Goal: Information Seeking & Learning: Learn about a topic

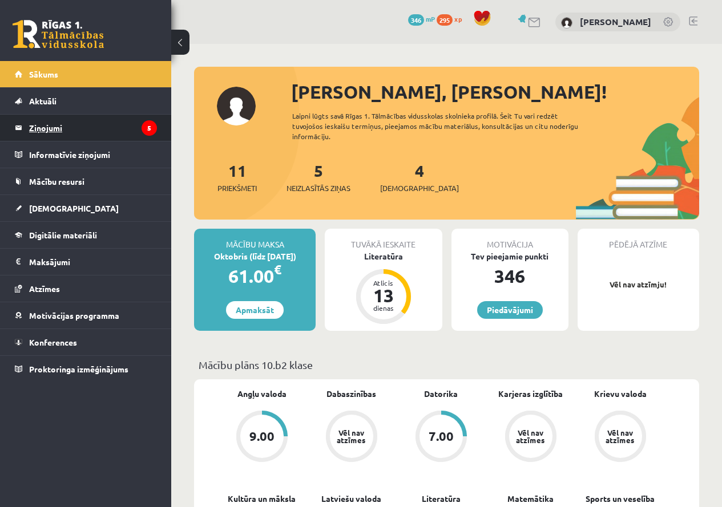
click at [76, 130] on legend "Ziņojumi 5" at bounding box center [93, 128] width 128 height 26
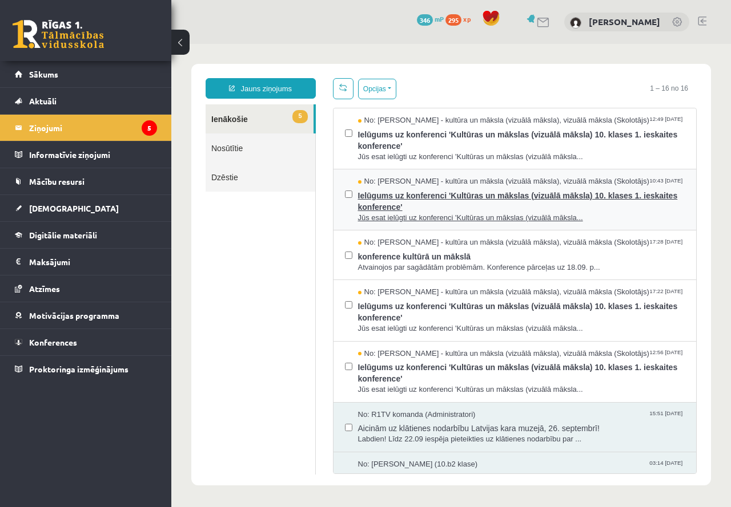
click at [473, 203] on span "Ielūgums uz konferenci 'Kultūras un mākslas (vizuālā māksla) 10. klases 1. iesk…" at bounding box center [521, 200] width 327 height 26
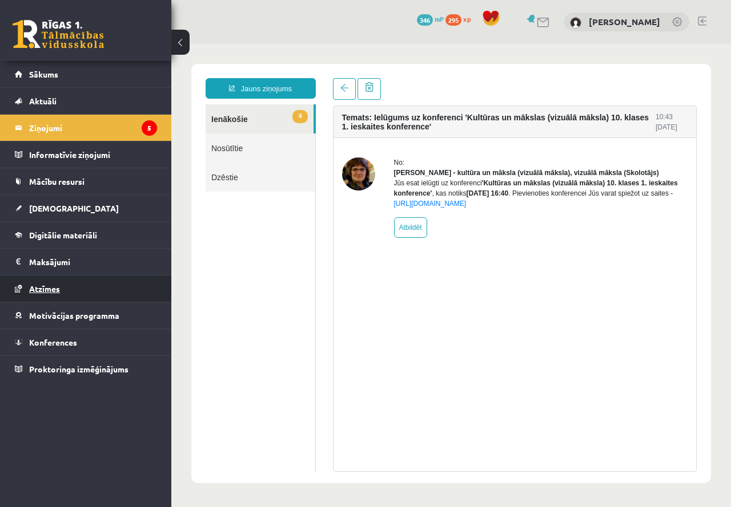
click at [68, 283] on link "Atzīmes" at bounding box center [86, 289] width 142 height 26
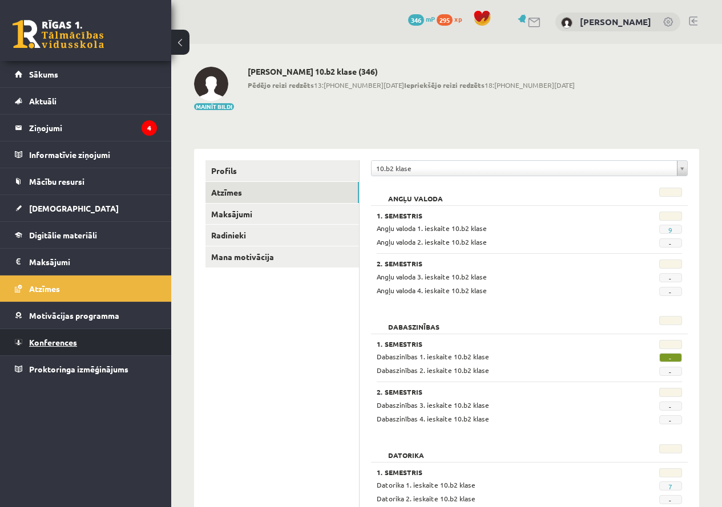
click at [74, 353] on link "Konferences" at bounding box center [86, 342] width 142 height 26
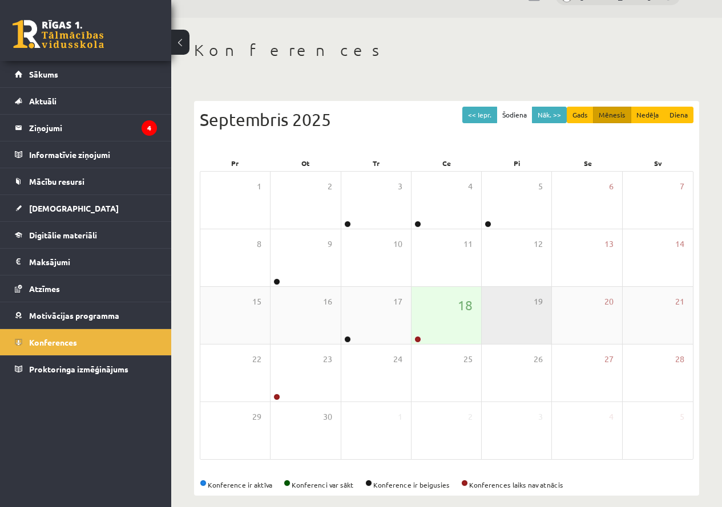
scroll to position [38, 0]
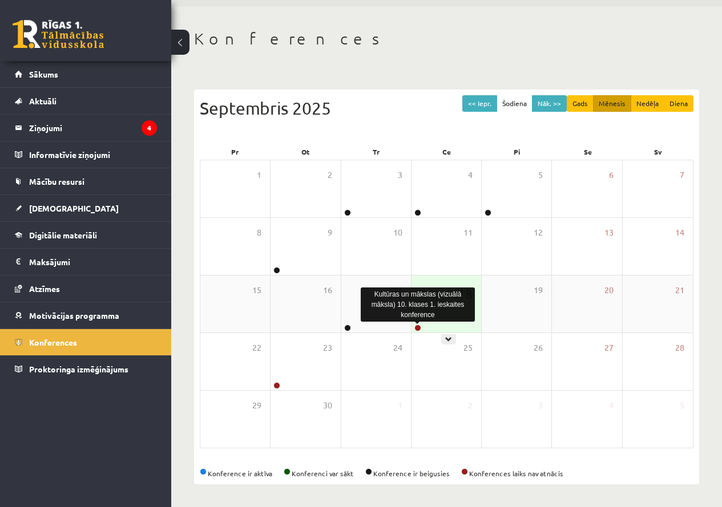
click at [418, 329] on link at bounding box center [417, 328] width 7 height 7
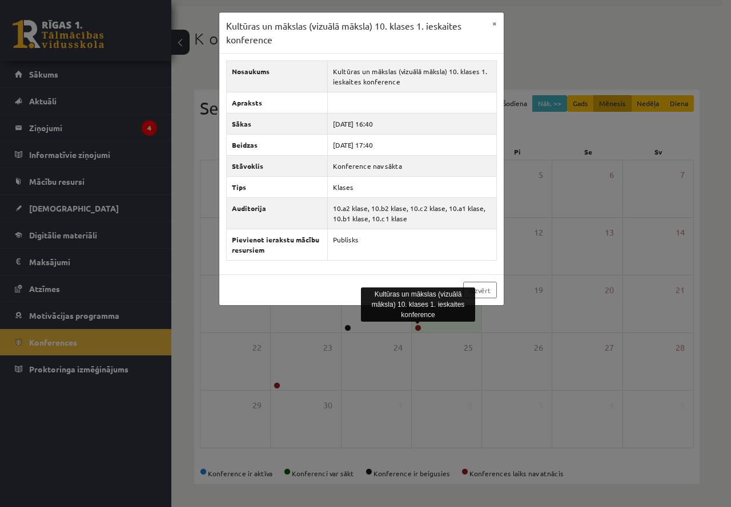
click at [548, 372] on div "Kultūras un mākslas (vizuālā māksla) 10. klases 1. ieskaites konference × Nosau…" at bounding box center [365, 253] width 731 height 507
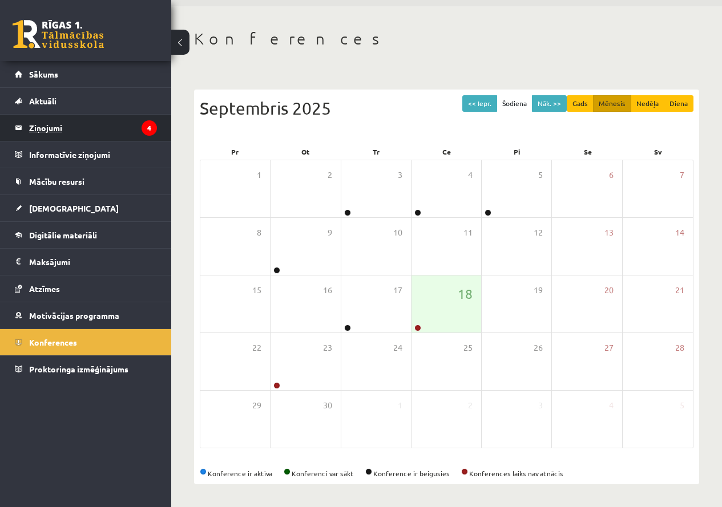
click at [71, 130] on legend "Ziņojumi 4" at bounding box center [93, 128] width 128 height 26
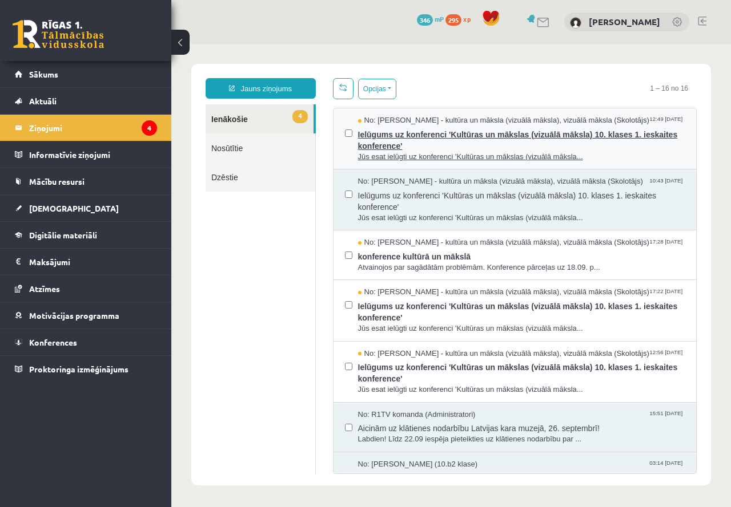
click at [470, 130] on span "Ielūgums uz konferenci 'Kultūras un mākslas (vizuālā māksla) 10. klases 1. iesk…" at bounding box center [521, 139] width 327 height 26
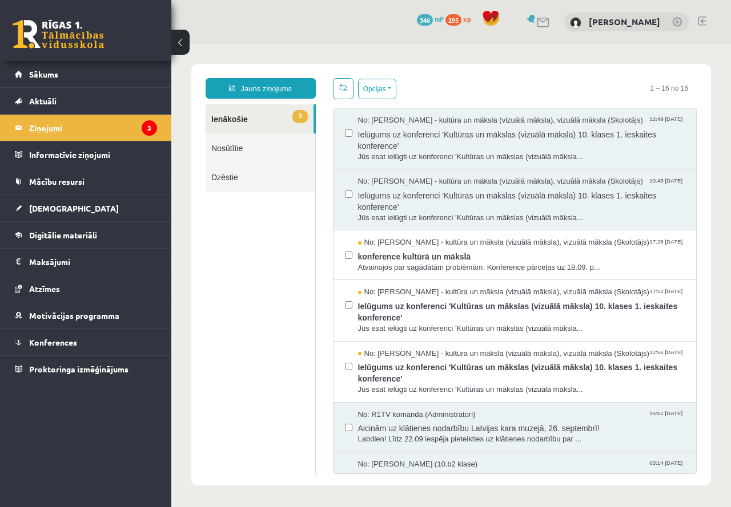
click at [115, 130] on legend "Ziņojumi 3" at bounding box center [93, 128] width 128 height 26
click at [487, 273] on div "No: Ilze Kolka - kultūra un māksla (vizuālā māksla), vizuālā māksla (Skolotājs)…" at bounding box center [514, 256] width 363 height 50
click at [489, 257] on span "konference kultūrā un mākslā" at bounding box center [521, 255] width 327 height 14
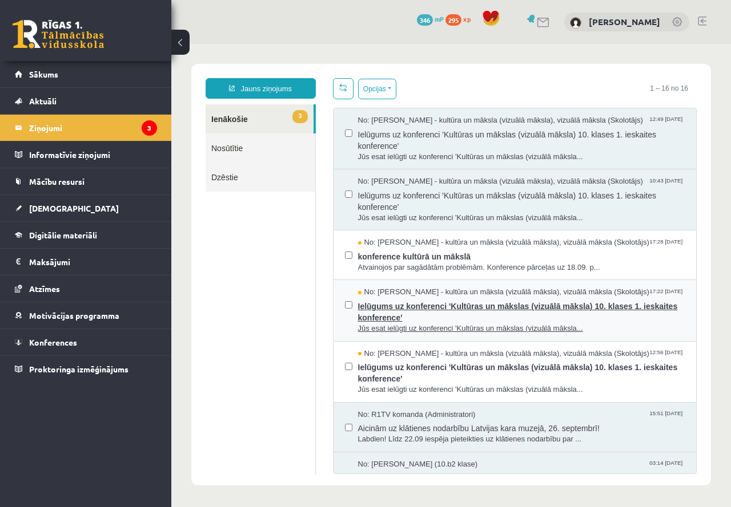
click at [487, 302] on span "Ielūgums uz konferenci 'Kultūras un mākslas (vizuālā māksla) 10. klases 1. iesk…" at bounding box center [521, 311] width 327 height 26
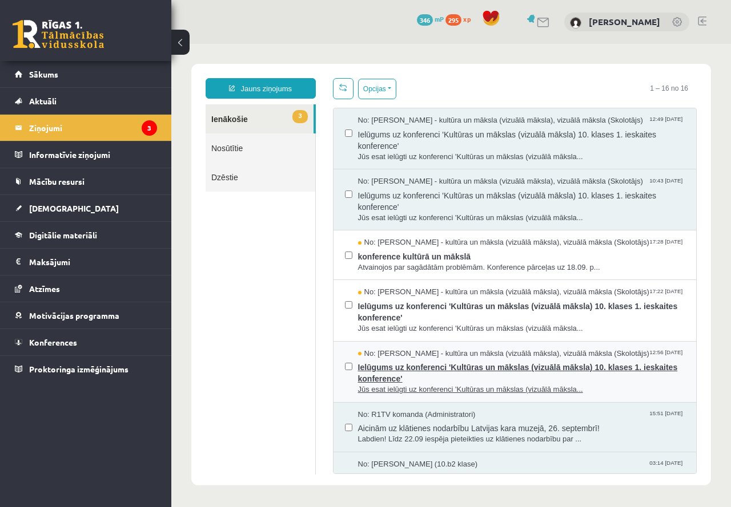
click at [463, 360] on span "Ielūgums uz konferenci 'Kultūras un mākslas (vizuālā māksla) 10. klases 1. iesk…" at bounding box center [521, 372] width 327 height 26
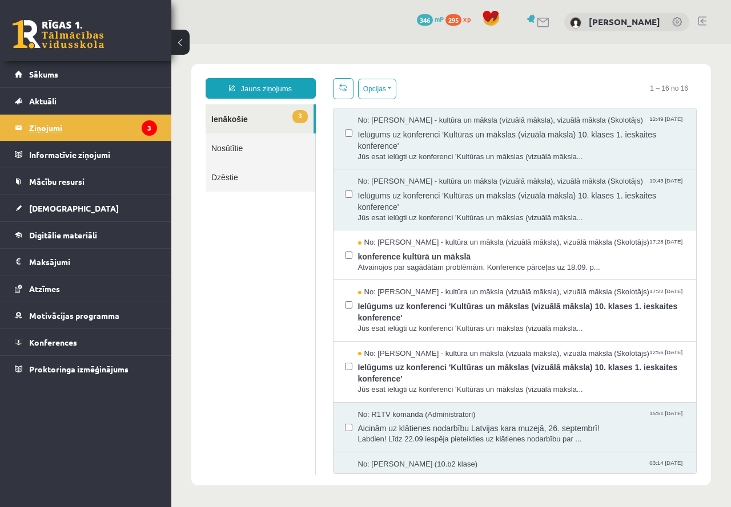
click at [100, 133] on legend "Ziņojumi 3" at bounding box center [93, 128] width 128 height 26
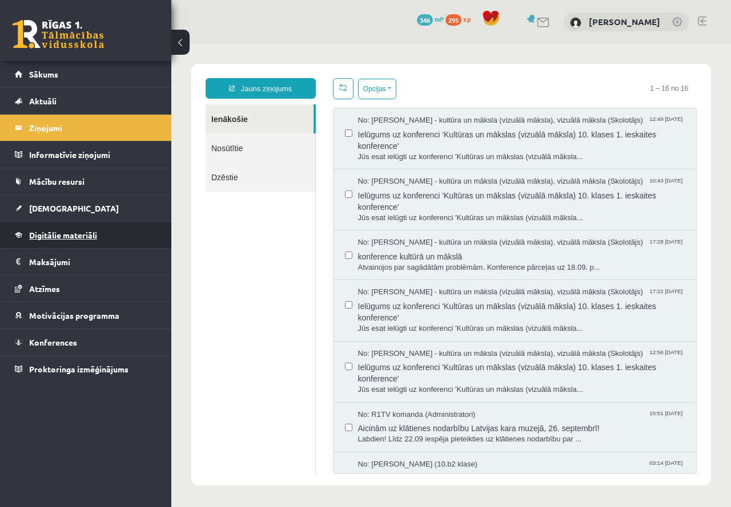
click at [87, 236] on span "Digitālie materiāli" at bounding box center [63, 235] width 68 height 10
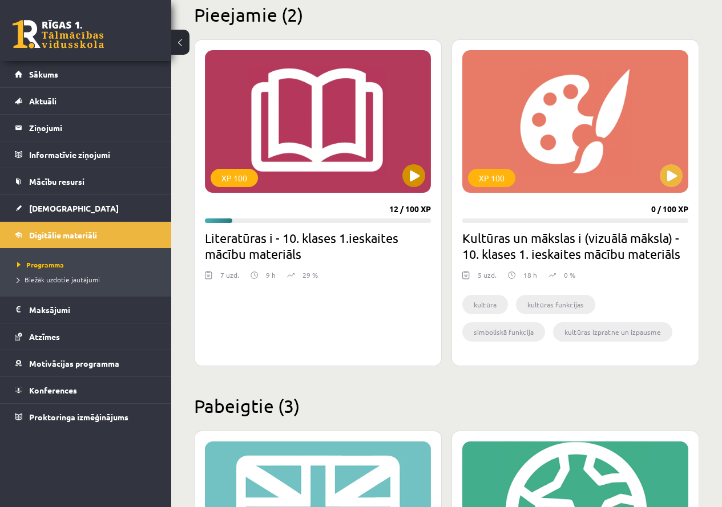
scroll to position [285, 0]
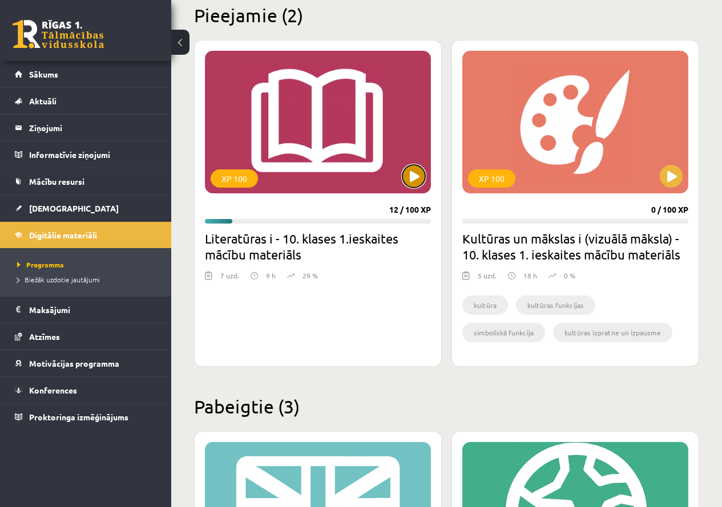
click at [419, 176] on button at bounding box center [413, 176] width 23 height 23
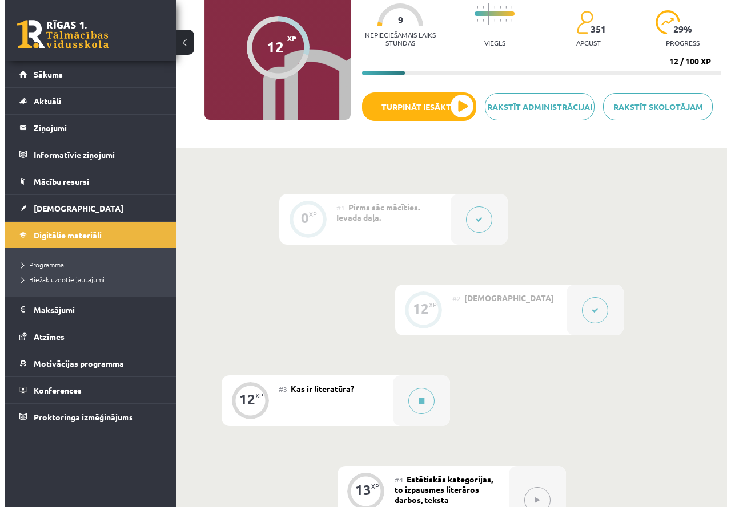
scroll to position [114, 0]
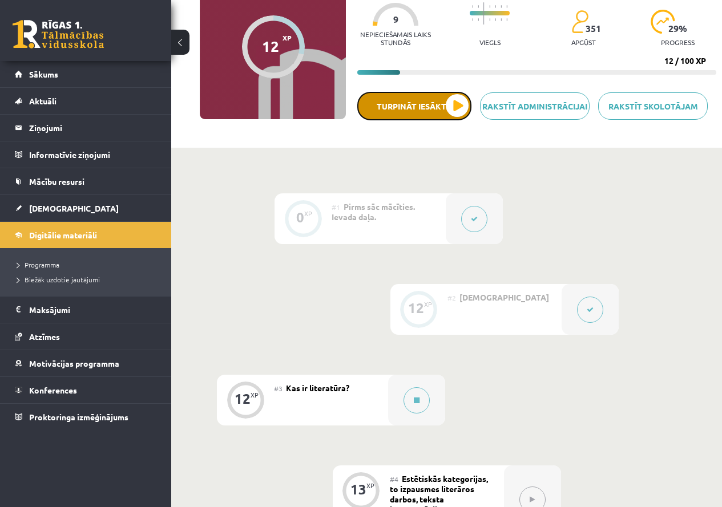
click at [455, 112] on button "Turpināt iesākto" at bounding box center [414, 106] width 114 height 29
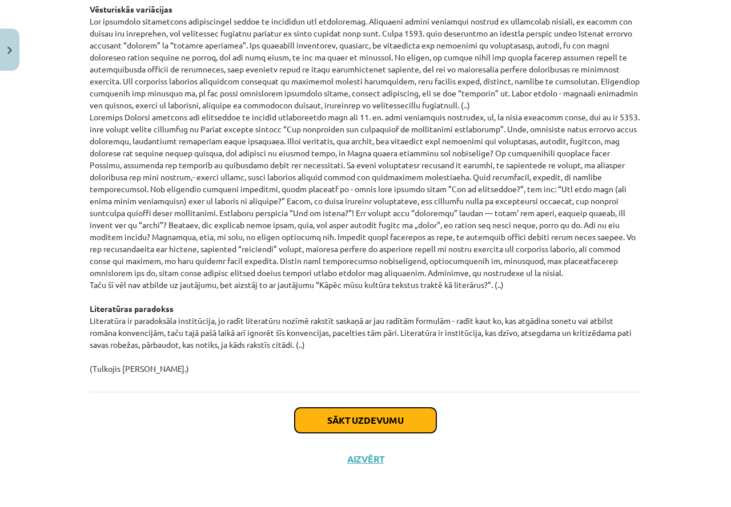
click at [382, 413] on button "Sākt uzdevumu" at bounding box center [365, 420] width 142 height 25
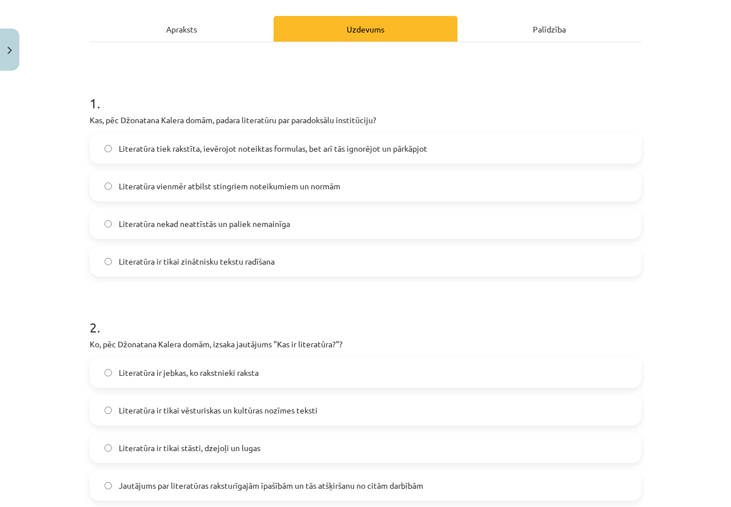
scroll to position [0, 0]
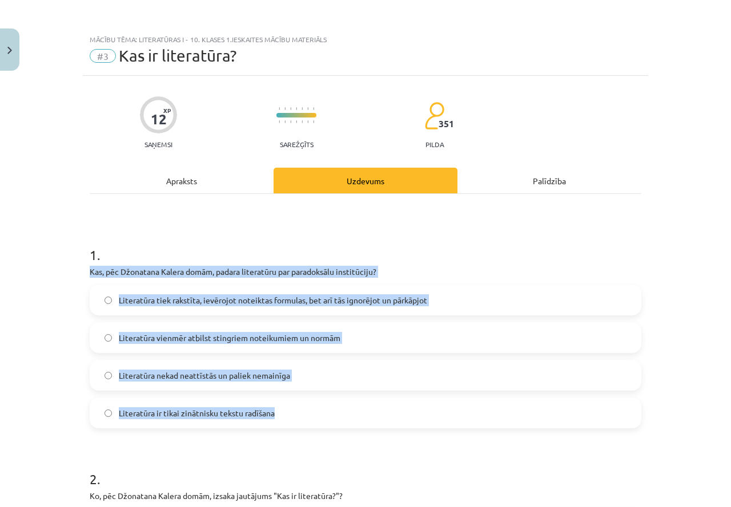
drag, startPoint x: 87, startPoint y: 271, endPoint x: 328, endPoint y: 394, distance: 270.3
click at [327, 394] on div "1 . Kas, pēc Džonatana Kalera domām, padara literatūru par paradoksālu institūc…" at bounding box center [365, 327] width 551 height 201
copy div "Kas, pēc Džonatana Kalera domām, padara literatūru par paradoksālu institūciju?…"
click at [90, 184] on div "Apraksts" at bounding box center [182, 181] width 184 height 26
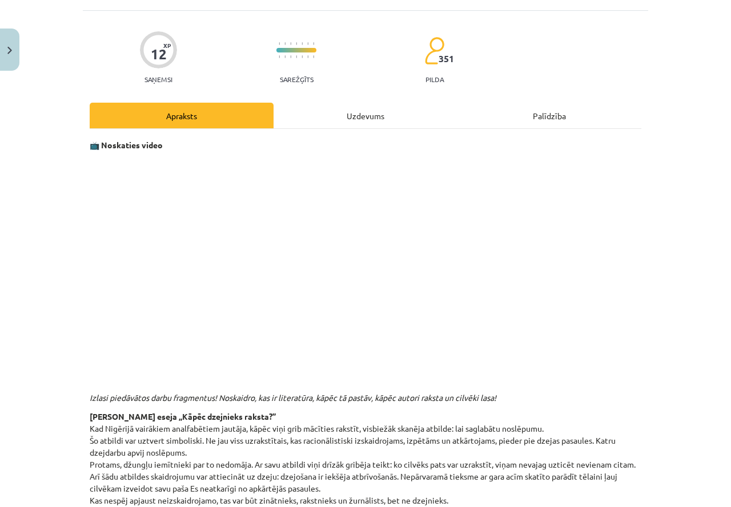
scroll to position [86, 0]
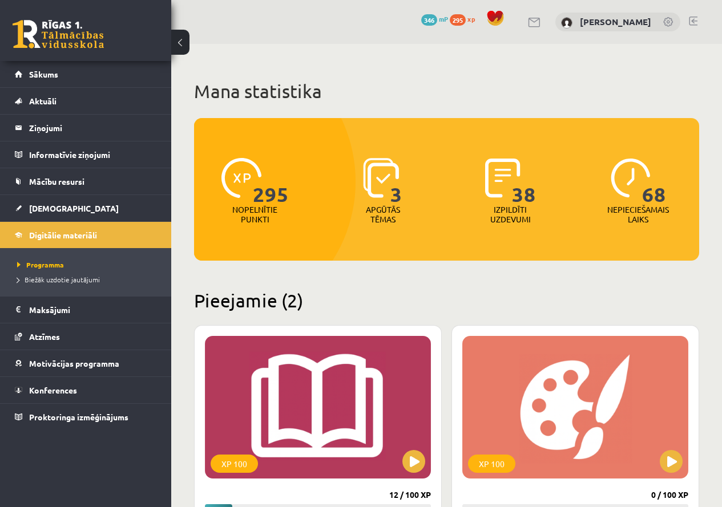
scroll to position [285, 0]
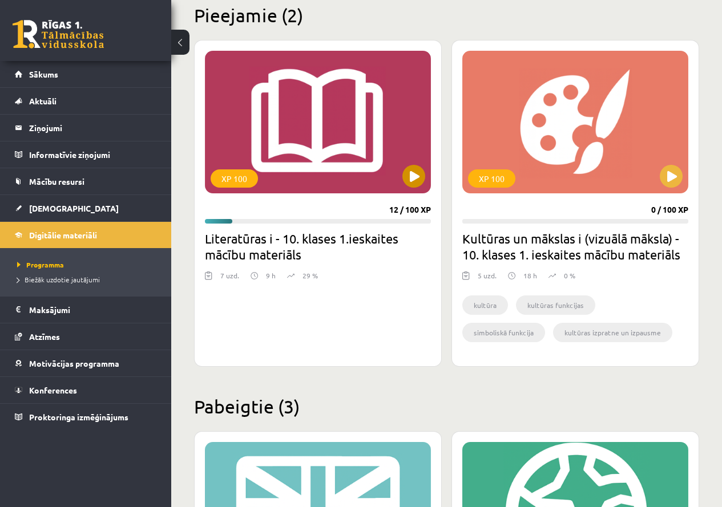
click at [402, 175] on div "XP 100" at bounding box center [318, 122] width 226 height 143
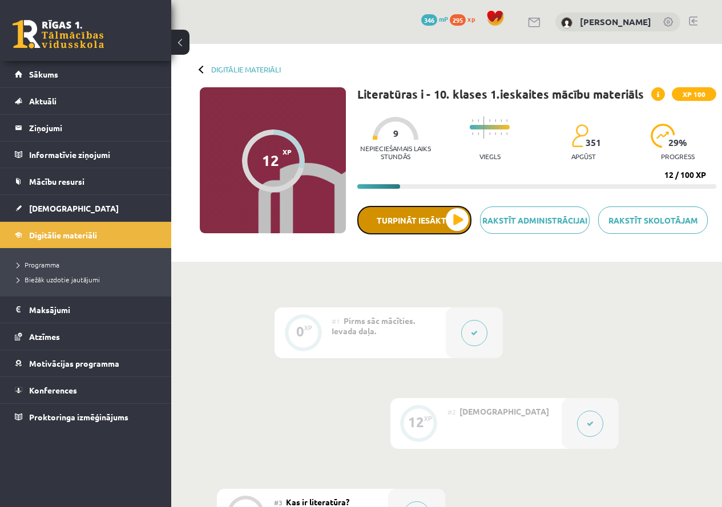
click at [465, 227] on button "Turpināt iesākto" at bounding box center [414, 220] width 114 height 29
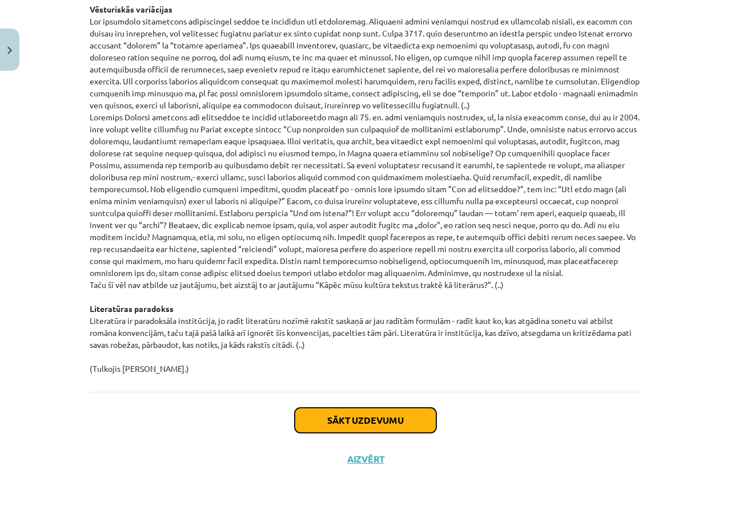
click at [389, 414] on button "Sākt uzdevumu" at bounding box center [365, 420] width 142 height 25
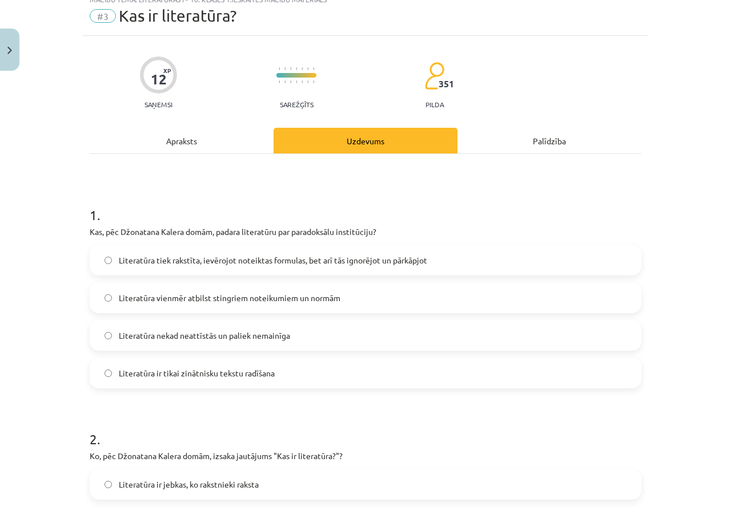
scroll to position [29, 0]
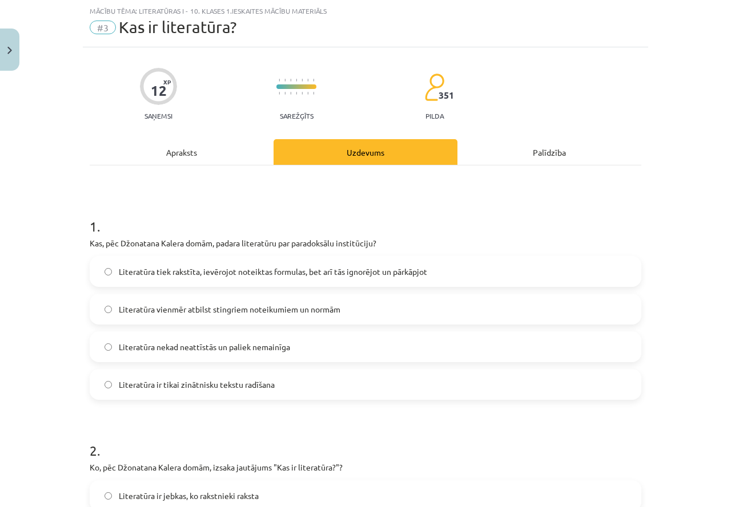
click at [228, 272] on span "Literatūra tiek rakstīta, ievērojot noteiktas formulas, bet arī tās ignorējot u…" at bounding box center [273, 272] width 308 height 12
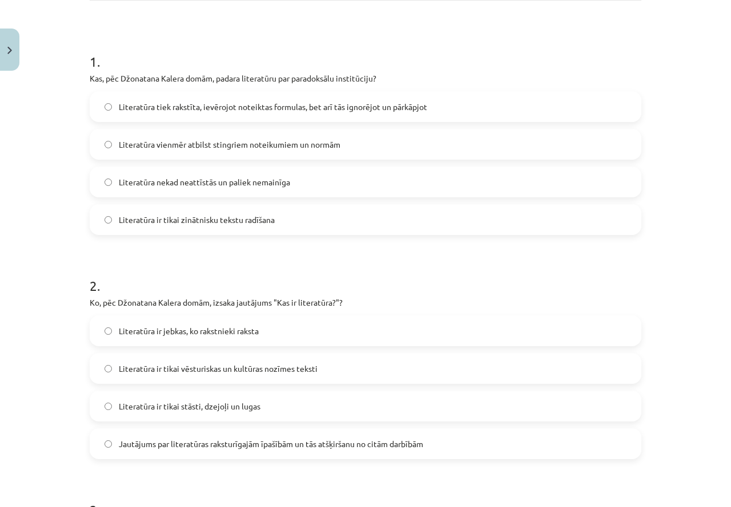
scroll to position [342, 0]
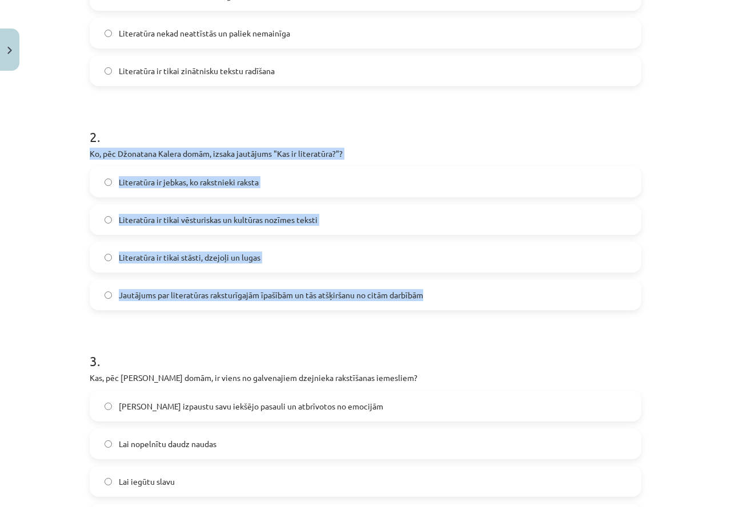
drag, startPoint x: 83, startPoint y: 151, endPoint x: 453, endPoint y: 284, distance: 392.5
click at [453, 284] on div "12 XP Saņemsi Sarežģīts 351 pilda Apraksts Uzdevums Palīdzība 1 . Kas, pēc Džon…" at bounding box center [365, 410] width 565 height 1354
copy div "Ko, pēc Džonatana Kalera domām, izsaka jautājums "Kas ir literatūra?"? Literatū…"
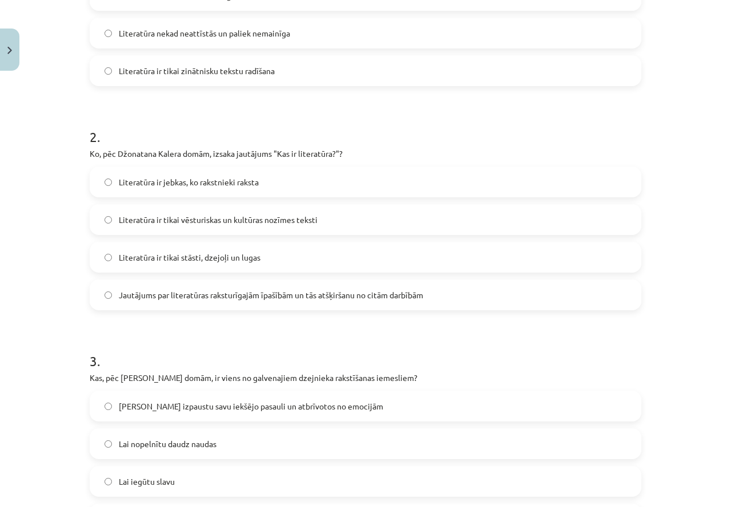
click at [83, 103] on div "12 XP Saņemsi Sarežģīts 351 pilda Apraksts Uzdevums Palīdzība 1 . Kas, pēc Džon…" at bounding box center [365, 410] width 565 height 1354
click at [212, 301] on label "Jautājums par literatūras raksturīgajām īpašībām un tās atšķiršanu no citām dar…" at bounding box center [365, 295] width 549 height 29
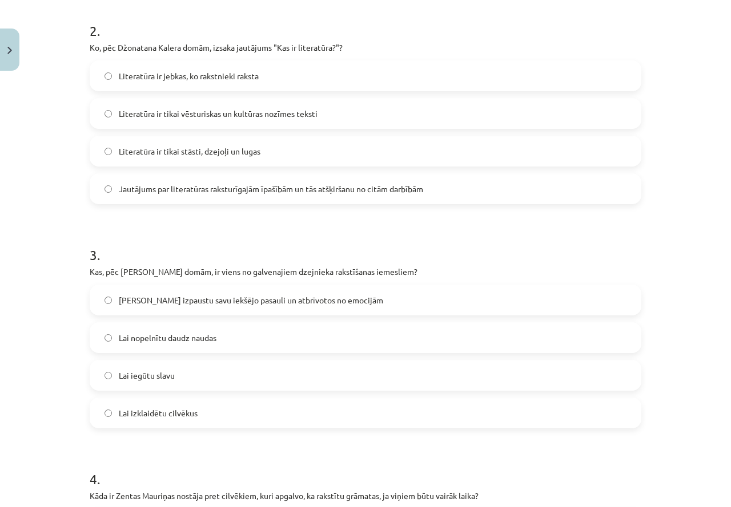
scroll to position [571, 0]
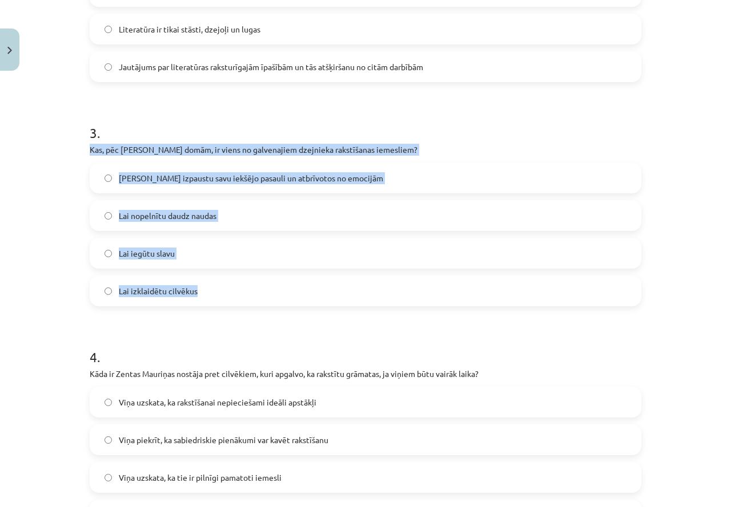
drag, startPoint x: 87, startPoint y: 149, endPoint x: 313, endPoint y: 283, distance: 263.0
click at [313, 283] on div "3 . Kas, pēc Zentas Mauriņas domām, ir viens no galvenajiem dzejnieka rakstīšan…" at bounding box center [365, 205] width 551 height 201
copy div "Kas, pēc Zentas Mauriņas domām, ir viens no galvenajiem dzejnieka rakstīšanas i…"
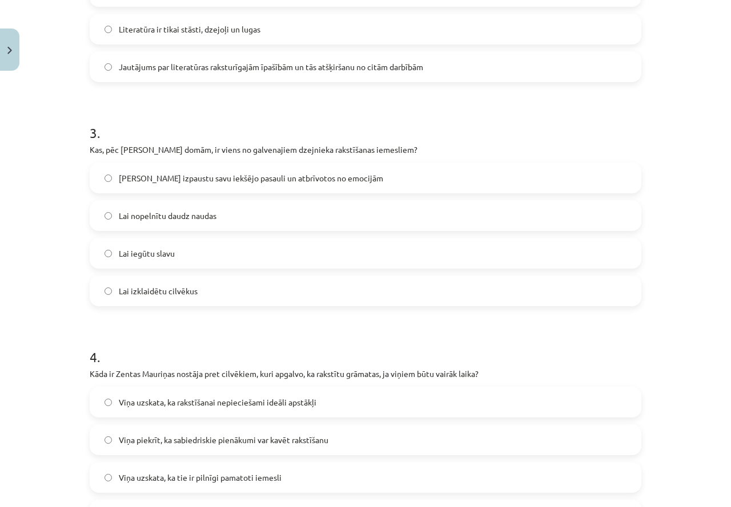
click at [169, 80] on label "Jautājums par literatūras raksturīgajām īpašībām un tās atšķiršanu no citām dar…" at bounding box center [365, 67] width 549 height 29
click at [225, 173] on span "Lai izpaustu savu iekšējo pasauli un atbrīvotos no emocijām" at bounding box center [251, 178] width 264 height 12
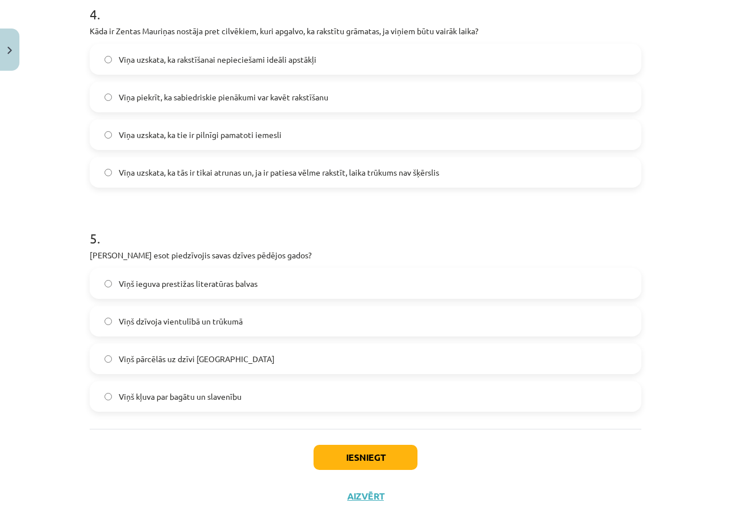
scroll to position [894, 0]
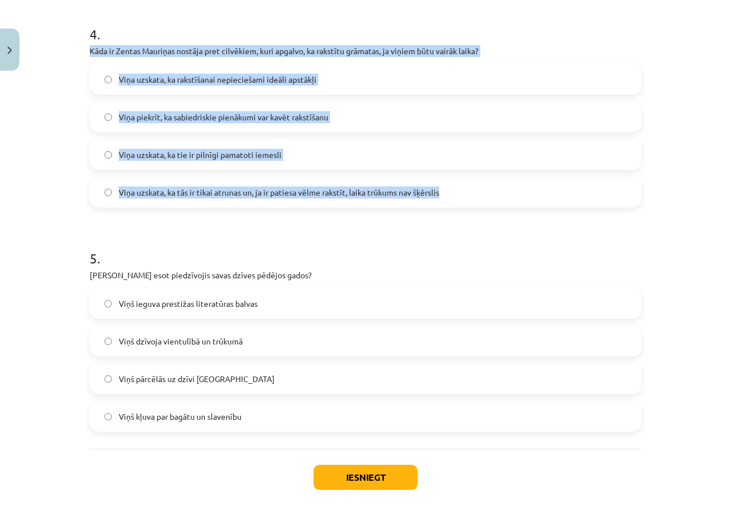
drag, startPoint x: 131, startPoint y: 70, endPoint x: 514, endPoint y: 201, distance: 404.6
click at [514, 201] on div "4 . Kāda ir Zentas Mauriņas nostāja pret cilvēkiem, kuri apgalvo, ka rakstītu g…" at bounding box center [365, 106] width 551 height 201
copy div "Kāda ir Zentas Mauriņas nostāja pret cilvēkiem, kuri apgalvo, ka rakstītu grāma…"
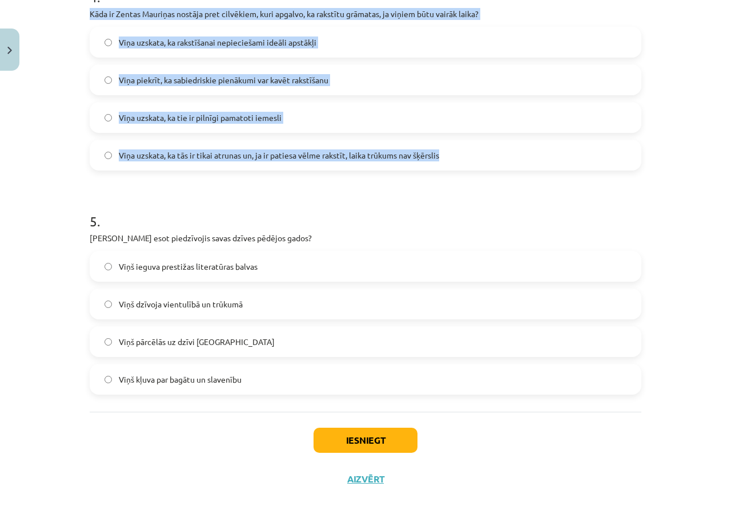
scroll to position [951, 0]
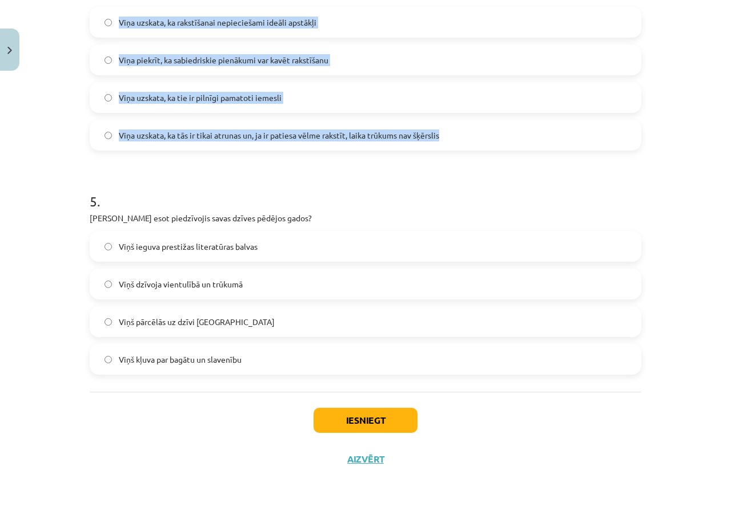
click at [47, 96] on div "Mācību tēma: Literatūras i - 10. klases 1.ieskaites mācību materiāls #3 Kas ir …" at bounding box center [365, 253] width 731 height 507
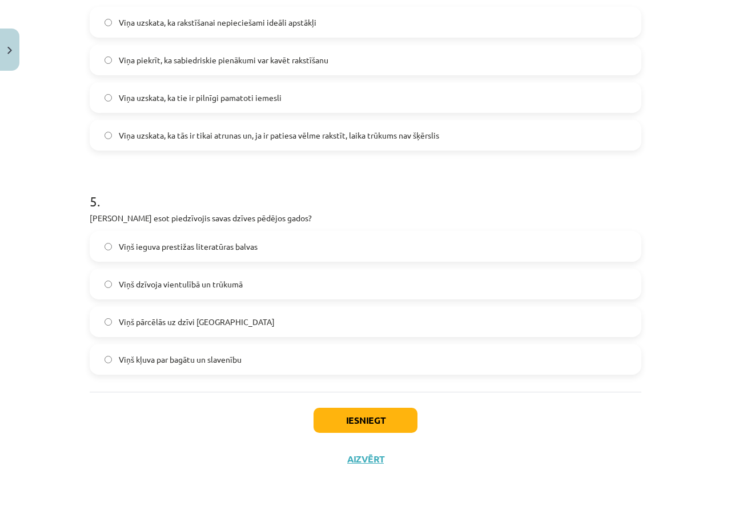
click at [140, 138] on span "Viņa uzskata, ka tās ir tikai atrunas un, ja ir patiesa vēlme rakstīt, laika tr…" at bounding box center [279, 136] width 320 height 12
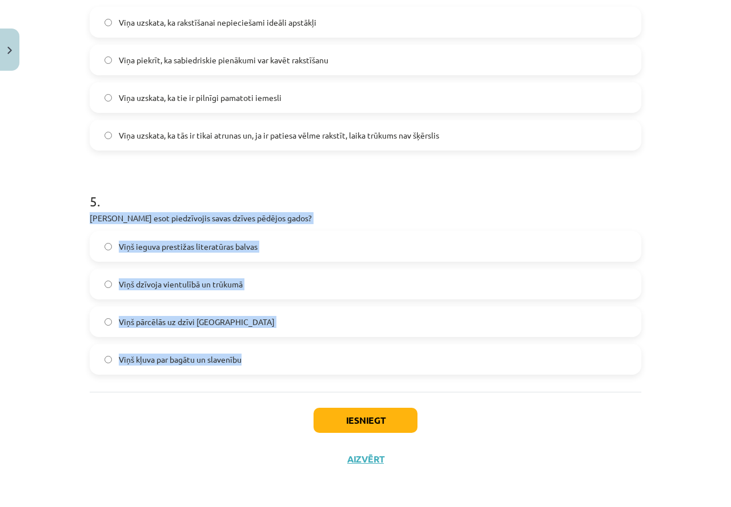
drag, startPoint x: 85, startPoint y: 219, endPoint x: 310, endPoint y: 364, distance: 268.3
click at [310, 364] on div "5 . Ko Rainers Marija Rilke esot piedzīvojis savas dzīves pēdējos gados? Viņš i…" at bounding box center [365, 273] width 551 height 201
copy div "Ko Rainers Marija Rilke esot piedzīvojis savas dzīves pēdējos gados? Viņš ieguv…"
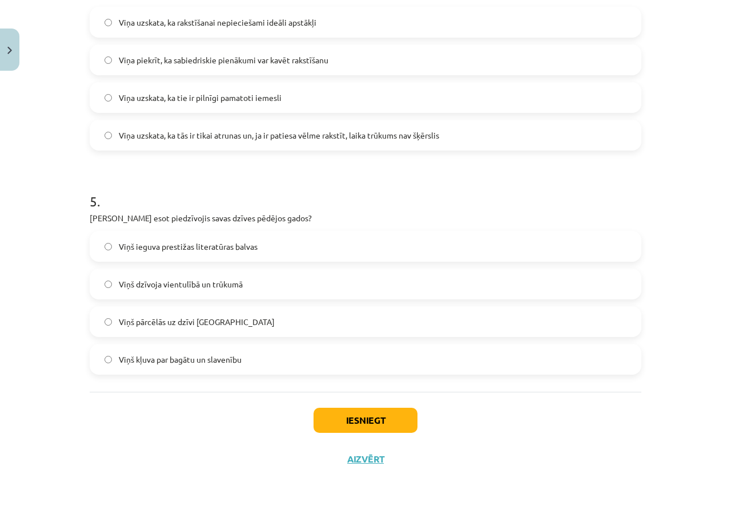
click at [194, 295] on label "Viņš dzīvoja vientulībā un trūkumā" at bounding box center [365, 284] width 549 height 29
click at [365, 413] on button "Iesniegt" at bounding box center [365, 420] width 104 height 25
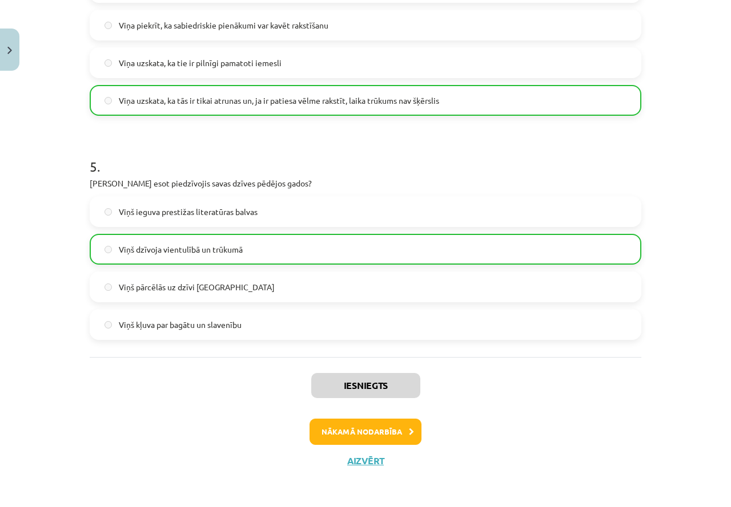
scroll to position [987, 0]
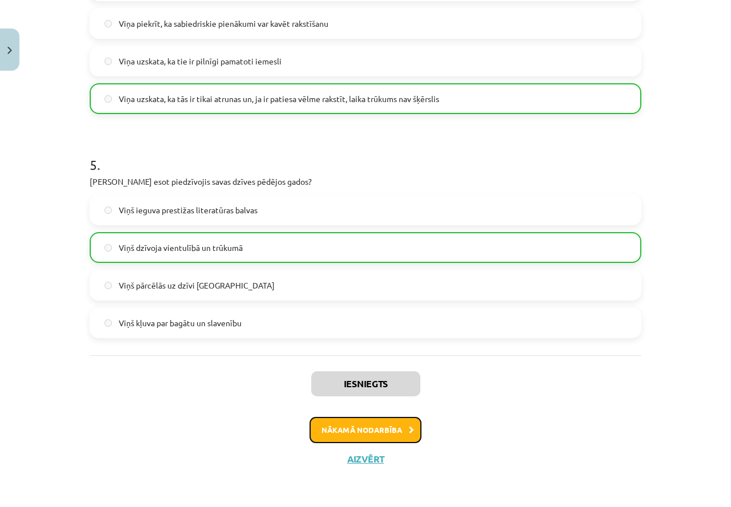
click at [381, 430] on button "Nākamā nodarbība" at bounding box center [365, 430] width 112 height 26
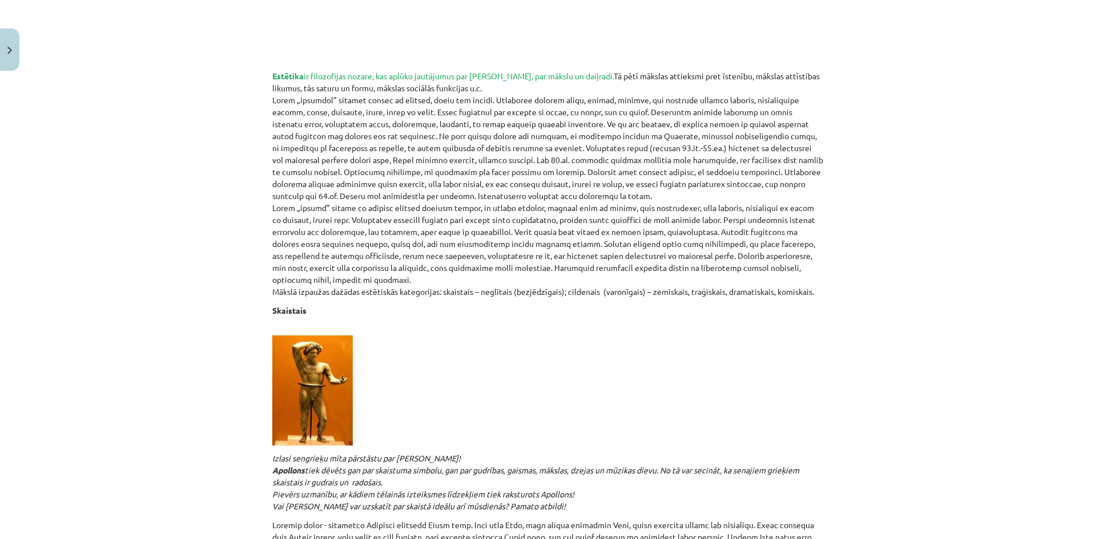
scroll to position [0, 0]
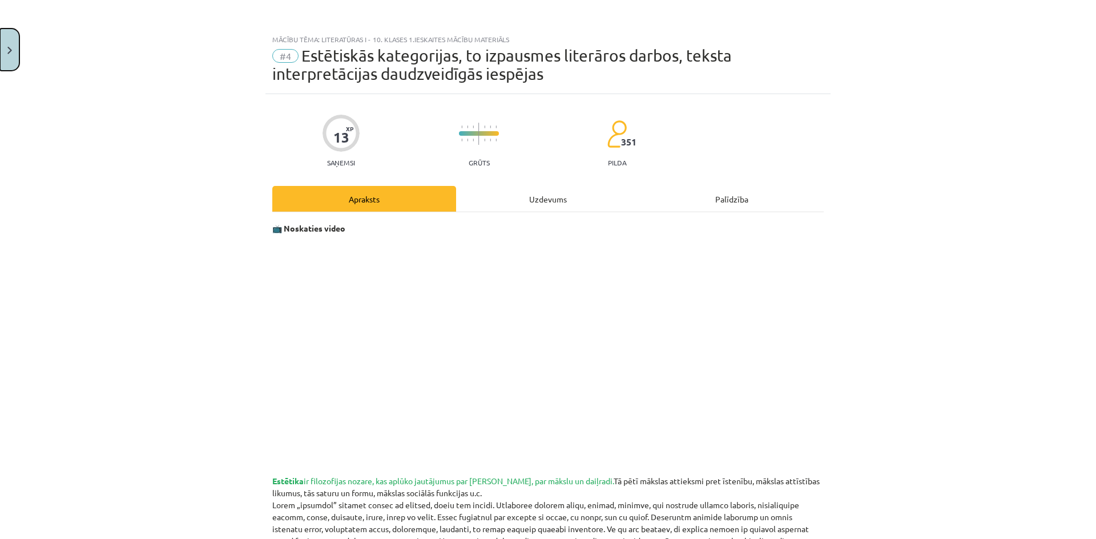
click at [10, 40] on button "Close" at bounding box center [9, 50] width 19 height 42
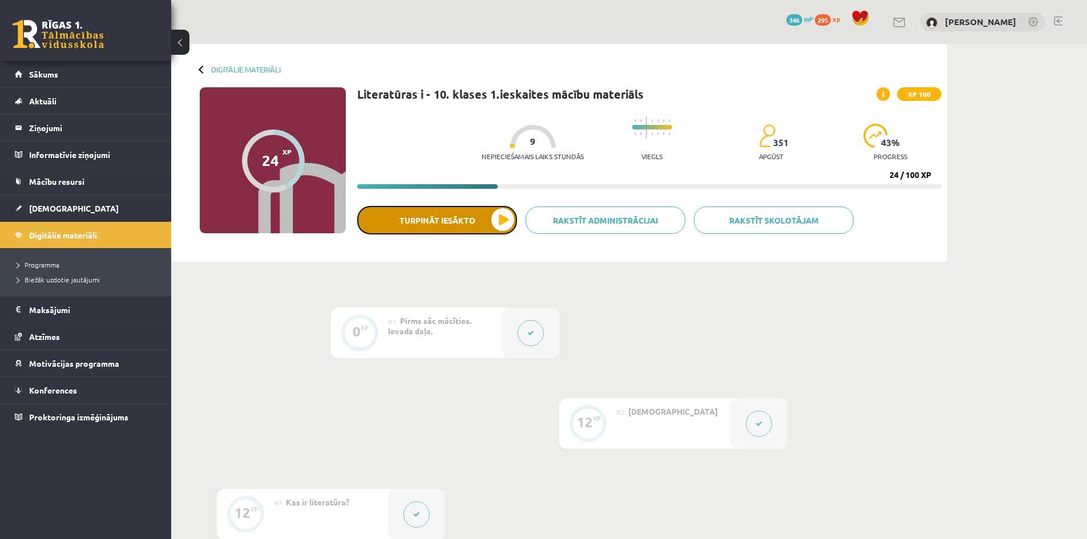
click at [502, 224] on button "Turpināt iesākto" at bounding box center [437, 220] width 160 height 29
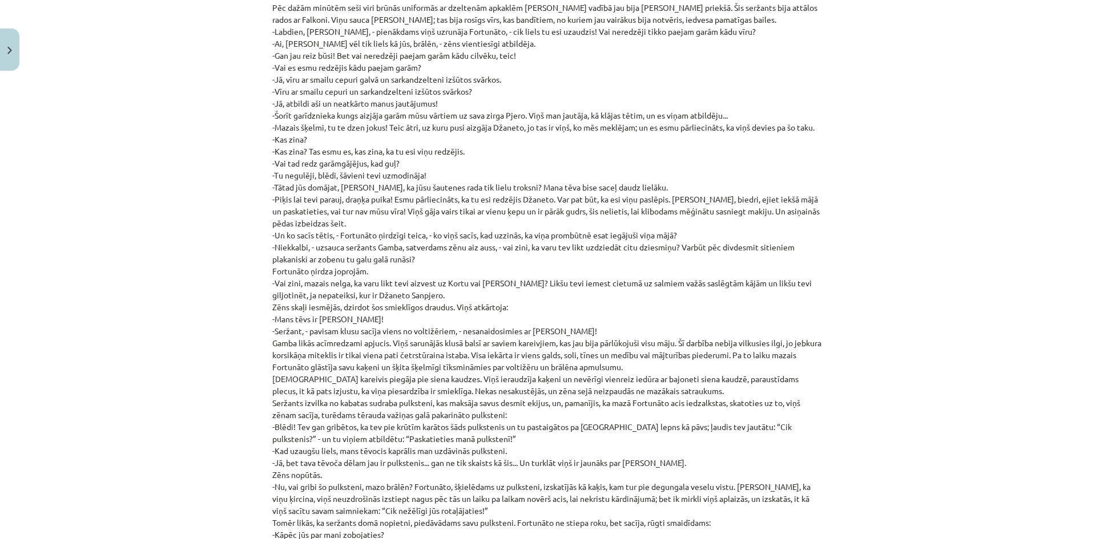
scroll to position [12103, 0]
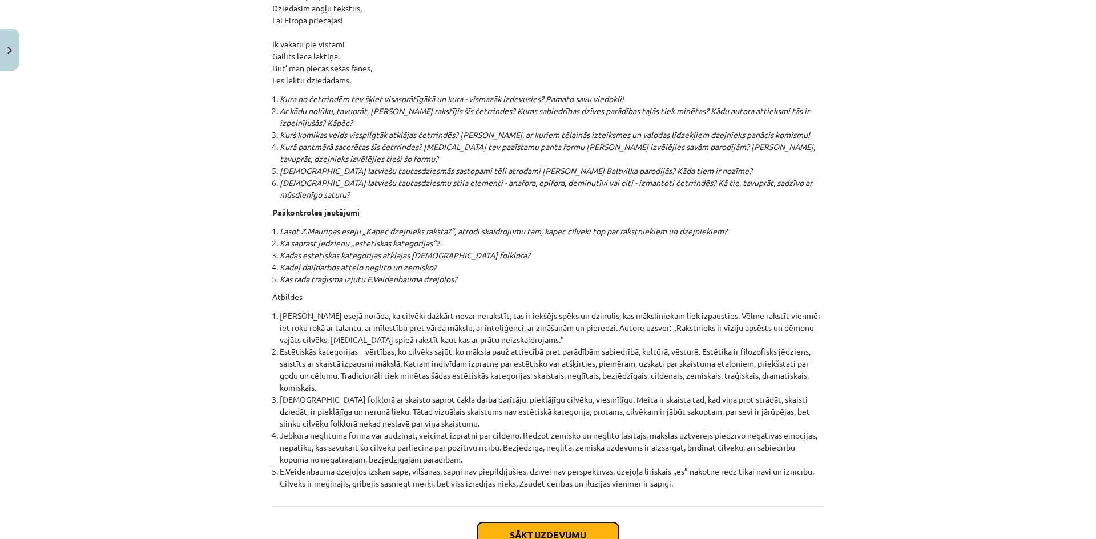
click at [570, 507] on button "Sākt uzdevumu" at bounding box center [548, 535] width 142 height 25
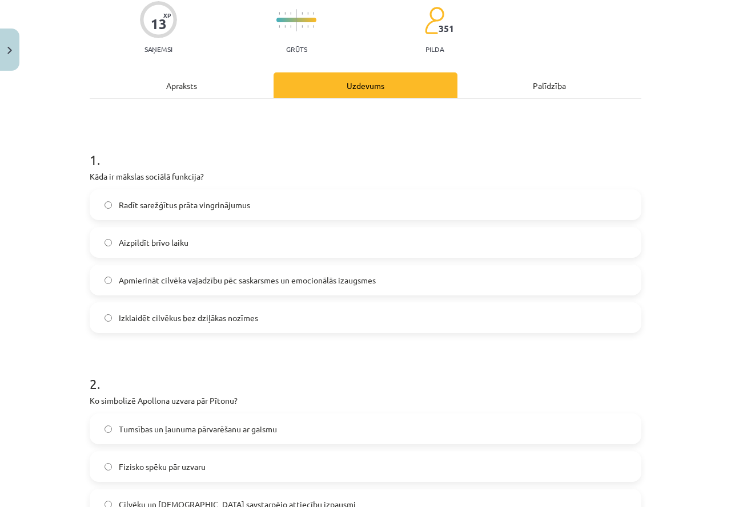
scroll to position [114, 0]
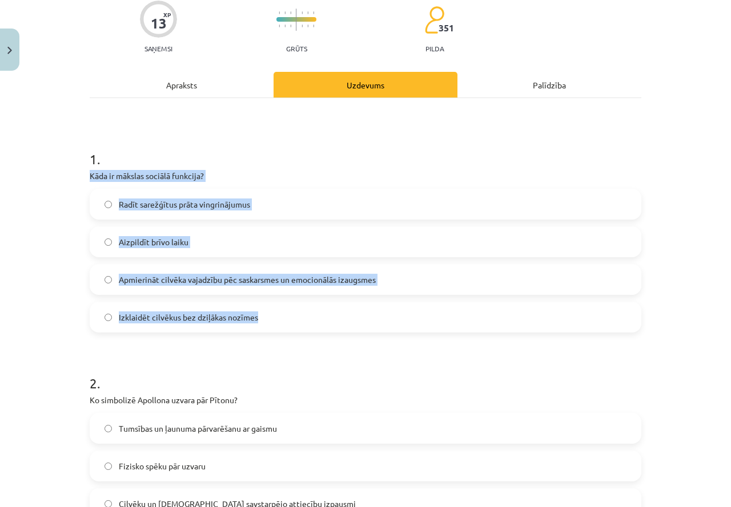
copy div "Kāda ir mākslas sociālā funkcija? Radīt sarežģītus prāta vingrinājumus Aizpildī…"
drag, startPoint x: 86, startPoint y: 175, endPoint x: 344, endPoint y: 312, distance: 292.6
click at [344, 312] on div "1 . Kāda ir mākslas sociālā funkcija? Radīt sarežģītus prāta vingrinājumus Aizp…" at bounding box center [365, 231] width 551 height 201
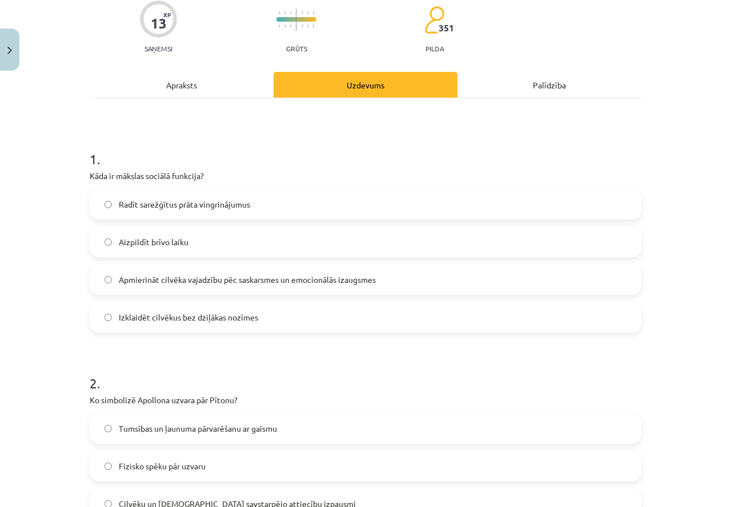
click at [201, 280] on span "Apmierināt cilvēka vajadzību pēc saskarsmes un emocionālās izaugsmes" at bounding box center [247, 280] width 257 height 12
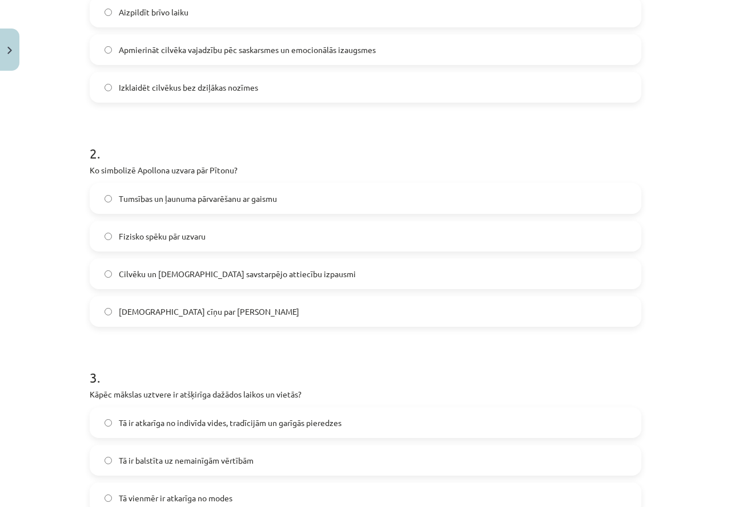
scroll to position [400, 0]
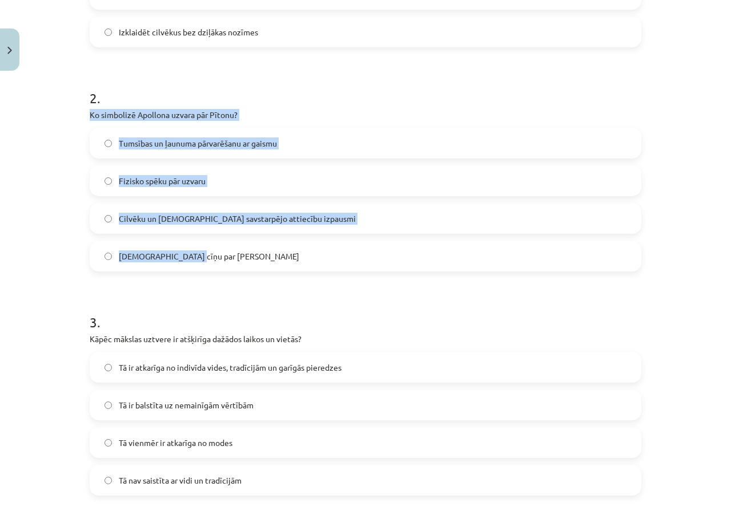
drag, startPoint x: 84, startPoint y: 110, endPoint x: 219, endPoint y: 205, distance: 164.7
click at [276, 252] on div "13 XP Saņemsi Grūts 351 pilda Apraksts Uzdevums Palīdzība 1 . Kāda ir mākslas s…" at bounding box center [365, 372] width 565 height 1354
copy div "Ko simbolizē Apollona uzvara pār Pītonu? Tumsības un ļaunuma pārvarēšanu ar gai…"
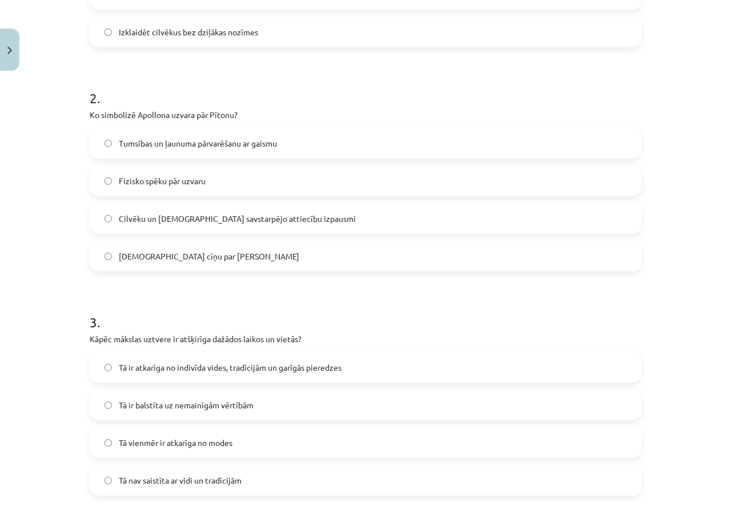
click at [293, 67] on form "1 . Kāda ir mākslas sociālā funkcija? Radīt sarežģītus prāta vingrinājumus Aizp…" at bounding box center [365, 395] width 551 height 1099
click at [275, 141] on span "Tumsības un ļaunuma pārvarēšanu ar gaismu" at bounding box center [198, 144] width 158 height 12
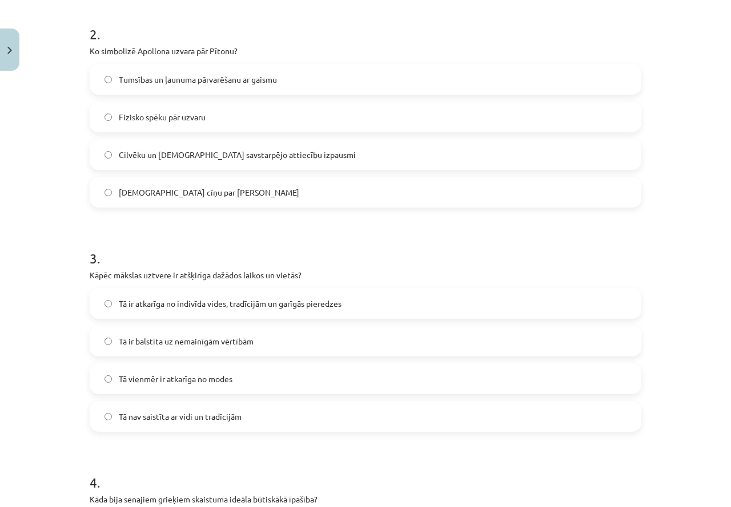
scroll to position [571, 0]
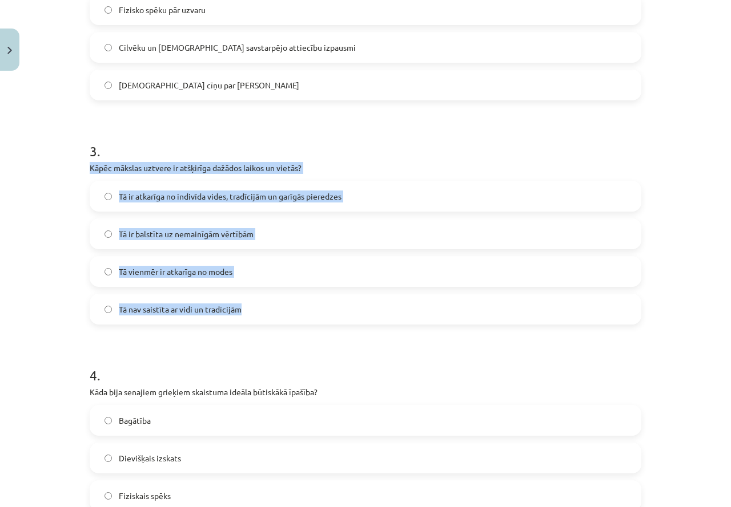
drag, startPoint x: 87, startPoint y: 168, endPoint x: 368, endPoint y: 313, distance: 315.8
click at [369, 315] on div "3 . Kāpēc mākslas uztvere ir atšķirīga dažādos laikos un vietās? Tā ir atkarīga…" at bounding box center [365, 223] width 551 height 201
copy div "Kāpēc mākslas uztvere ir atšķirīga dažādos laikos un vietās? Tā ir atkarīga no …"
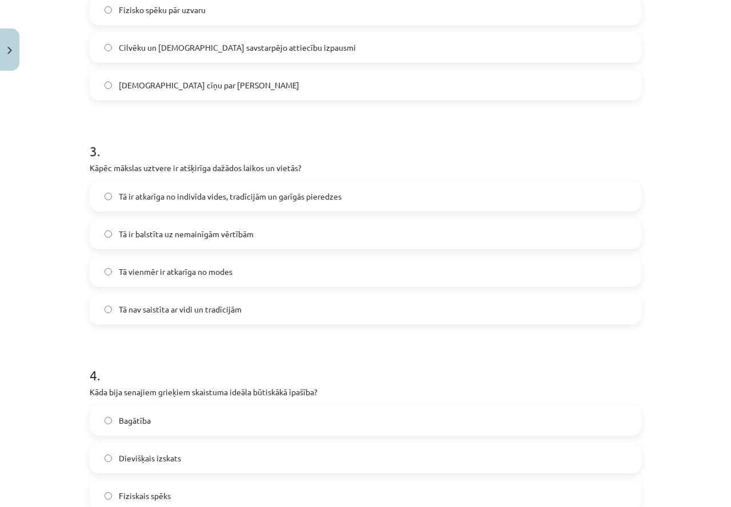
click at [260, 130] on h1 "3 ." at bounding box center [365, 140] width 551 height 35
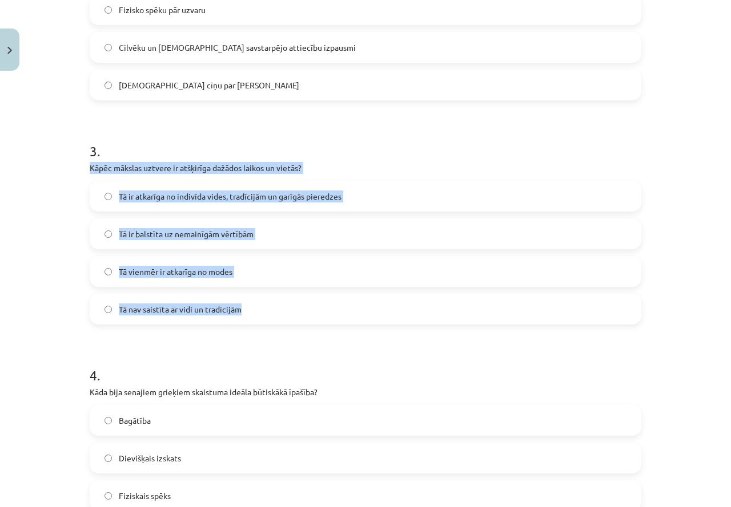
drag, startPoint x: 86, startPoint y: 167, endPoint x: 404, endPoint y: 314, distance: 351.1
click at [404, 314] on div "3 . Kāpēc mākslas uztvere ir atšķirīga dažādos laikos un vietās? Tā ir atkarīga…" at bounding box center [365, 223] width 551 height 201
copy div "Kāpēc mākslas uztvere ir atšķirīga dažādos laikos un vietās? Tā ir atkarīga no …"
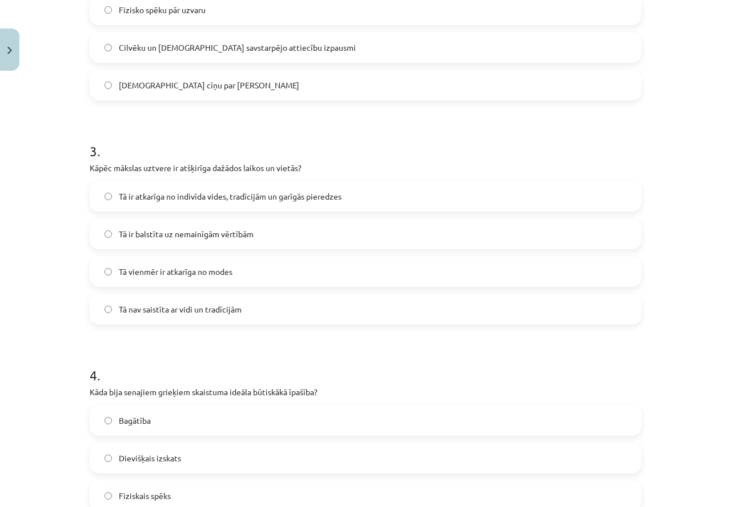
click at [159, 124] on h1 "3 ." at bounding box center [365, 140] width 551 height 35
click at [225, 198] on span "Tā ir atkarīga no indivīda vides, tradīcijām un garīgās pieredzes" at bounding box center [230, 197] width 223 height 12
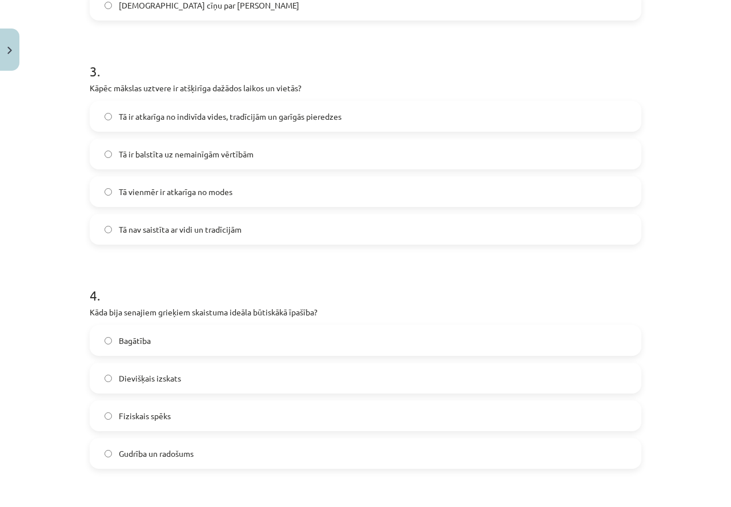
scroll to position [799, 0]
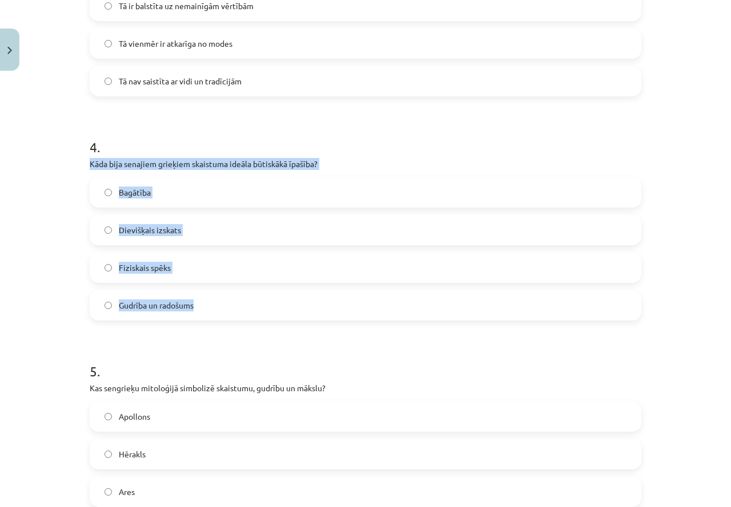
copy div "Kāda bija senajiem grieķiem skaistuma ideāla būtiskākā īpašība? Bagātība Dieviš…"
drag, startPoint x: 86, startPoint y: 162, endPoint x: 308, endPoint y: 302, distance: 262.7
click at [308, 302] on div "4 . Kāda bija senajiem grieķiem skaistuma ideāla būtiskākā īpašība? Bagātība Di…" at bounding box center [365, 219] width 551 height 201
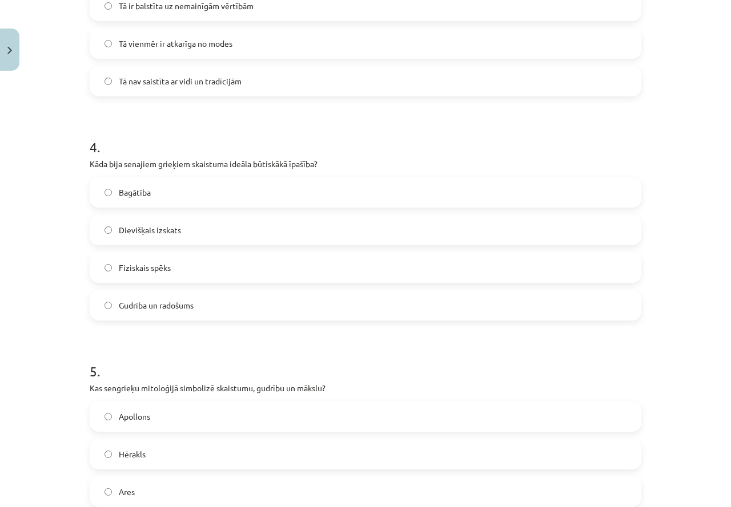
click at [212, 228] on label "Dievišķais izskats" at bounding box center [365, 230] width 549 height 29
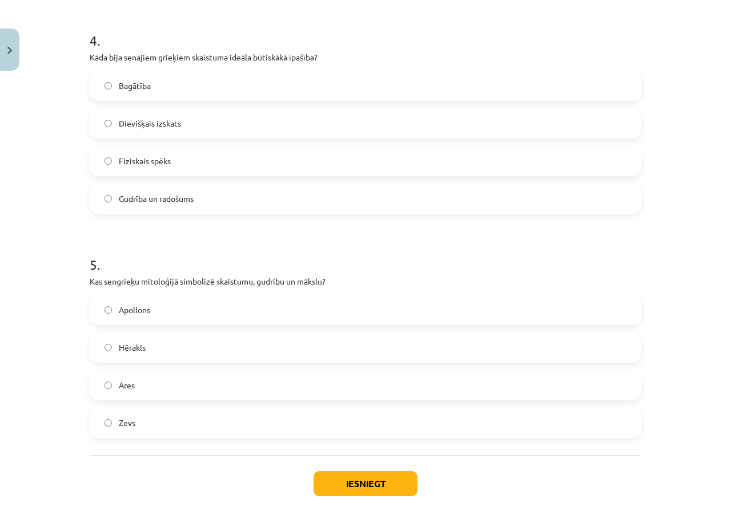
scroll to position [969, 0]
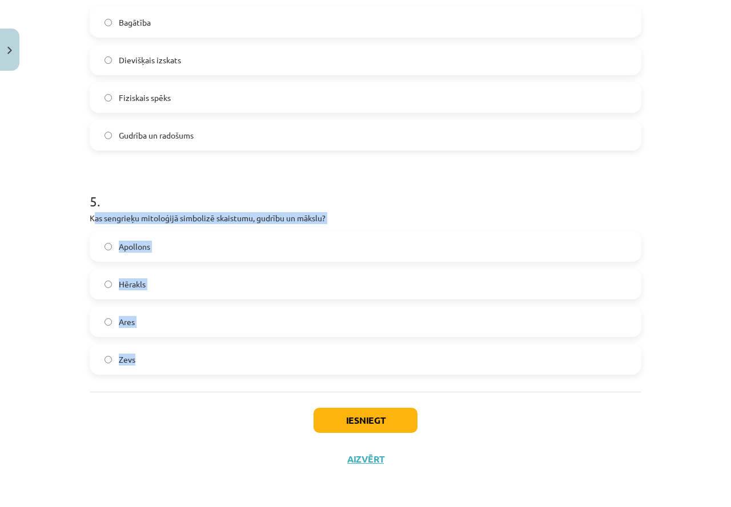
drag, startPoint x: 88, startPoint y: 214, endPoint x: 301, endPoint y: 359, distance: 257.5
click at [301, 359] on div "5 . Kas sengrieķu mitoloģijā simbolizē skaistumu, gudrību un mākslu? Apollons H…" at bounding box center [365, 273] width 551 height 201
copy div "as sengrieķu mitoloģijā simbolizē skaistumu, gudrību un mākslu? Apollons Hērakl…"
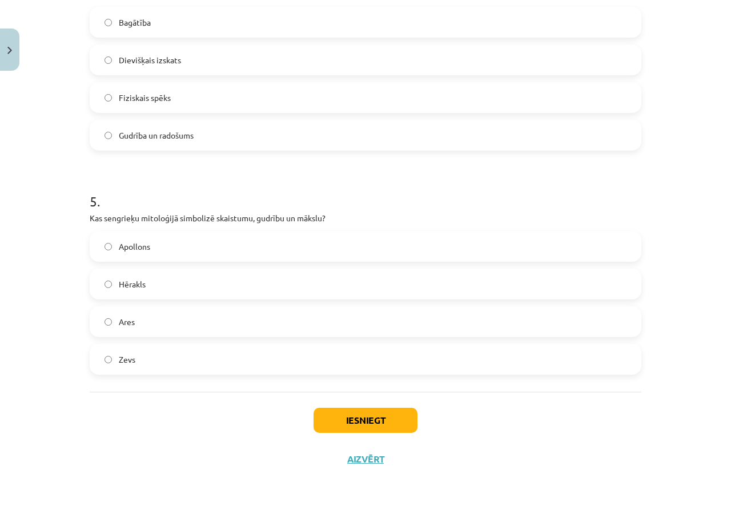
click at [333, 175] on h1 "5 ." at bounding box center [365, 190] width 551 height 35
click at [160, 254] on label "Apollons" at bounding box center [365, 246] width 549 height 29
click at [400, 422] on button "Iesniegt" at bounding box center [365, 420] width 104 height 25
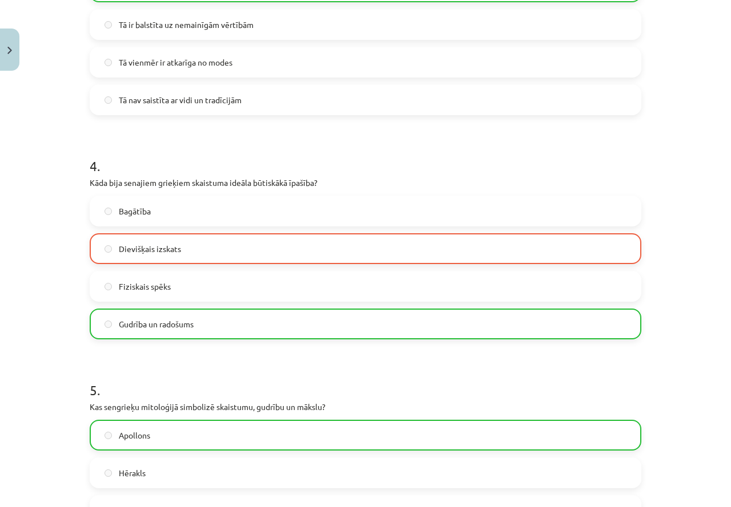
scroll to position [970, 0]
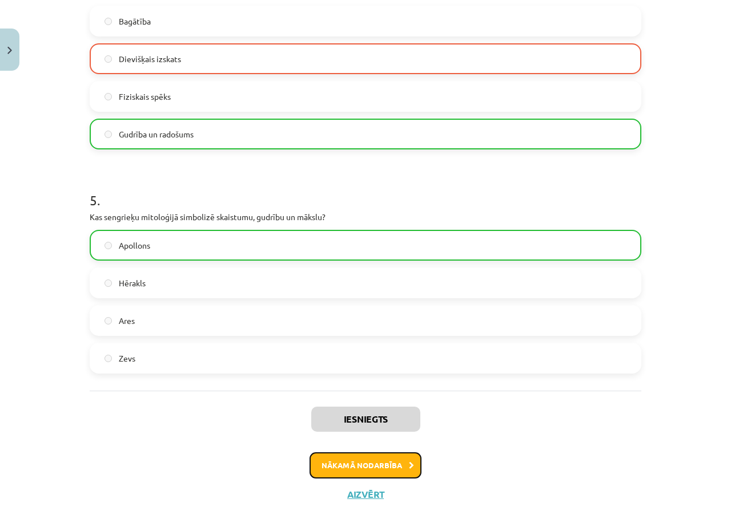
click at [402, 465] on button "Nākamā nodarbība" at bounding box center [365, 466] width 112 height 26
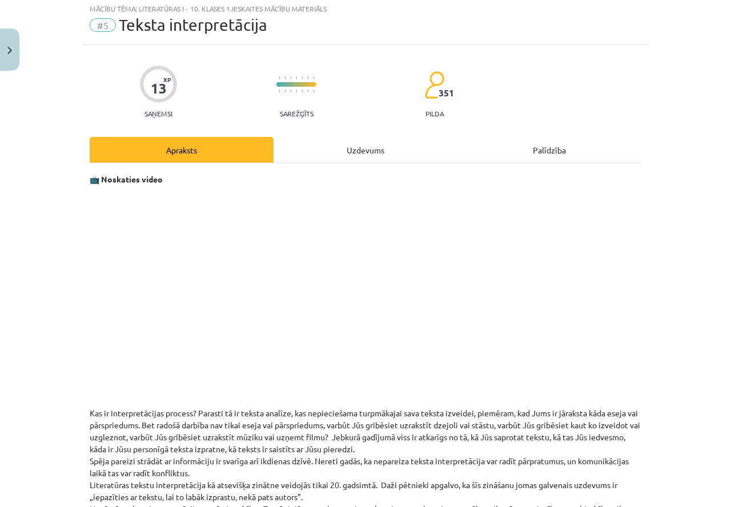
scroll to position [29, 0]
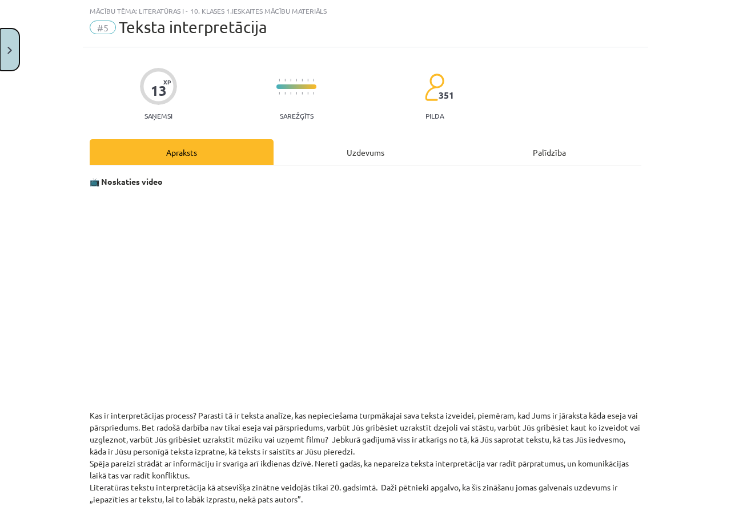
click at [9, 54] on img "Close" at bounding box center [9, 50] width 5 height 7
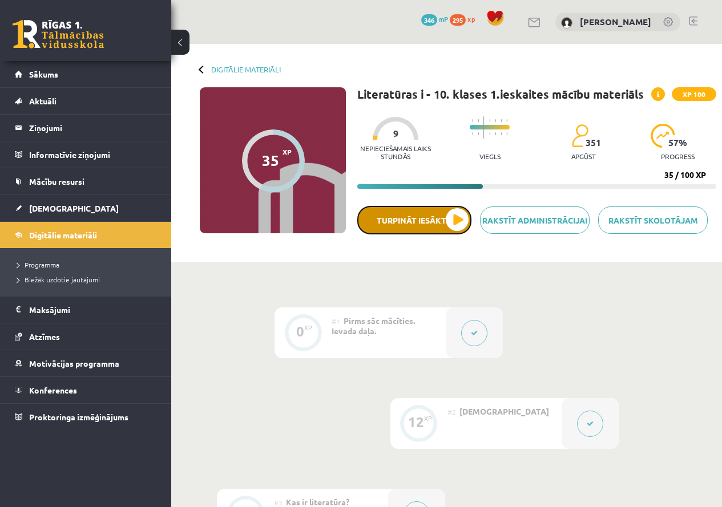
click at [457, 220] on button "Turpināt iesākto" at bounding box center [414, 220] width 114 height 29
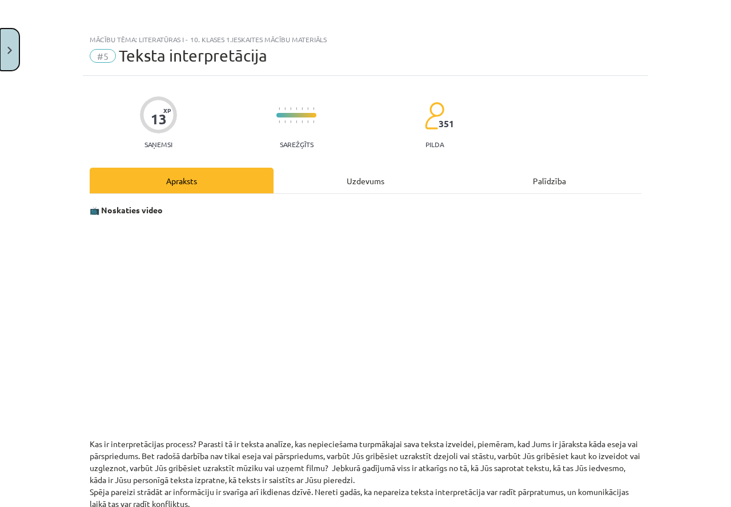
click at [2, 44] on button "Close" at bounding box center [9, 50] width 19 height 42
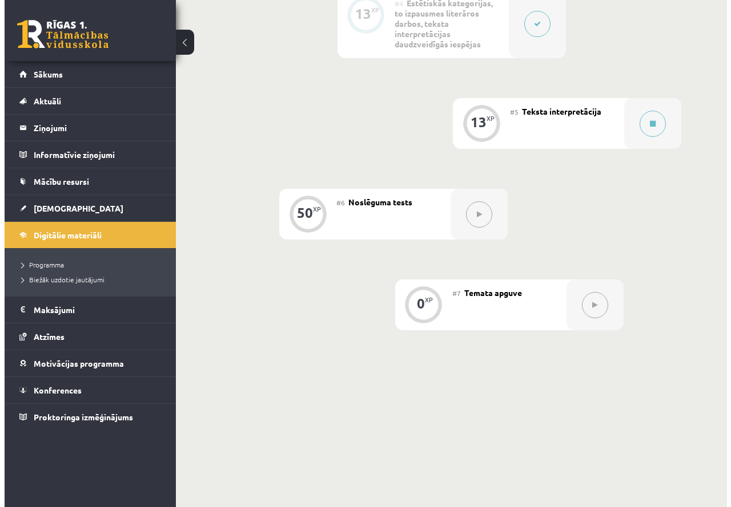
scroll to position [556, 0]
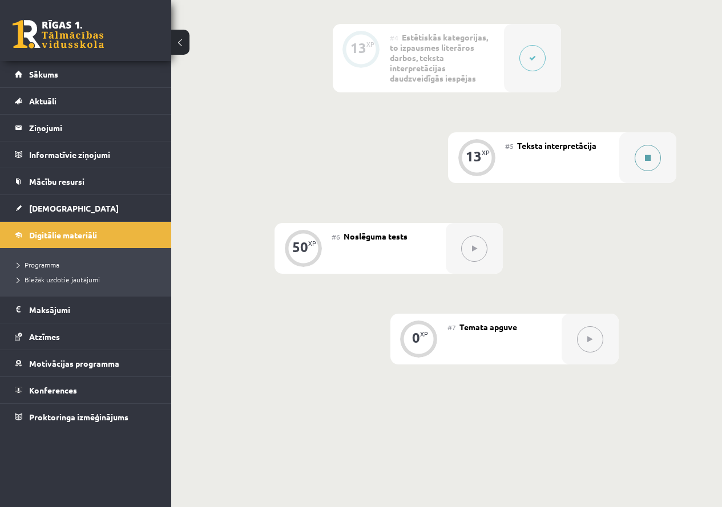
click at [645, 162] on button at bounding box center [648, 158] width 26 height 26
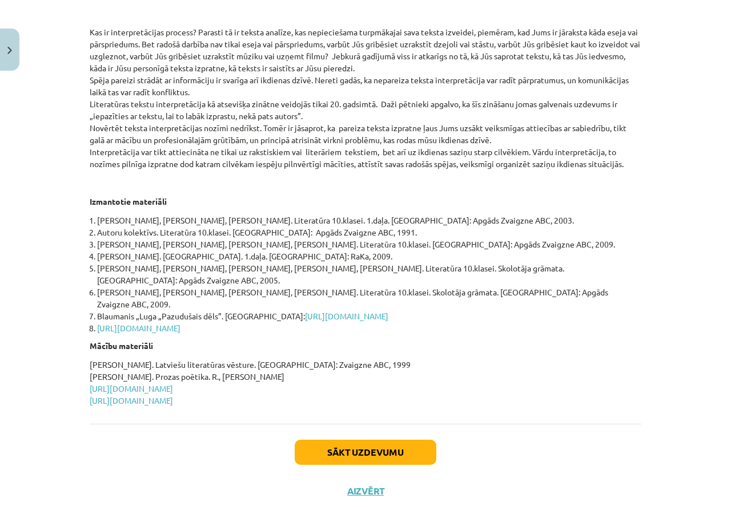
scroll to position [421, 0]
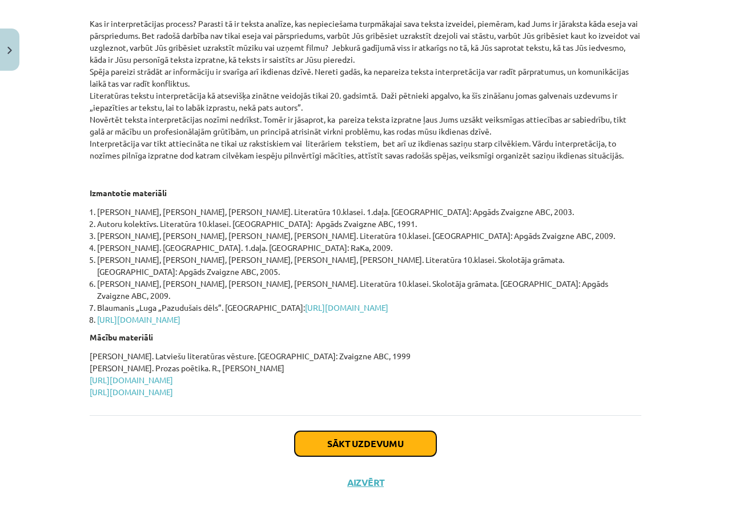
click at [355, 431] on button "Sākt uzdevumu" at bounding box center [365, 443] width 142 height 25
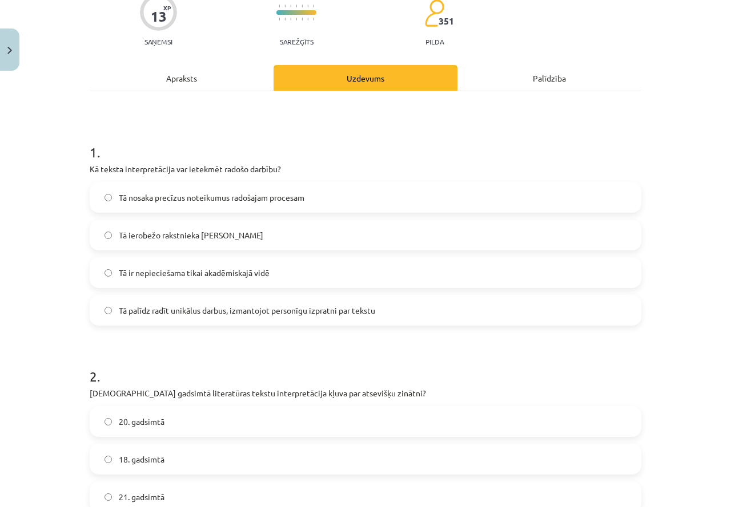
scroll to position [200, 0]
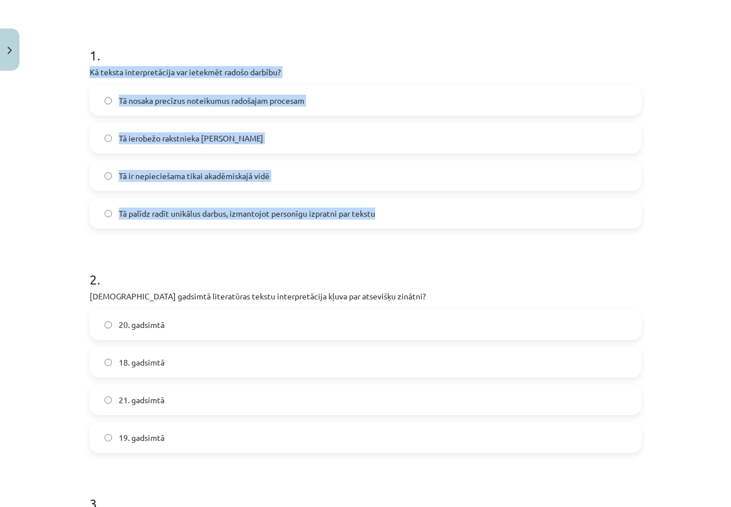
drag, startPoint x: 87, startPoint y: 70, endPoint x: 459, endPoint y: 217, distance: 400.4
click at [459, 217] on div "1 . Kā teksta interpretācija var ietekmēt radošo darbību? Tā nosaka precīzus no…" at bounding box center [365, 127] width 551 height 201
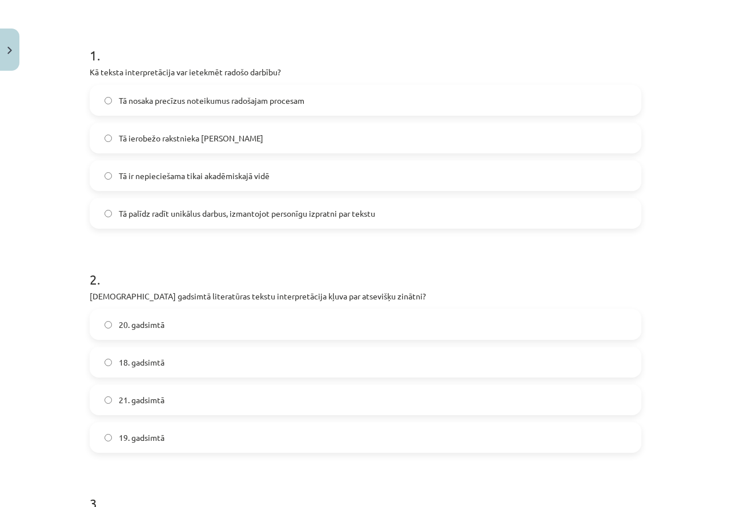
click at [215, 214] on span "Tā palīdz radīt unikālus darbus, izmantojot personīgu izpratni par tekstu" at bounding box center [247, 214] width 256 height 12
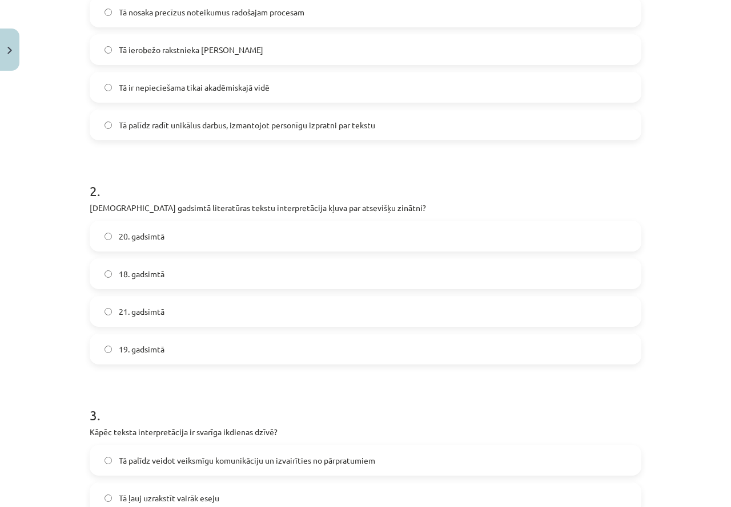
scroll to position [371, 0]
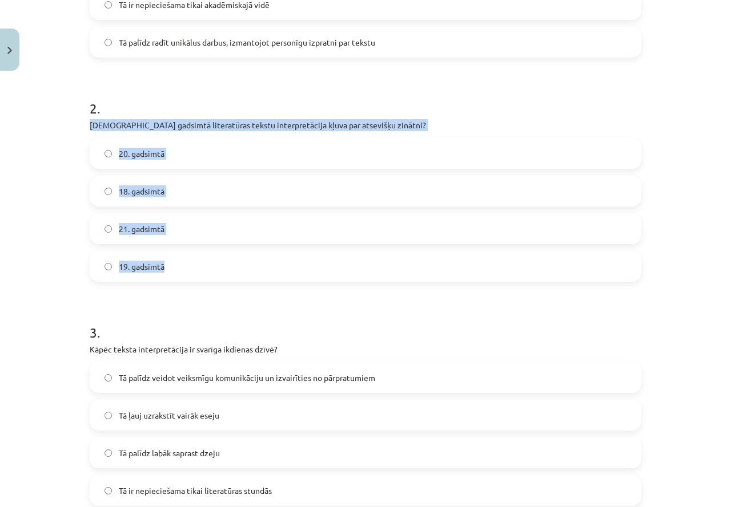
drag, startPoint x: 84, startPoint y: 126, endPoint x: 257, endPoint y: 257, distance: 217.1
click at [257, 257] on div "13 XP Saņemsi Sarežģīts 351 pilda Apraksts Uzdevums Palīdzība 1 . Kā teksta int…" at bounding box center [365, 382] width 565 height 1354
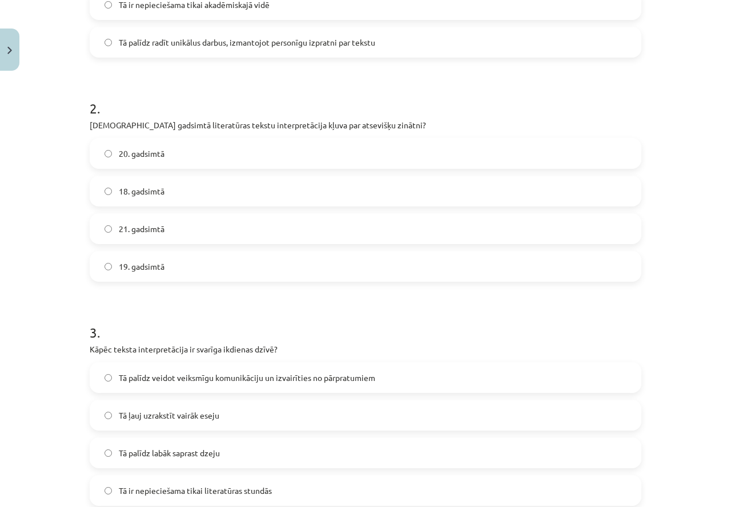
click at [166, 94] on h1 "2 ." at bounding box center [365, 97] width 551 height 35
click at [154, 234] on span "21. gadsimtā" at bounding box center [142, 229] width 46 height 12
click at [147, 272] on span "19. gadsimtā" at bounding box center [142, 267] width 46 height 12
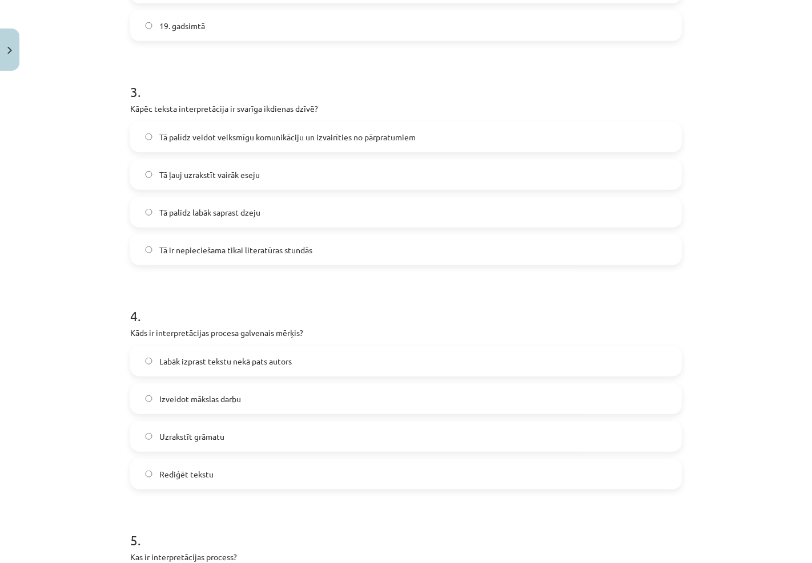
scroll to position [612, 0]
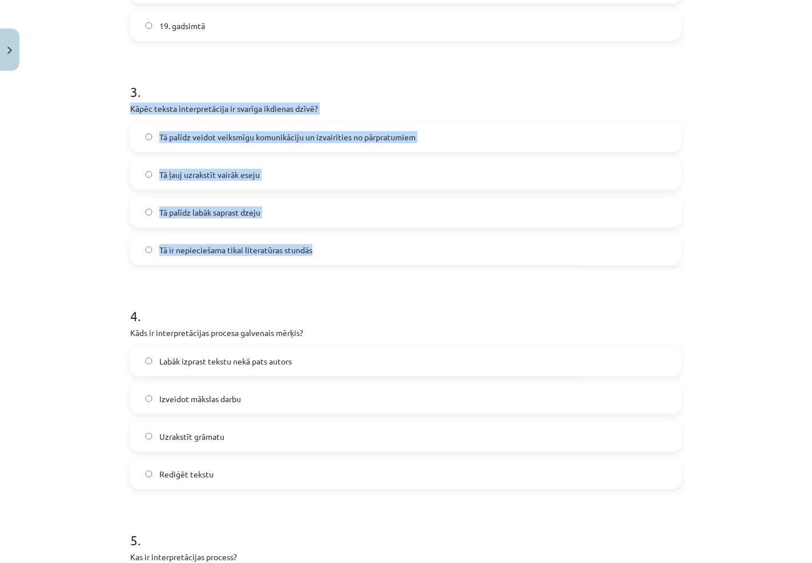
drag, startPoint x: 124, startPoint y: 109, endPoint x: 350, endPoint y: 246, distance: 263.8
click at [350, 246] on div "3 . Kāpēc teksta interpretācija ir svarīga ikdienas dzīvē? Tā palīdz veidot vei…" at bounding box center [405, 164] width 551 height 201
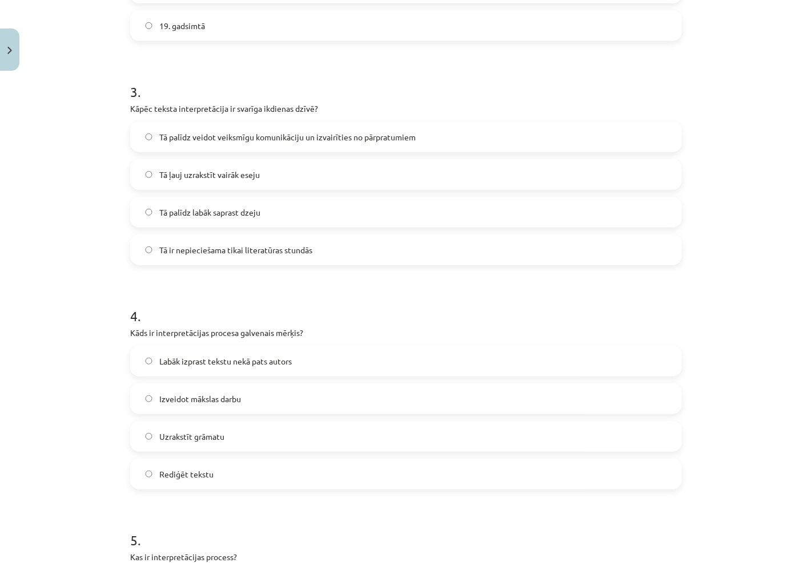
click at [100, 58] on div "Mācību tēma: Literatūras i - 10. klases 1.ieskaites mācību materiāls #5 Teksta …" at bounding box center [406, 281] width 812 height 563
click at [200, 144] on label "Tā palīdz veidot veiksmīgu komunikāciju un izvairīties no pārpratumiem" at bounding box center [405, 137] width 549 height 29
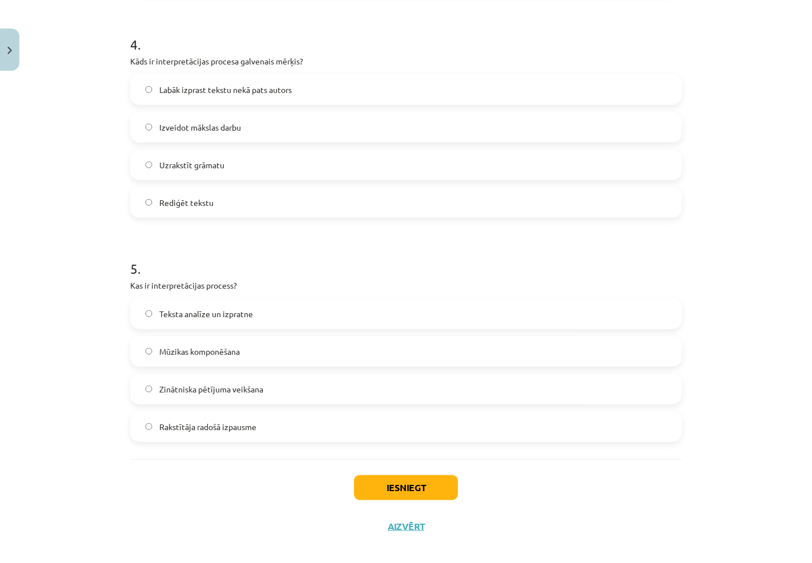
scroll to position [894, 0]
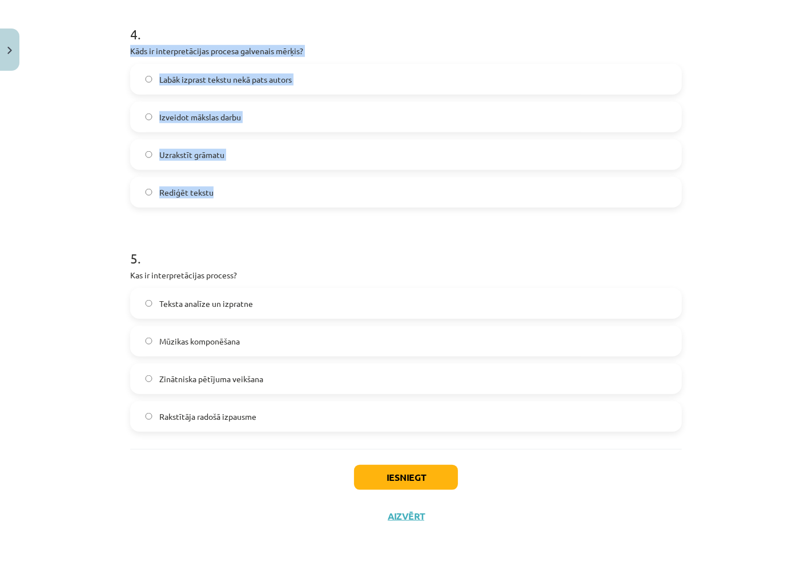
drag, startPoint x: 126, startPoint y: 49, endPoint x: 335, endPoint y: 188, distance: 251.4
click at [335, 188] on div "4 . Kāds ir interpretācijas procesa galvenais mērķis? Labāk izprast tekstu nekā…" at bounding box center [405, 106] width 551 height 201
click at [163, 80] on span "Labāk izprast tekstu nekā pats autors" at bounding box center [225, 80] width 132 height 12
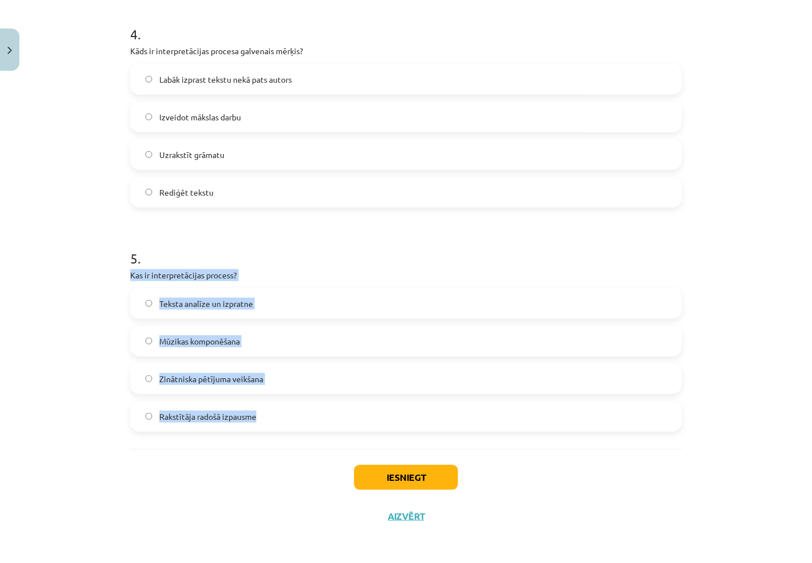
drag, startPoint x: 195, startPoint y: 309, endPoint x: 356, endPoint y: 430, distance: 201.0
click at [356, 430] on div "5 . Kas ir interpretācijas process? Teksta analīze un izpratne Mūzikas komponēš…" at bounding box center [405, 331] width 551 height 201
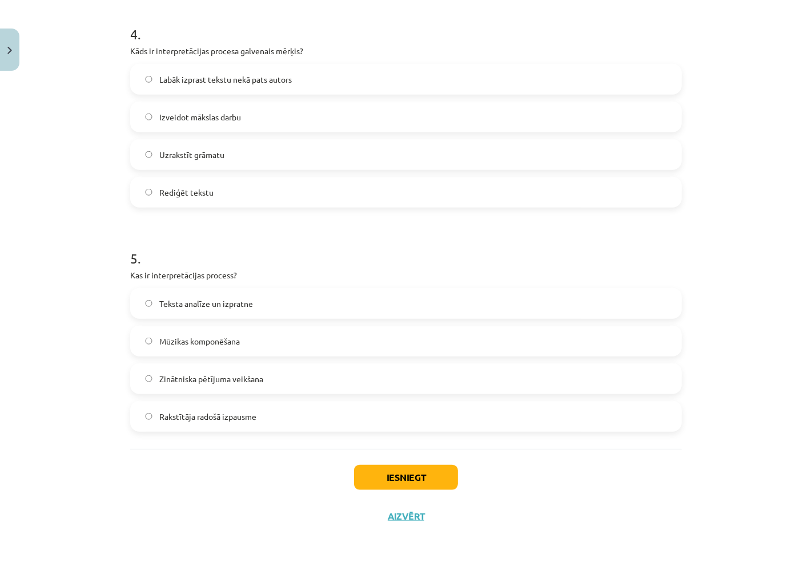
click at [369, 234] on h1 "5 ." at bounding box center [405, 248] width 551 height 35
click at [304, 310] on label "Teksta analīze un izpratne" at bounding box center [405, 303] width 549 height 29
click at [412, 470] on button "Iesniegt" at bounding box center [406, 477] width 104 height 25
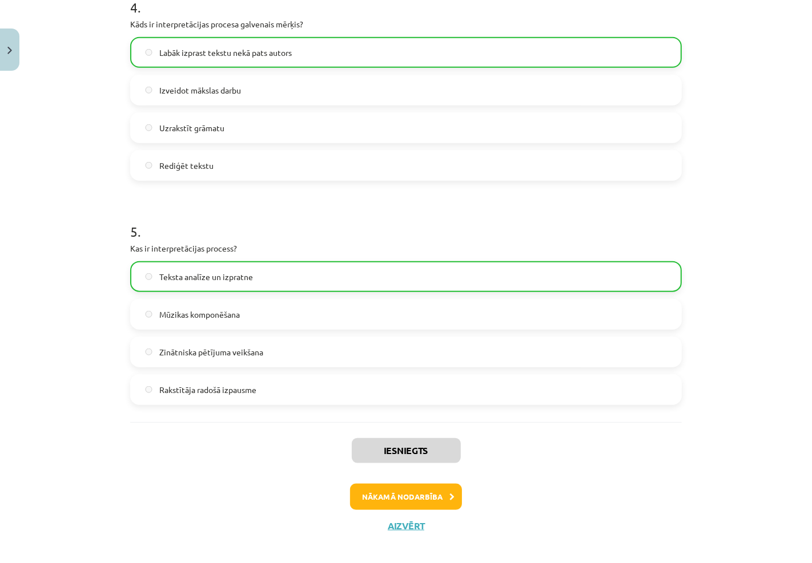
scroll to position [931, 0]
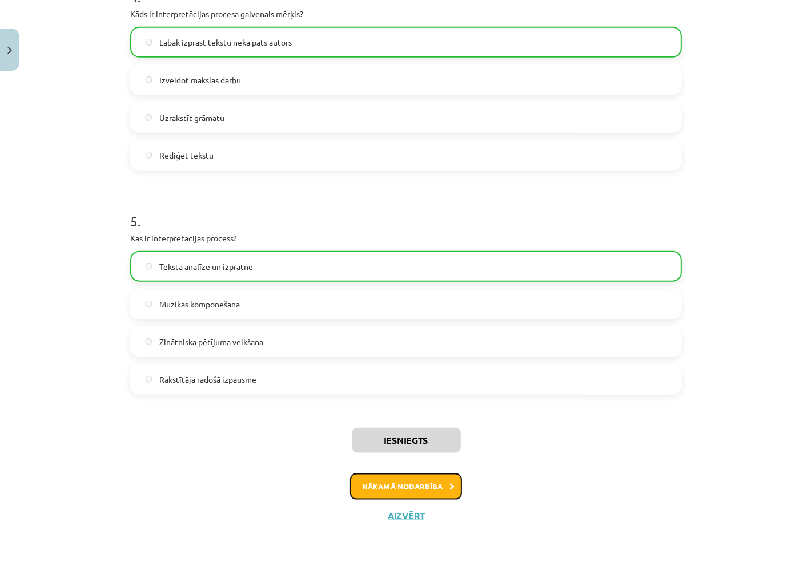
click at [426, 489] on button "Nākamā nodarbība" at bounding box center [406, 487] width 112 height 26
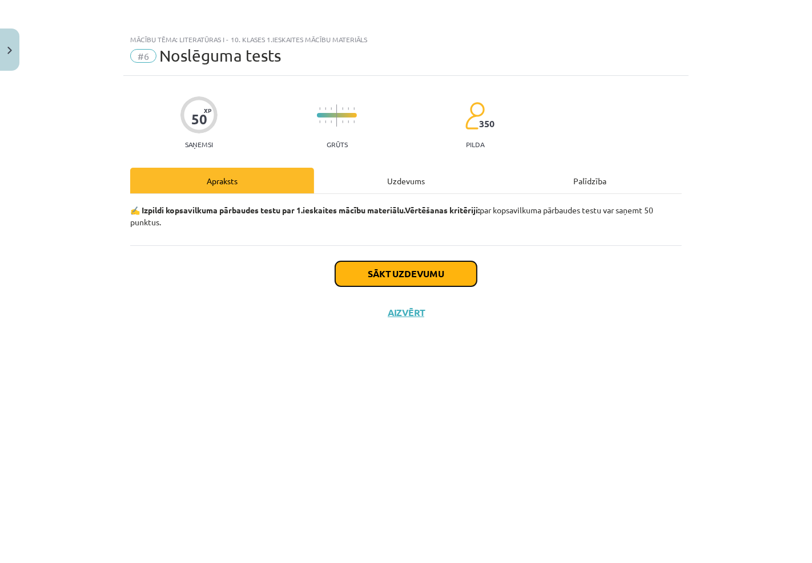
click at [462, 272] on button "Sākt uzdevumu" at bounding box center [406, 273] width 142 height 25
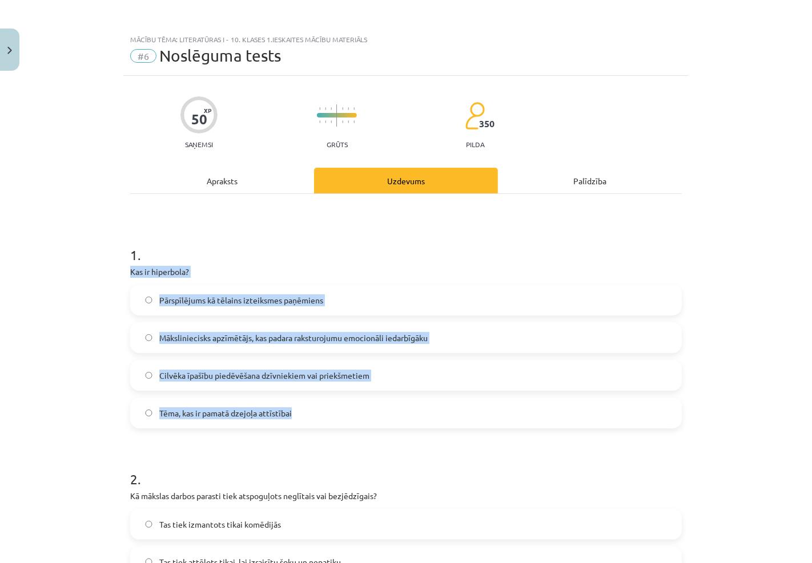
drag, startPoint x: 147, startPoint y: 283, endPoint x: 435, endPoint y: 417, distance: 317.9
click at [435, 417] on div "1 . Kas ir hiperbola? Pārspīlējums kā tēlains izteiksmes paņēmiens Māksliniecis…" at bounding box center [405, 327] width 551 height 201
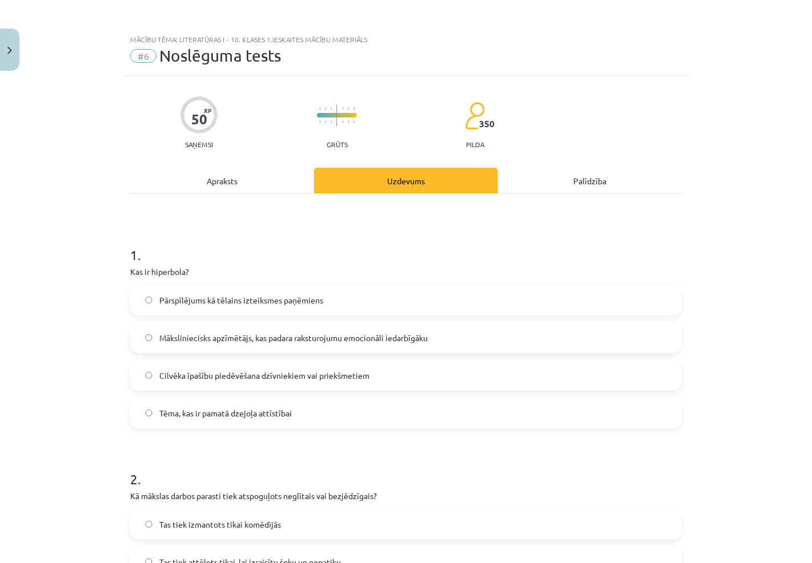
click at [60, 184] on div "Mācību tēma: Literatūras i - 10. klases 1.ieskaites mācību materiāls #6 Noslēgu…" at bounding box center [406, 281] width 812 height 563
click at [246, 294] on span "Pārspīlējums kā tēlains izteiksmes paņēmiens" at bounding box center [241, 300] width 164 height 12
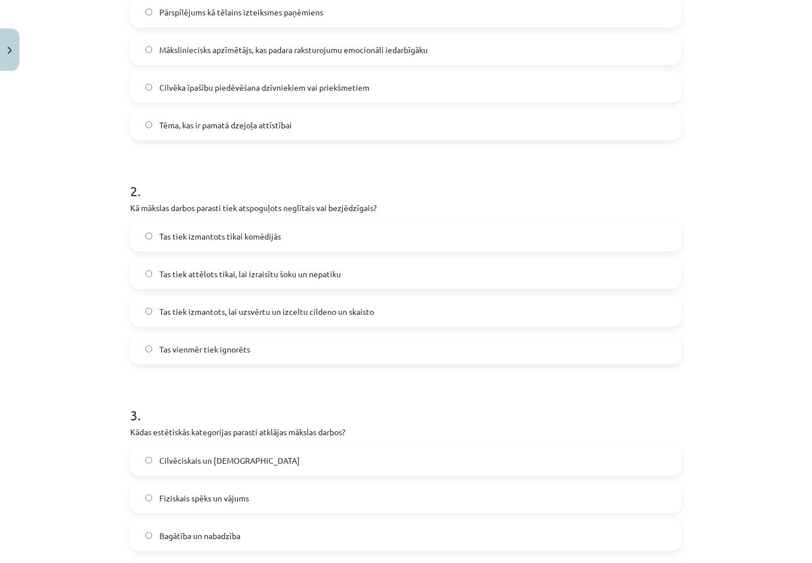
scroll to position [317, 0]
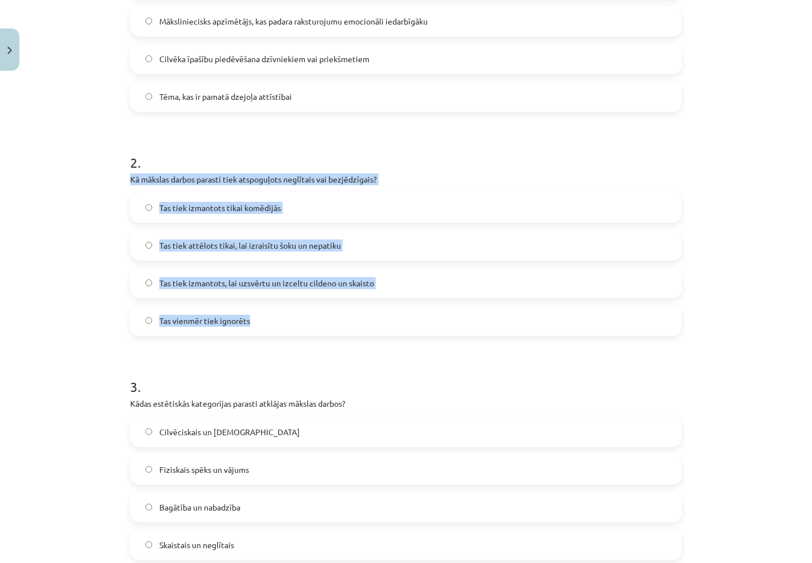
drag, startPoint x: 127, startPoint y: 177, endPoint x: 391, endPoint y: 329, distance: 304.5
click at [391, 329] on div "2 . Kā mākslas darbos parasti tiek atspoguļots neglītais vai bezjēdzīgais? Tas …" at bounding box center [405, 235] width 551 height 201
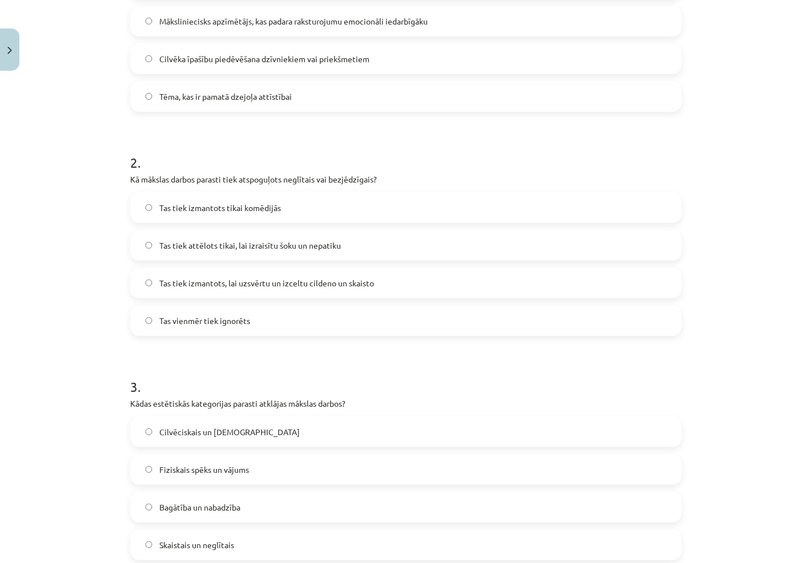
click at [380, 287] on label "Tas tiek izmantots, lai uzsvērtu un izceltu cildeno un skaisto" at bounding box center [405, 283] width 549 height 29
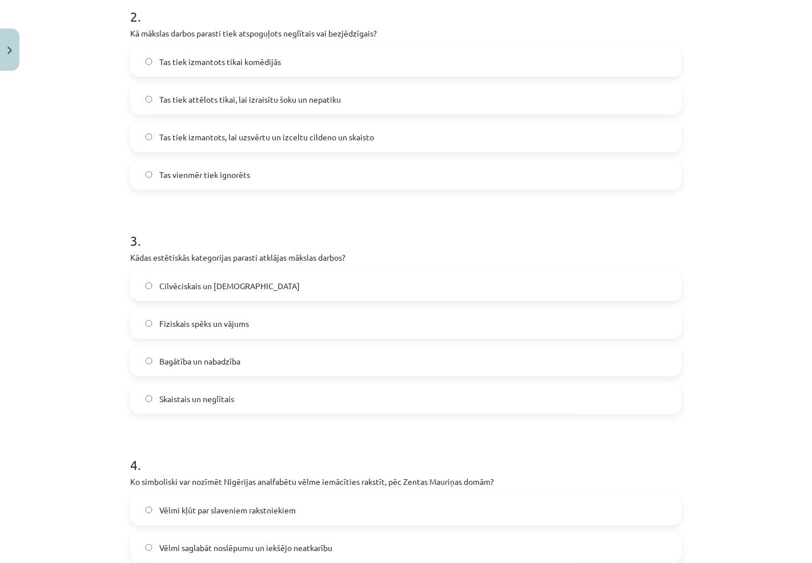
scroll to position [507, 0]
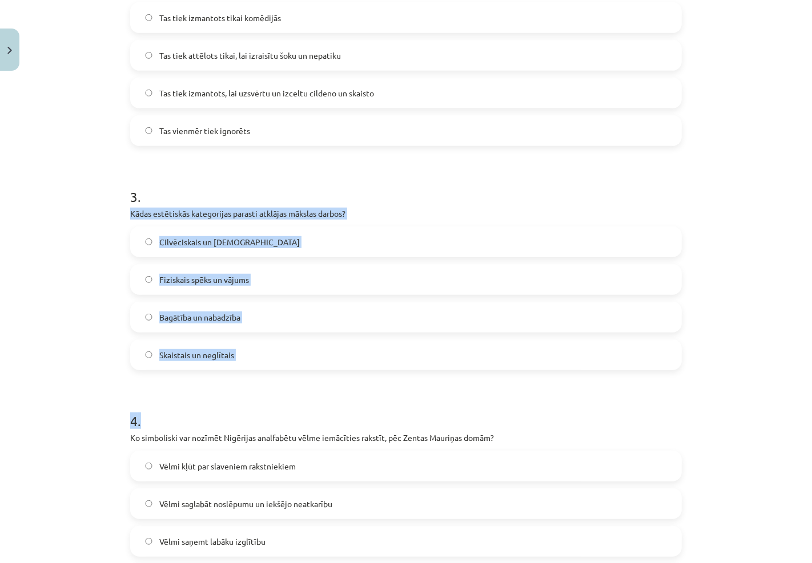
drag, startPoint x: 124, startPoint y: 213, endPoint x: 331, endPoint y: 376, distance: 263.0
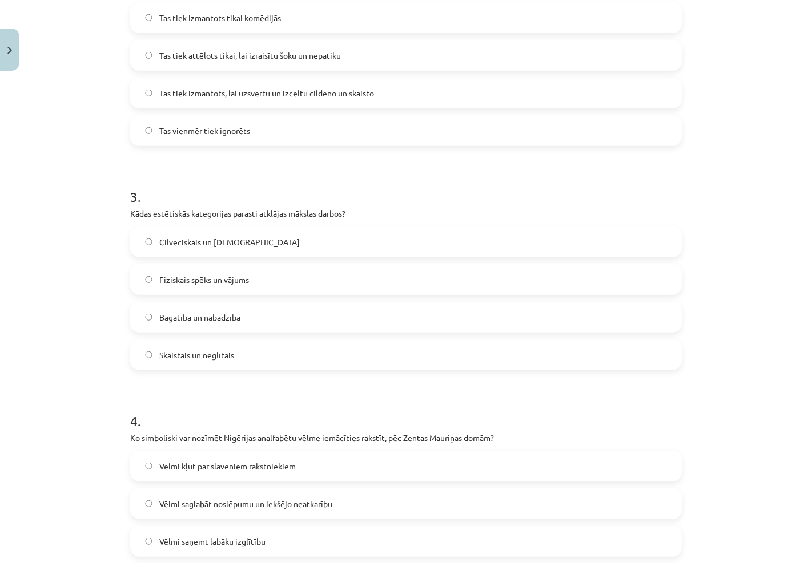
click at [80, 162] on div "Mācību tēma: Literatūras i - 10. klases 1.ieskaites mācību materiāls #6 Noslēgu…" at bounding box center [406, 281] width 812 height 563
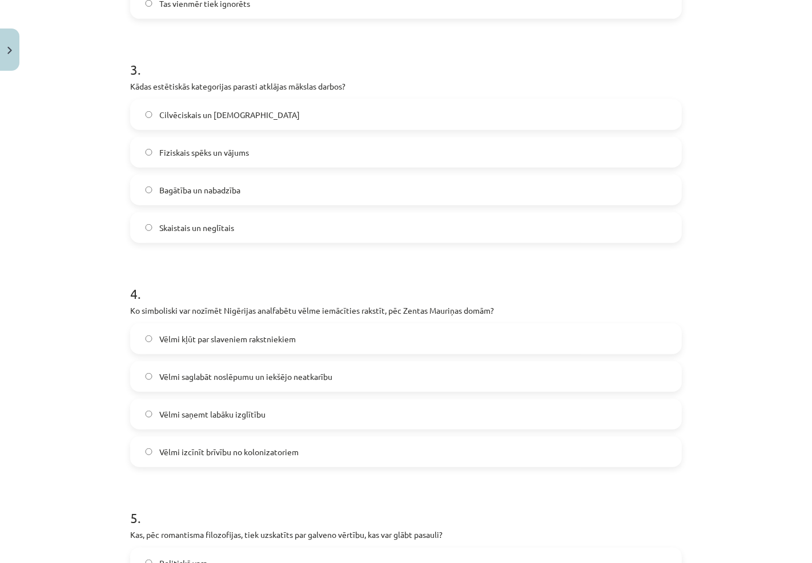
click at [212, 229] on span "Skaistais un neglītais" at bounding box center [196, 228] width 75 height 12
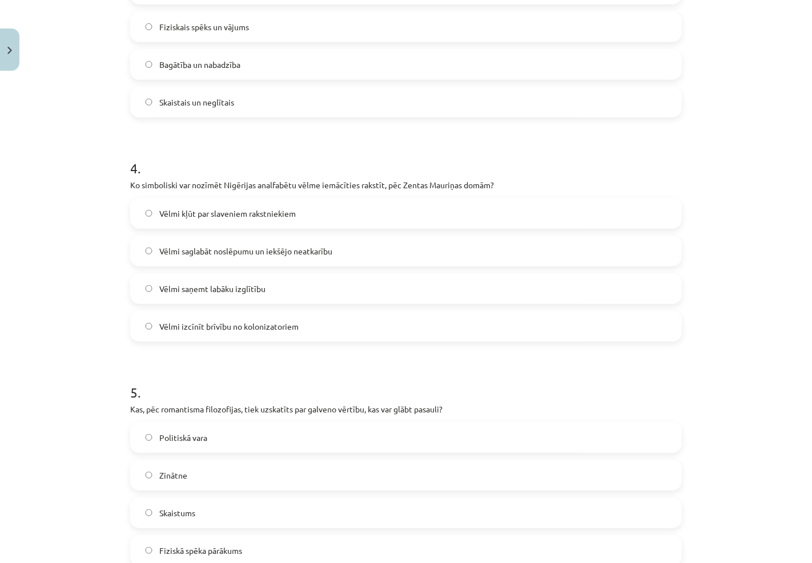
scroll to position [761, 0]
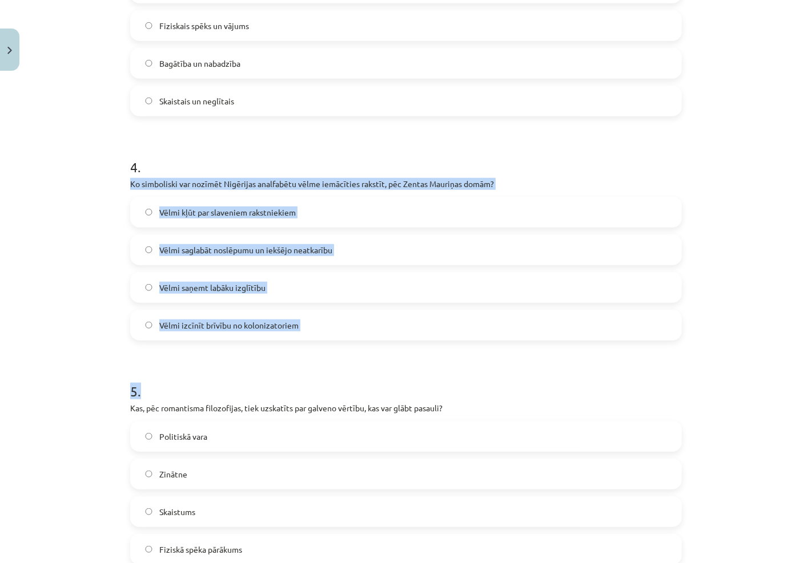
drag, startPoint x: 124, startPoint y: 185, endPoint x: 443, endPoint y: 352, distance: 359.4
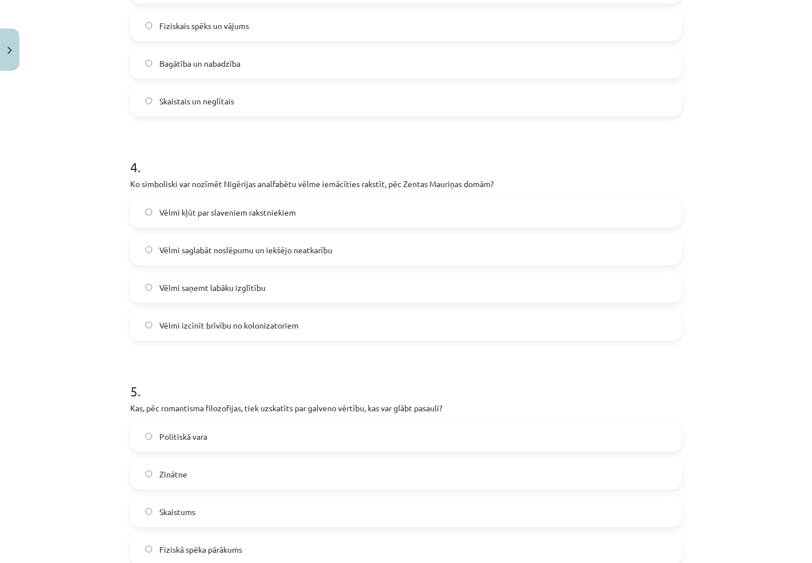
click at [373, 113] on label "Skaistais un neglītais" at bounding box center [405, 101] width 549 height 29
click at [352, 251] on label "Vēlmi saglabāt noslēpumu un iekšējo neatkarību" at bounding box center [405, 250] width 549 height 29
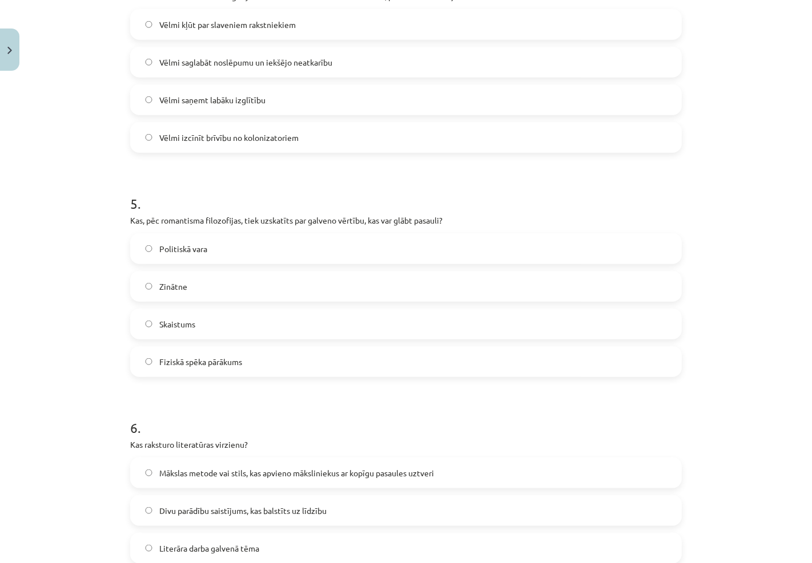
scroll to position [951, 0]
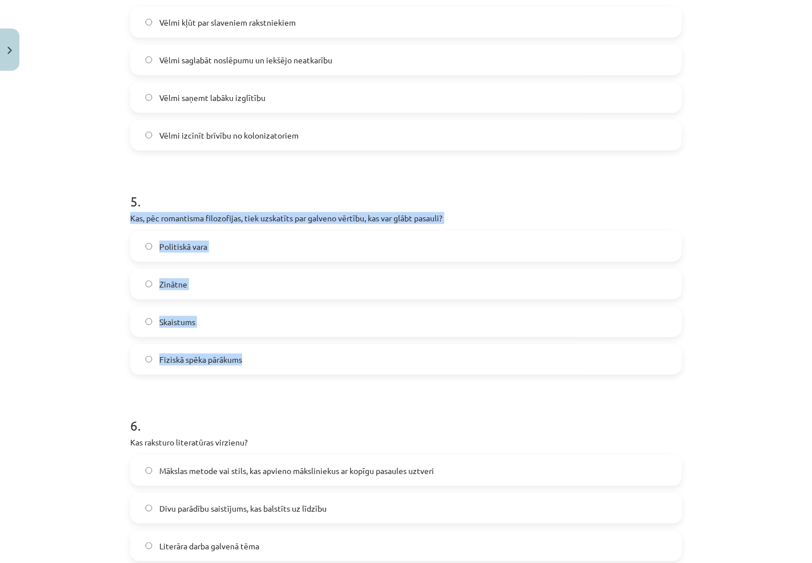
drag, startPoint x: 127, startPoint y: 213, endPoint x: 367, endPoint y: 361, distance: 281.9
click at [367, 361] on div "5 . Kas, pēc romantisma filozofijas, tiek uzskatīts par galveno vērtību, kas va…" at bounding box center [405, 273] width 551 height 201
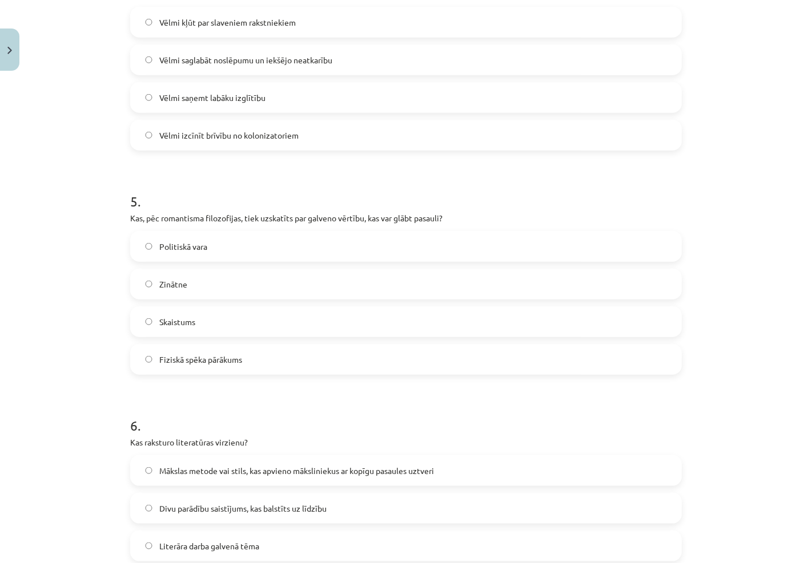
click at [66, 157] on div "Mācību tēma: Literatūras i - 10. klases 1.ieskaites mācību materiāls #6 Noslēgu…" at bounding box center [406, 281] width 812 height 563
click at [191, 332] on label "Skaistums" at bounding box center [405, 322] width 549 height 29
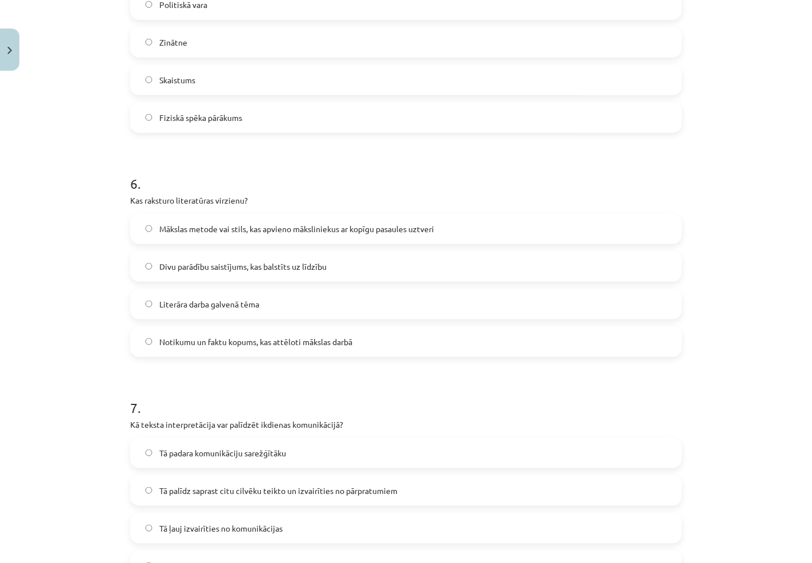
scroll to position [1205, 0]
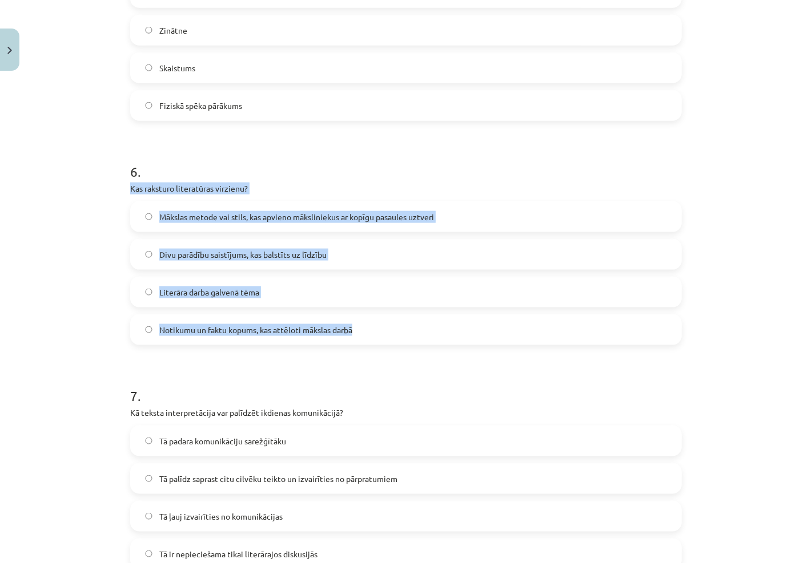
drag, startPoint x: 126, startPoint y: 186, endPoint x: 425, endPoint y: 323, distance: 329.5
click at [425, 323] on div "6 . Kas raksturo literatūras virzienu? Mākslas metode vai stils, kas apvieno mā…" at bounding box center [405, 244] width 551 height 201
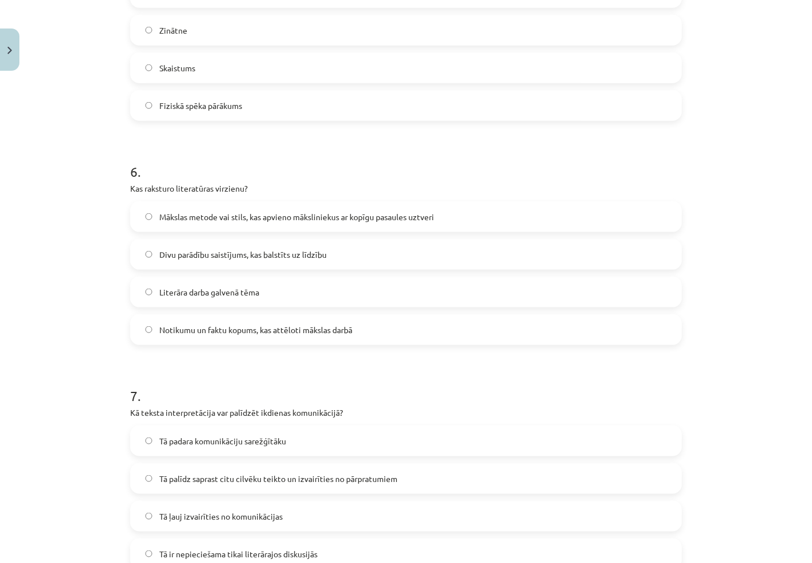
click at [287, 156] on h1 "6 ." at bounding box center [405, 161] width 551 height 35
click at [292, 200] on div "6 . Kas raksturo literatūras virzienu? Mākslas metode vai stils, kas apvieno mā…" at bounding box center [405, 244] width 551 height 201
click at [207, 205] on label "Mākslas metode vai stils, kas apvieno māksliniekus ar kopīgu pasaules uztveri" at bounding box center [405, 217] width 549 height 29
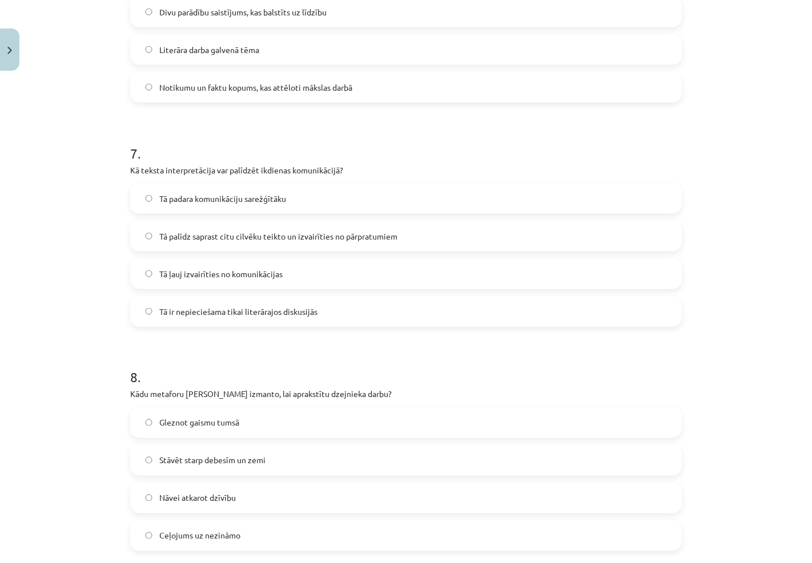
scroll to position [1458, 0]
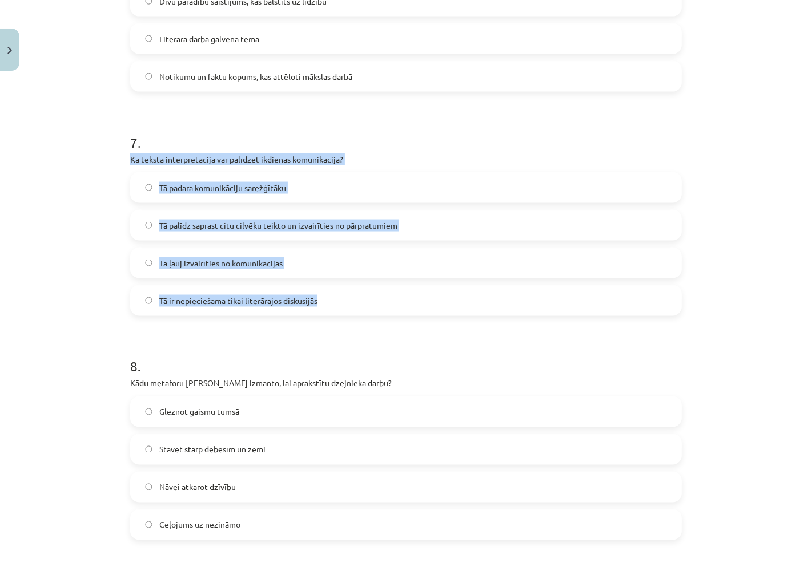
drag, startPoint x: 126, startPoint y: 161, endPoint x: 457, endPoint y: 294, distance: 356.7
click at [457, 294] on div "7 . Kā teksta interpretācija var palīdzēt ikdienas komunikācijā? Tā padara komu…" at bounding box center [405, 215] width 551 height 201
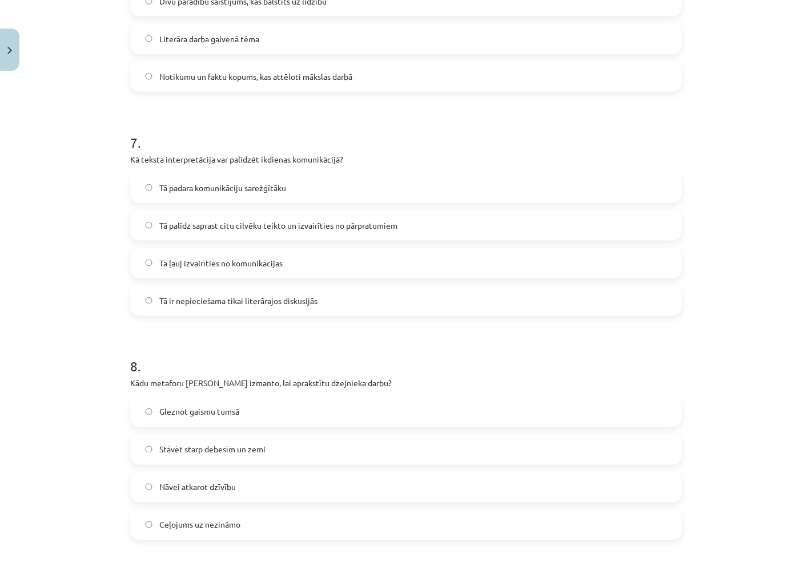
click at [391, 229] on span "Tā palīdz saprast citu cilvēku teikto un izvairīties no pārpratumiem" at bounding box center [278, 226] width 238 height 12
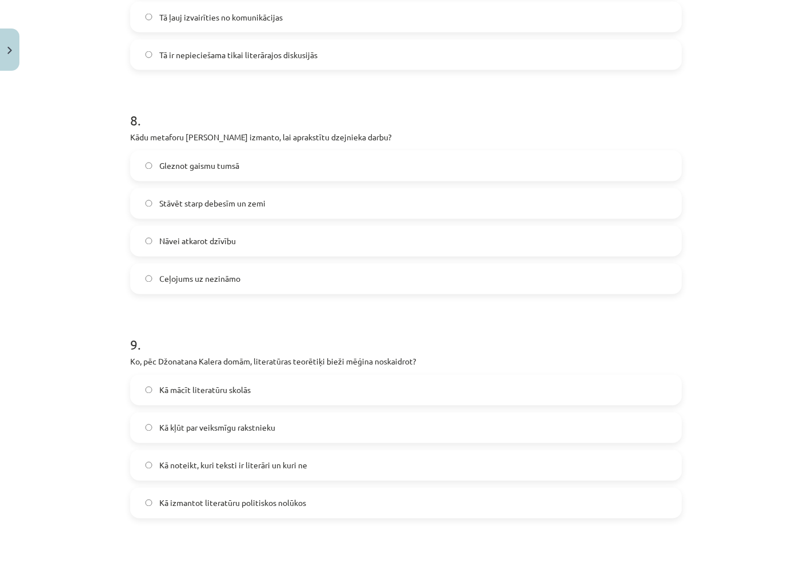
scroll to position [1712, 0]
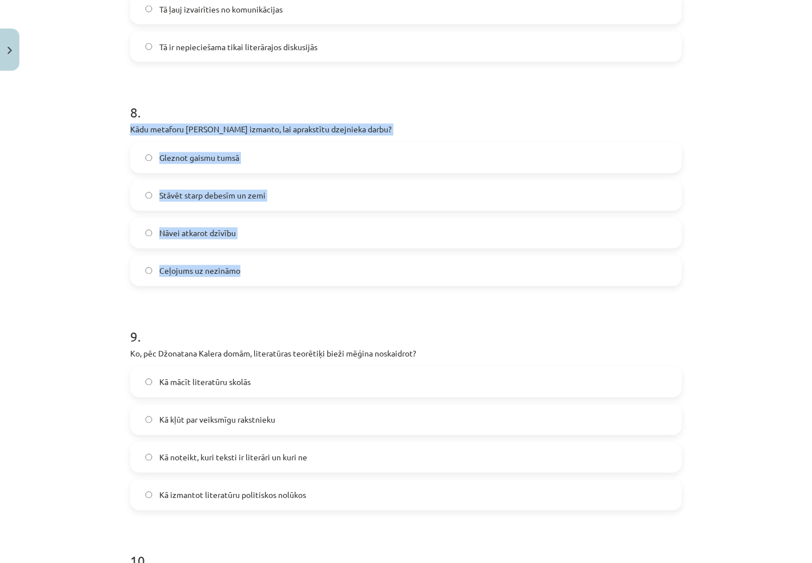
drag, startPoint x: 126, startPoint y: 126, endPoint x: 426, endPoint y: 260, distance: 328.5
click at [426, 260] on div "8 . Kādu metaforu Zenta Mauriņa izmanto, lai aprakstītu dzejnieka darbu? Glezno…" at bounding box center [405, 185] width 551 height 201
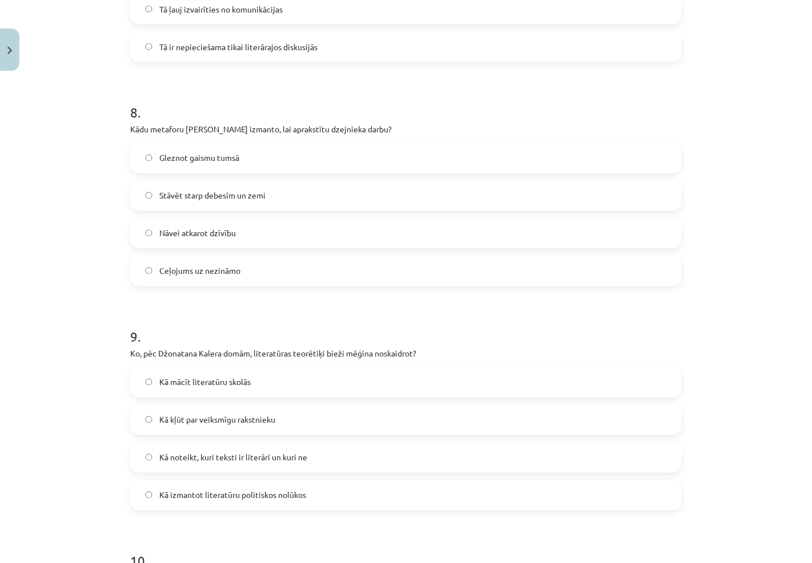
click at [294, 93] on h1 "8 ." at bounding box center [405, 102] width 551 height 35
click at [290, 192] on label "Stāvēt starp debesīm un zemi" at bounding box center [405, 195] width 549 height 29
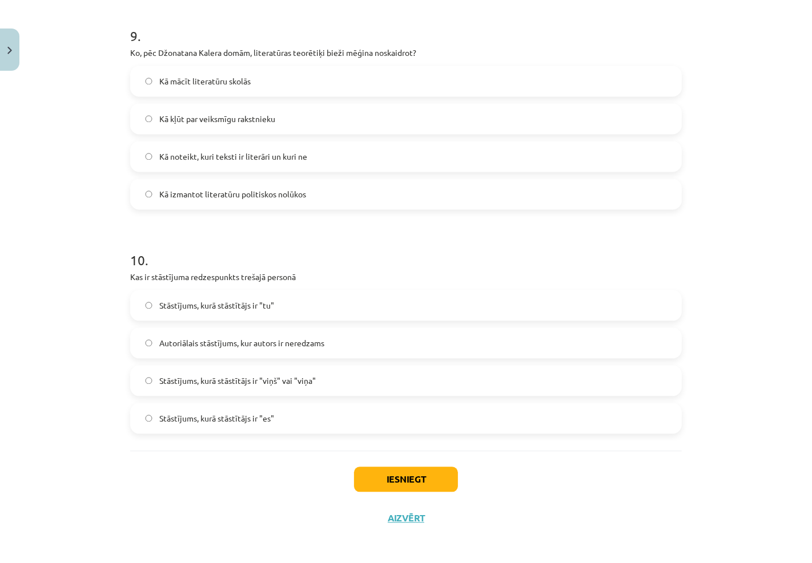
scroll to position [2016, 0]
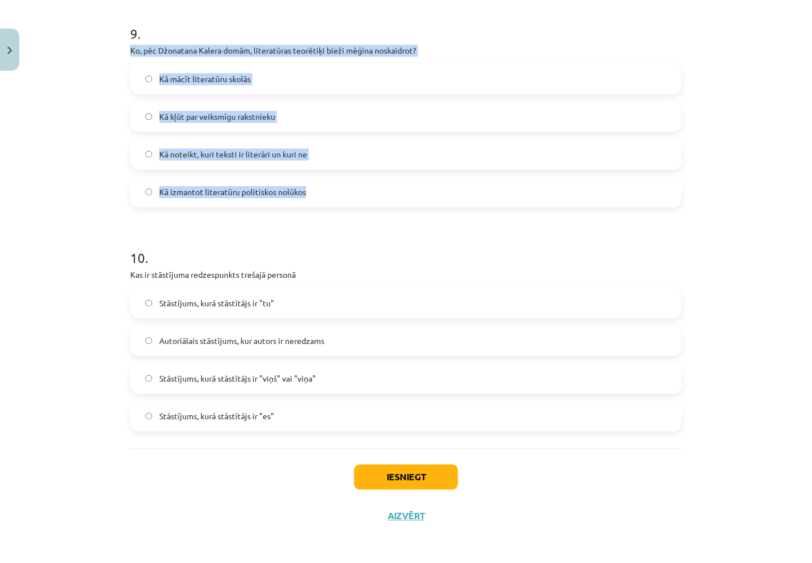
drag, startPoint x: 126, startPoint y: 50, endPoint x: 369, endPoint y: 191, distance: 280.8
click at [369, 191] on div "9 . Ko, pēc Džonatana Kalera domām, literatūras teorētiķi bieži mēģina noskaidr…" at bounding box center [405, 106] width 551 height 201
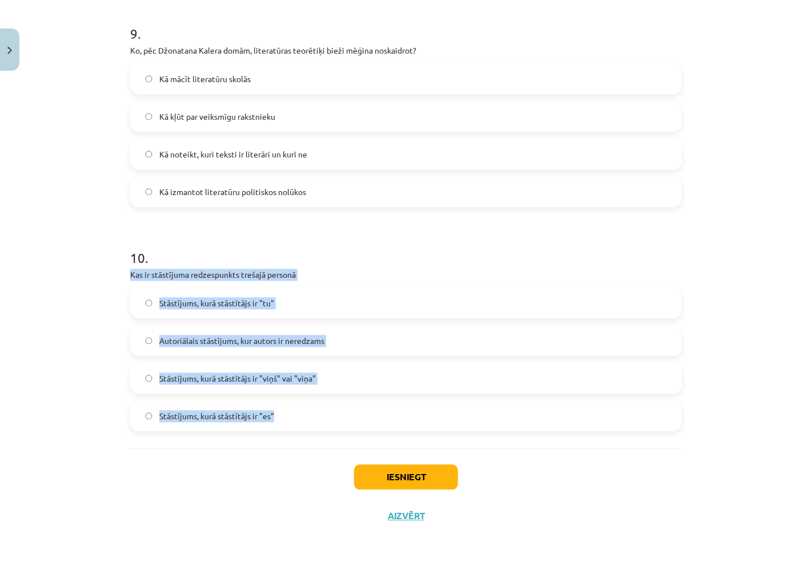
drag, startPoint x: 124, startPoint y: 273, endPoint x: 321, endPoint y: 437, distance: 256.0
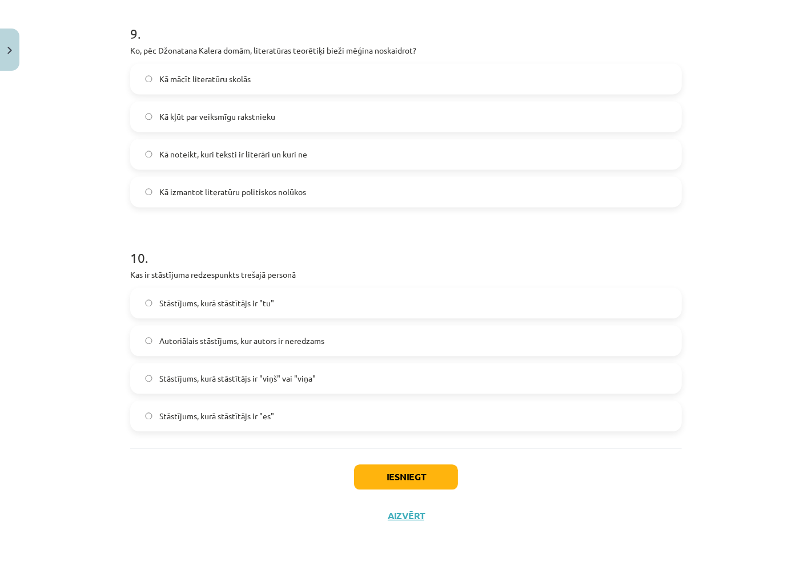
click at [367, 241] on h1 "10 ." at bounding box center [405, 247] width 551 height 35
click at [310, 150] on label "Kā noteikt, kuri teksti ir literāri un kuri ne" at bounding box center [405, 154] width 549 height 29
click at [317, 370] on label "Stāstījums, kurā stāstītājs ir "viņš" vai "viņa"" at bounding box center [405, 378] width 549 height 29
click at [425, 478] on button "Iesniegt" at bounding box center [406, 477] width 104 height 25
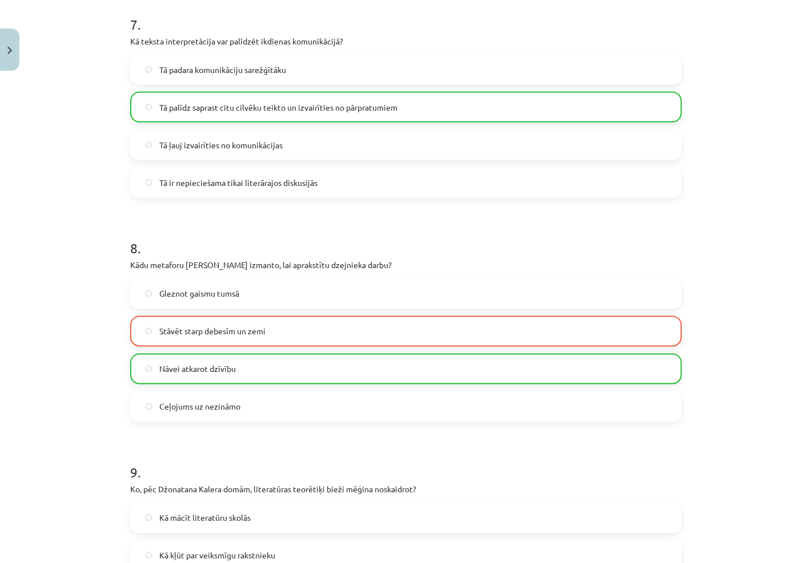
scroll to position [2052, 0]
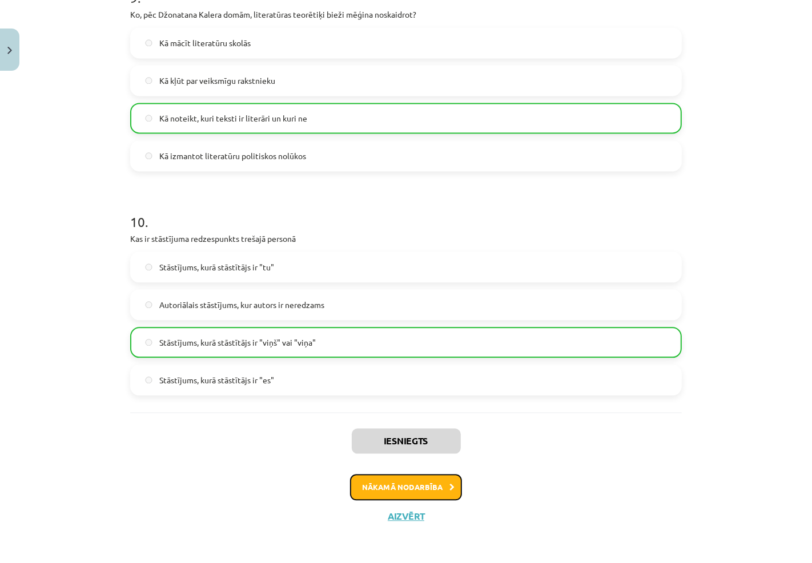
click at [431, 489] on button "Nākamā nodarbība" at bounding box center [406, 487] width 112 height 26
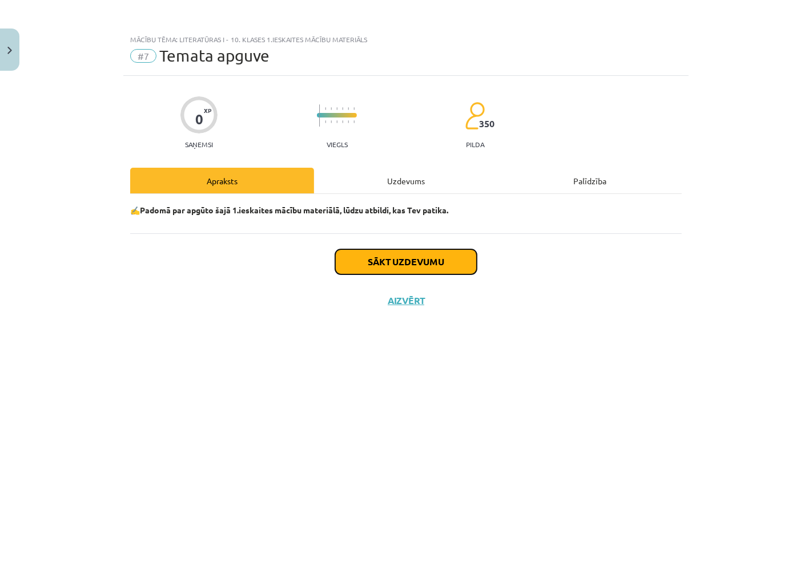
click at [406, 265] on button "Sākt uzdevumu" at bounding box center [406, 261] width 142 height 25
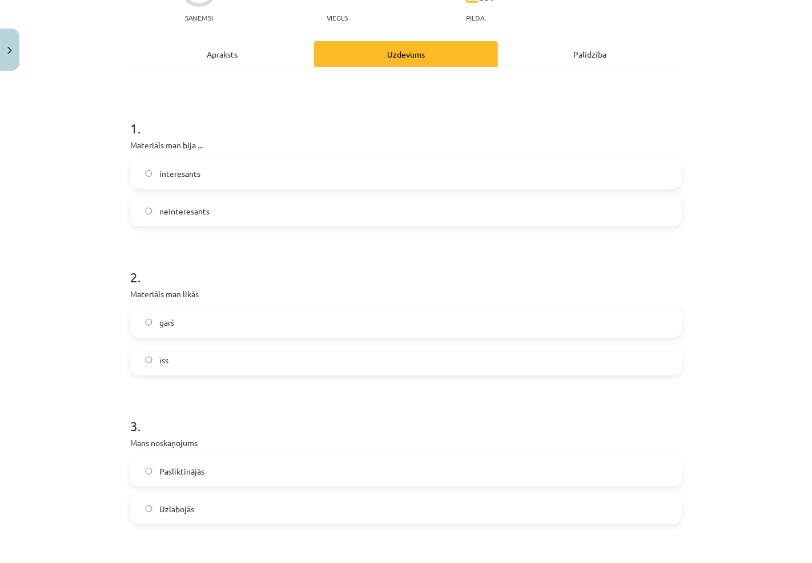
click at [209, 172] on label "interesants" at bounding box center [405, 173] width 549 height 29
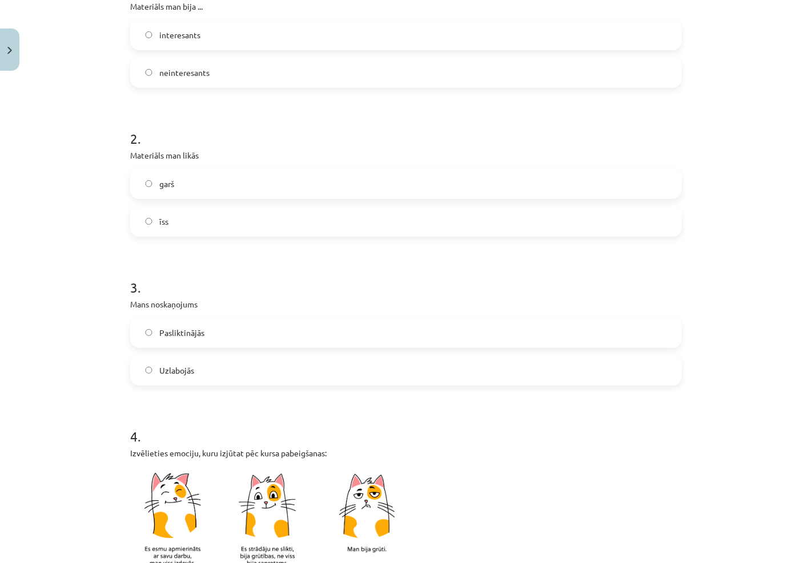
scroll to position [317, 0]
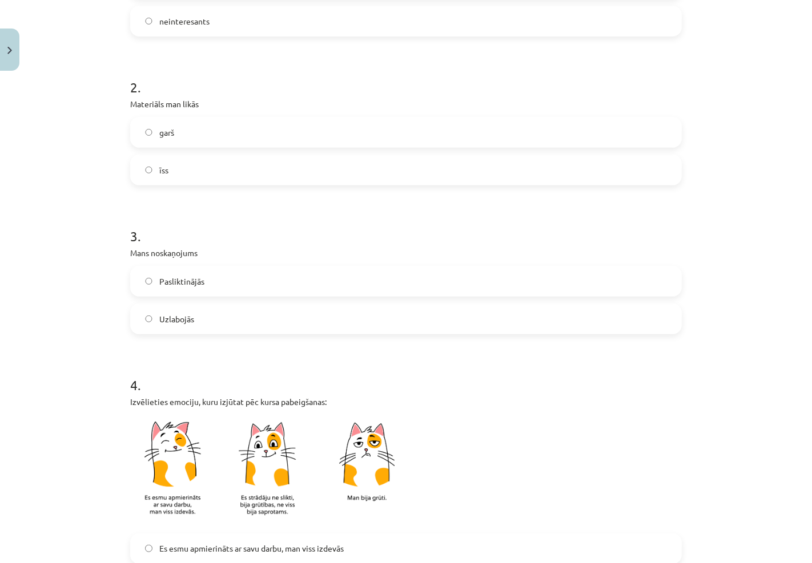
click at [170, 122] on label "garš" at bounding box center [405, 132] width 549 height 29
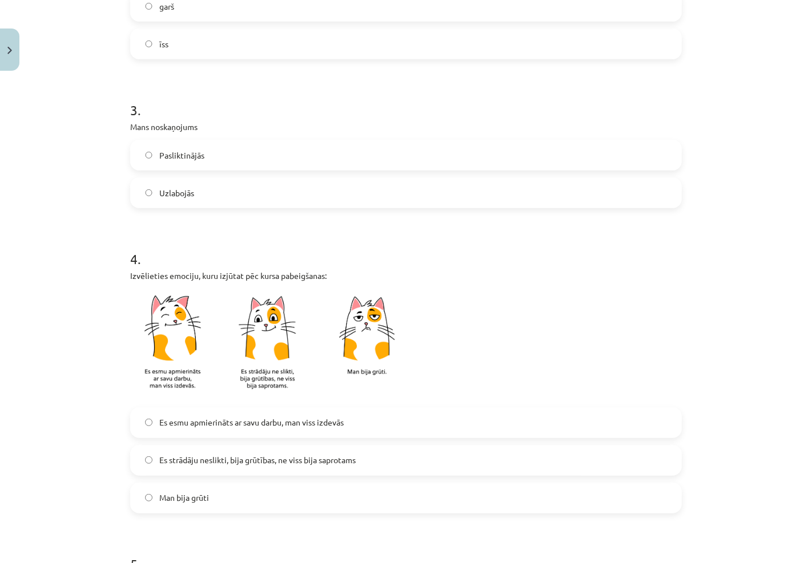
scroll to position [443, 0]
click at [168, 191] on span "Uzlabojās" at bounding box center [176, 193] width 35 height 12
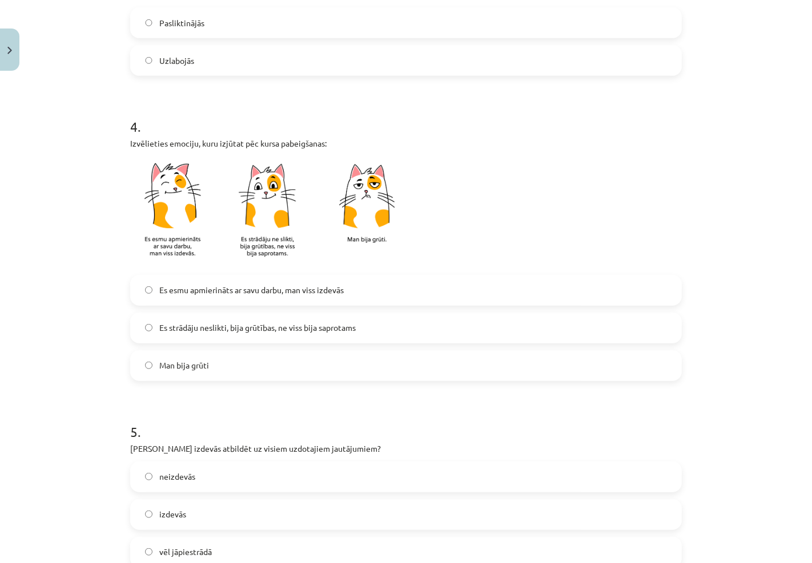
scroll to position [634, 0]
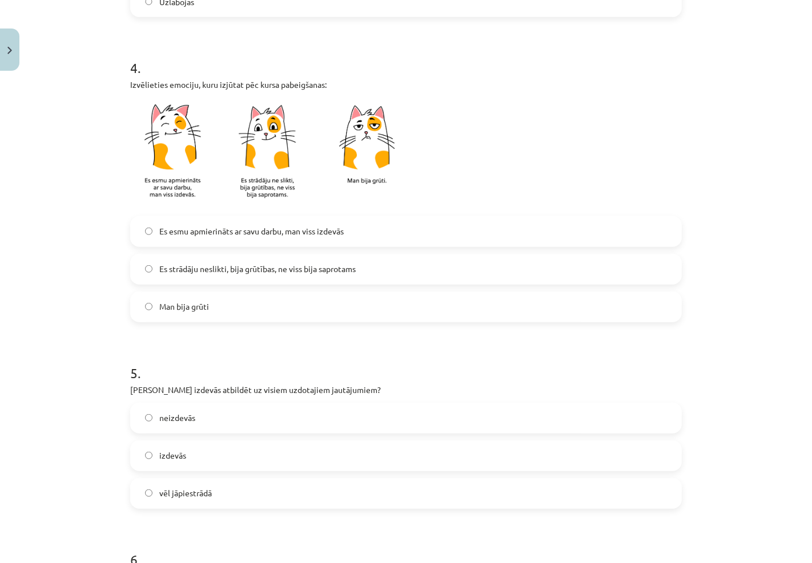
click at [211, 302] on label "Man bija grūti" at bounding box center [405, 307] width 549 height 29
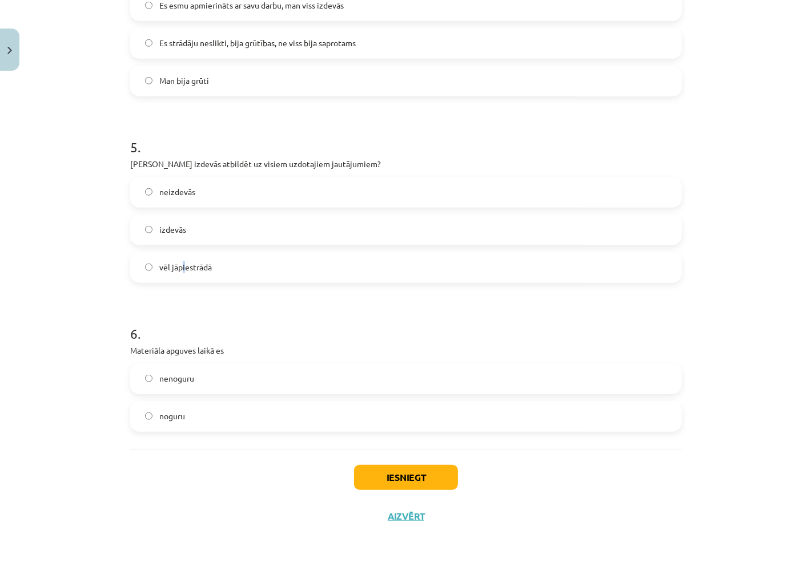
drag, startPoint x: 179, startPoint y: 260, endPoint x: 163, endPoint y: 271, distance: 18.5
click at [176, 264] on span "vēl jāpiestrādā" at bounding box center [185, 267] width 53 height 12
click at [170, 258] on label "vēl jāpiestrādā" at bounding box center [405, 267] width 549 height 29
click at [71, 306] on div "Mācību tēma: Literatūras i - 10. klases 1.ieskaites mācību materiāls #7 Temata …" at bounding box center [406, 281] width 812 height 563
click at [212, 410] on label "noguru" at bounding box center [405, 416] width 549 height 29
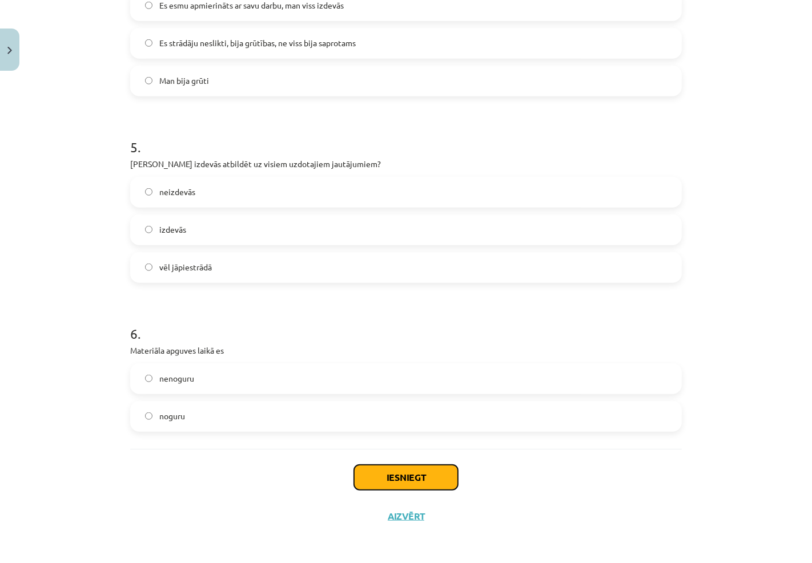
click at [391, 483] on button "Iesniegt" at bounding box center [406, 477] width 104 height 25
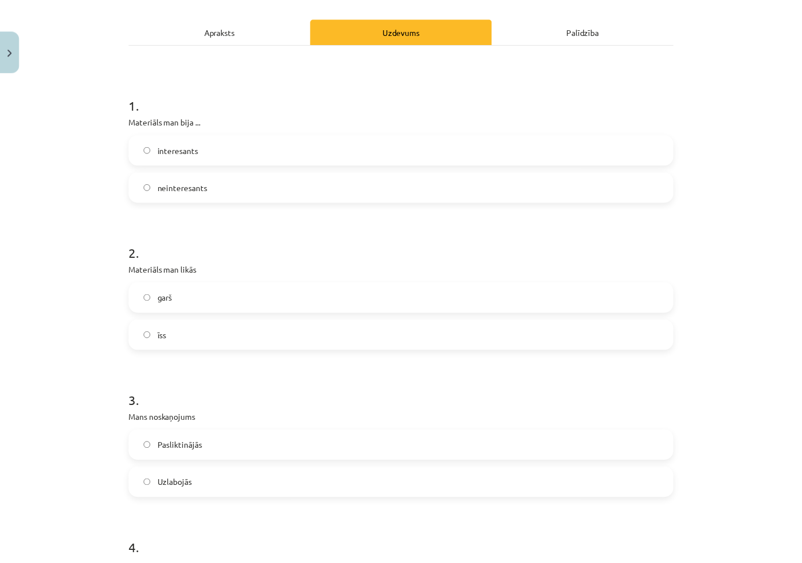
scroll to position [0, 0]
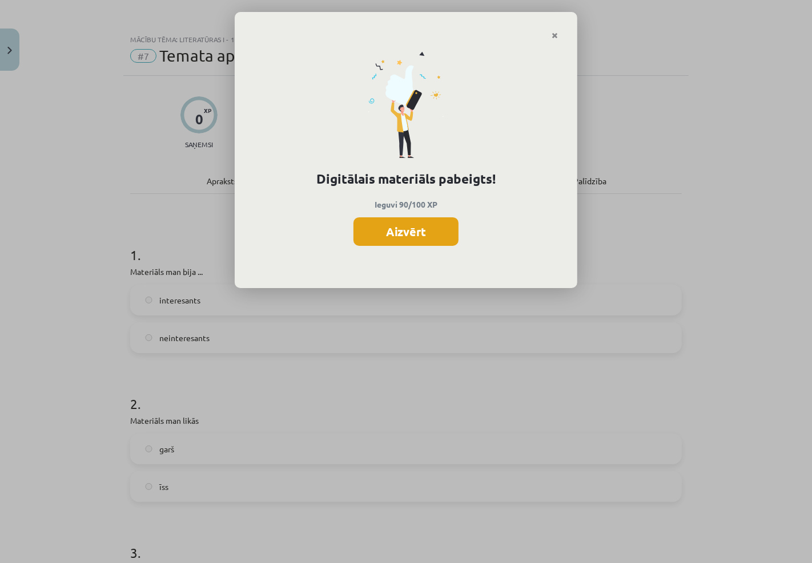
click at [368, 232] on button "Aizvērt" at bounding box center [405, 231] width 105 height 29
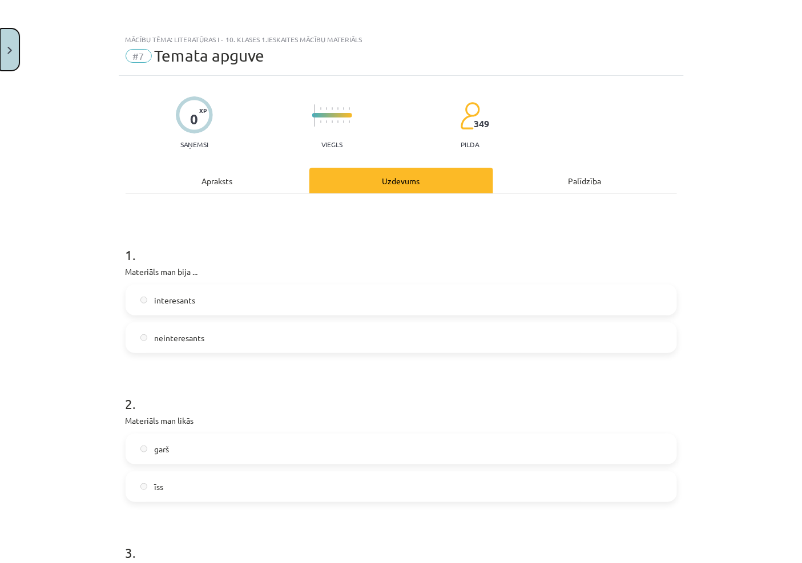
click at [3, 47] on button "Close" at bounding box center [9, 50] width 19 height 42
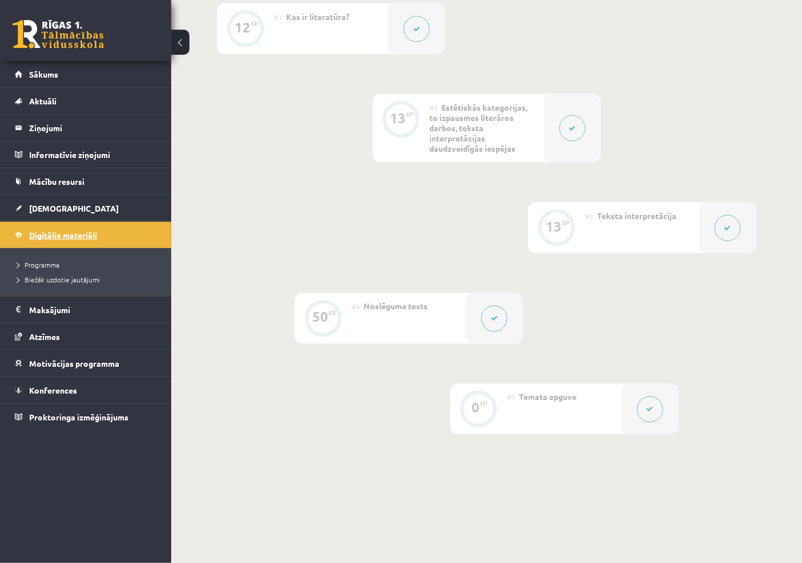
click at [50, 233] on span "Digitālie materiāli" at bounding box center [63, 235] width 68 height 10
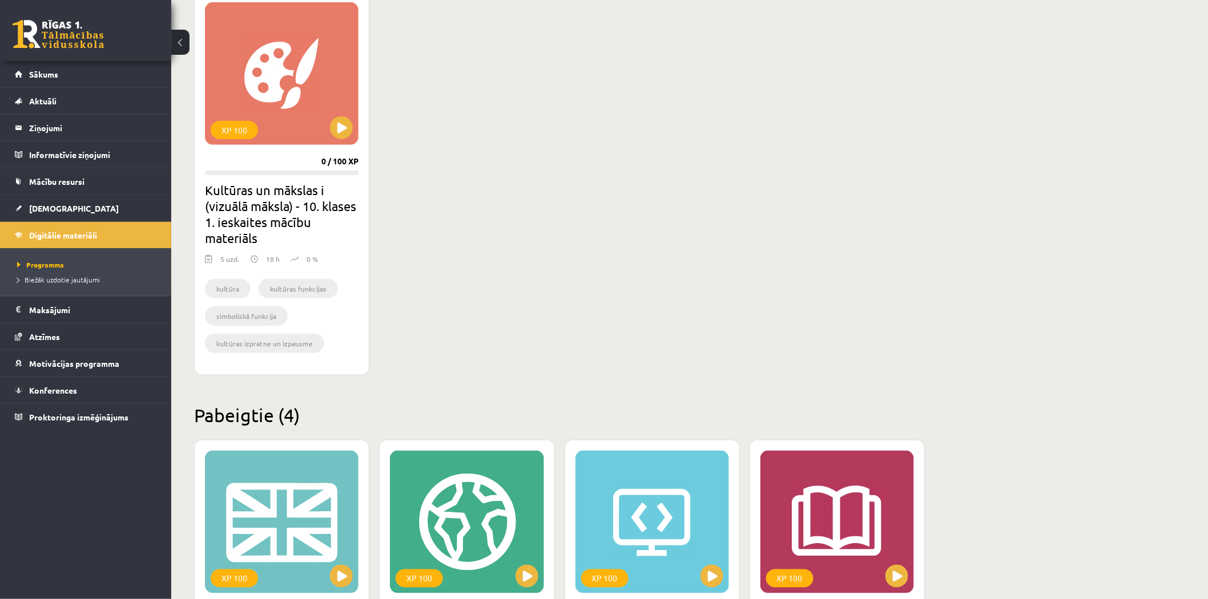
scroll to position [312, 0]
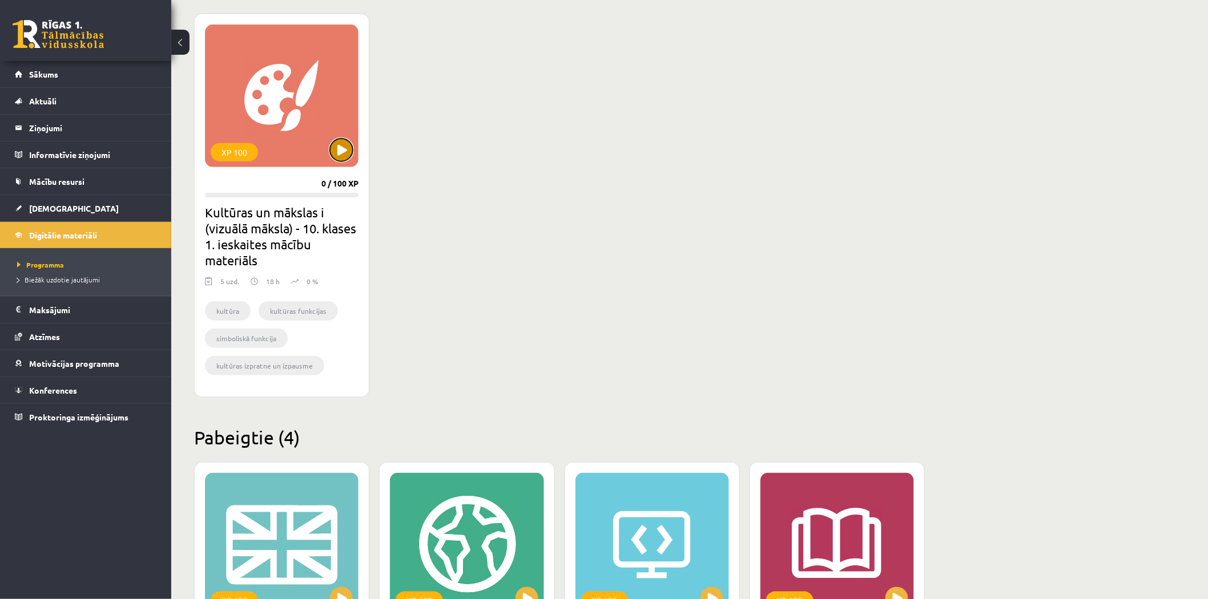
click at [338, 151] on button at bounding box center [341, 150] width 23 height 23
click at [57, 212] on span "[DEMOGRAPHIC_DATA]" at bounding box center [74, 208] width 90 height 10
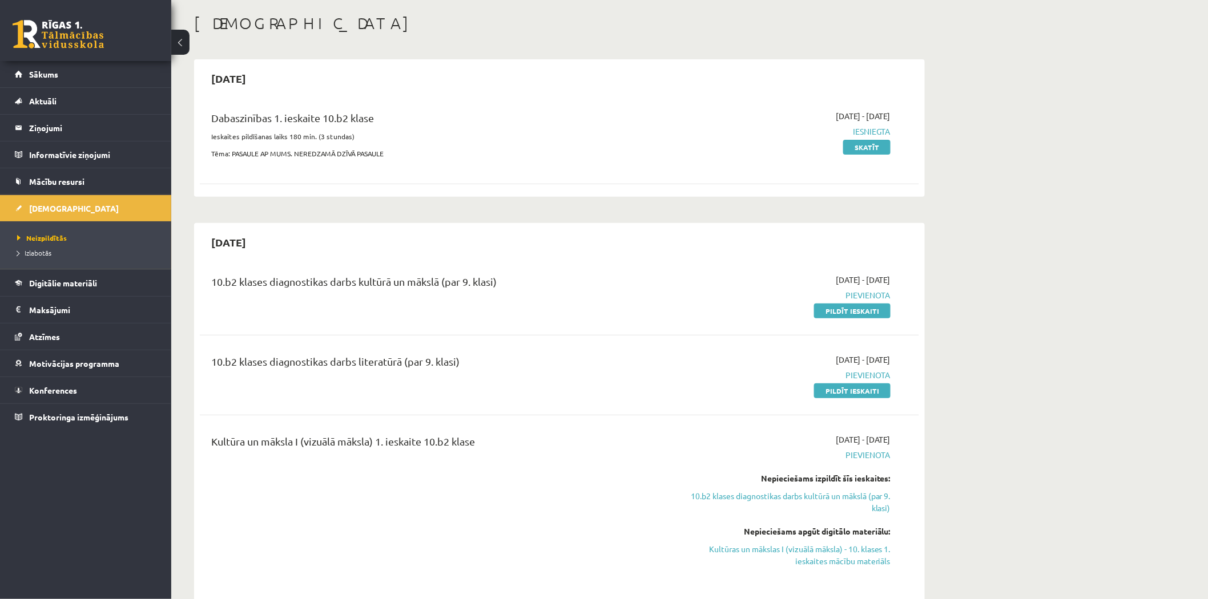
scroll to position [127, 0]
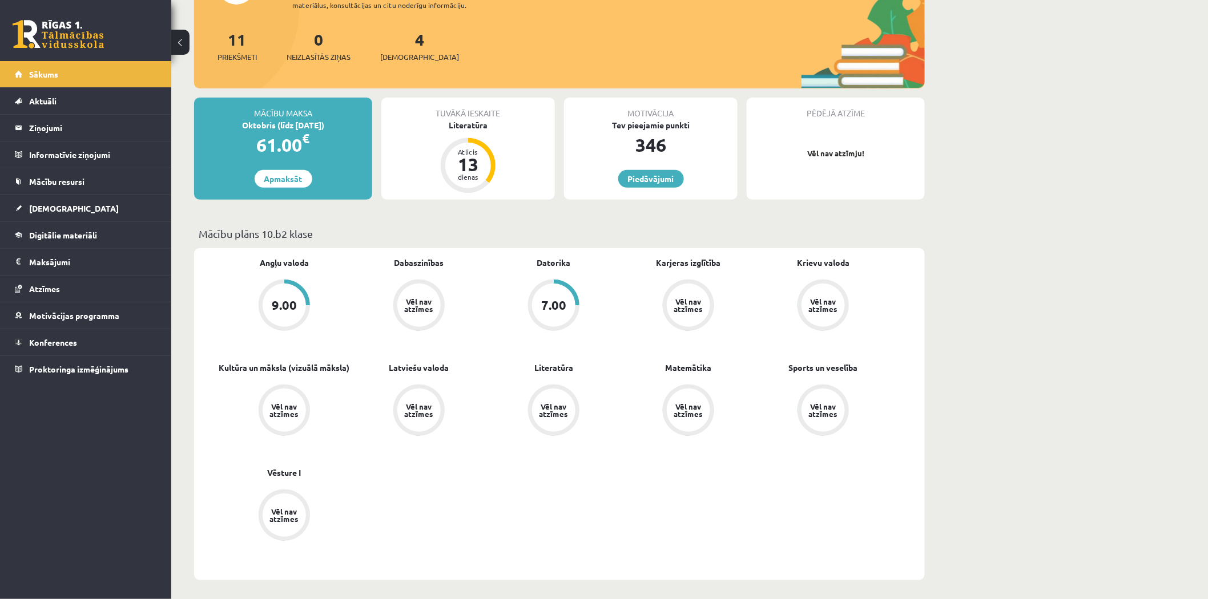
scroll to position [127, 0]
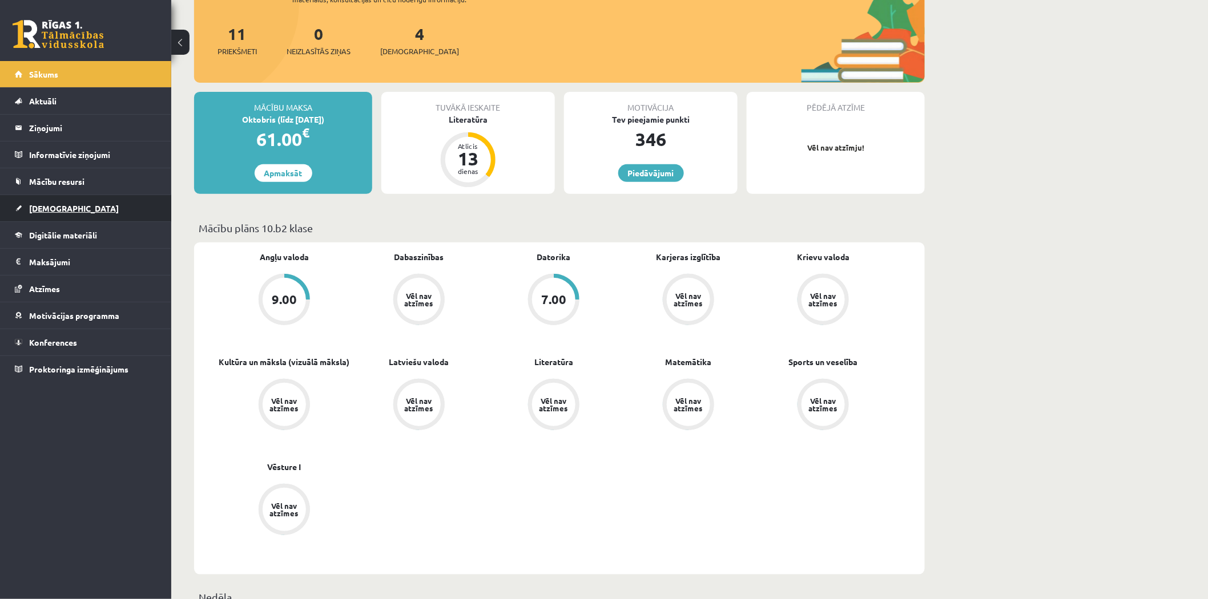
click at [79, 200] on link "[DEMOGRAPHIC_DATA]" at bounding box center [86, 208] width 142 height 26
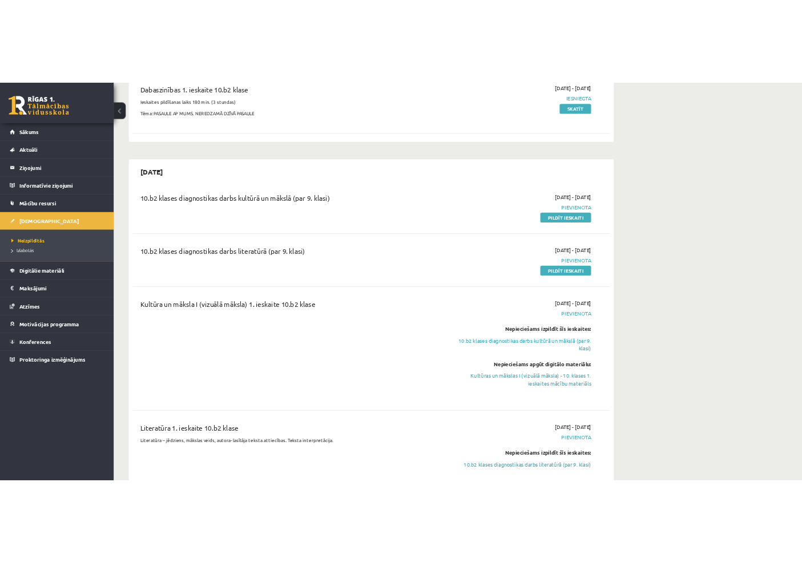
scroll to position [190, 0]
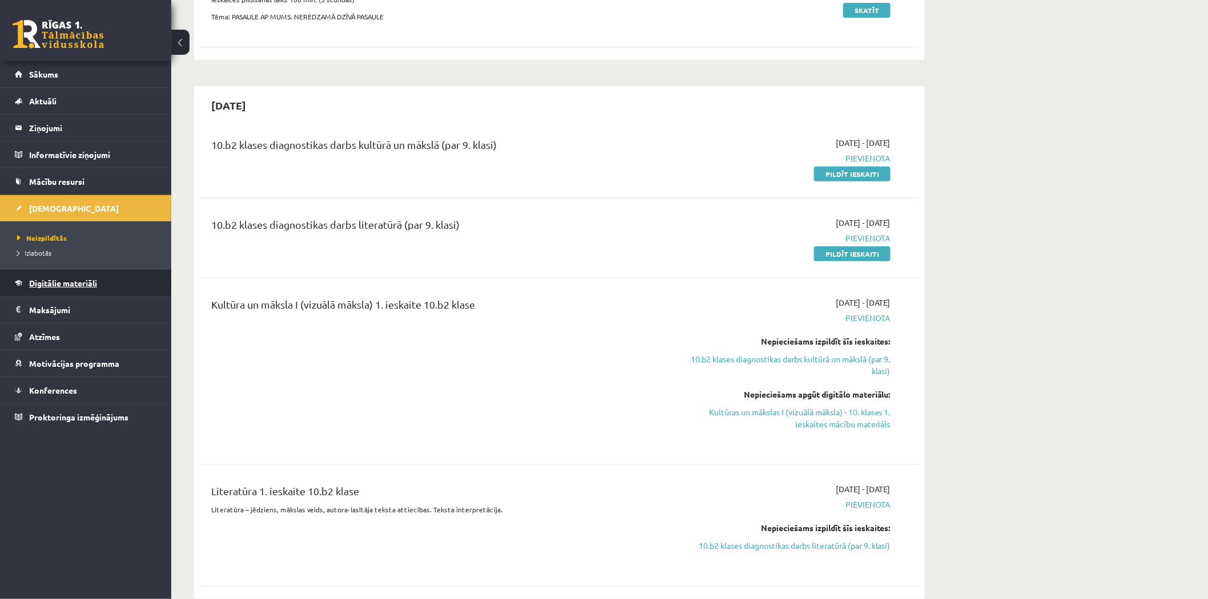
click at [80, 278] on span "Digitālie materiāli" at bounding box center [63, 283] width 68 height 10
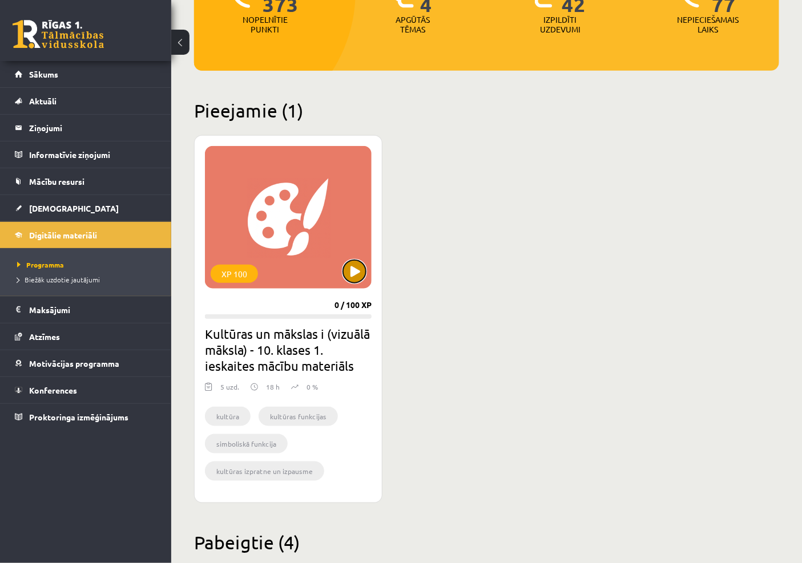
click at [358, 273] on button at bounding box center [354, 271] width 23 height 23
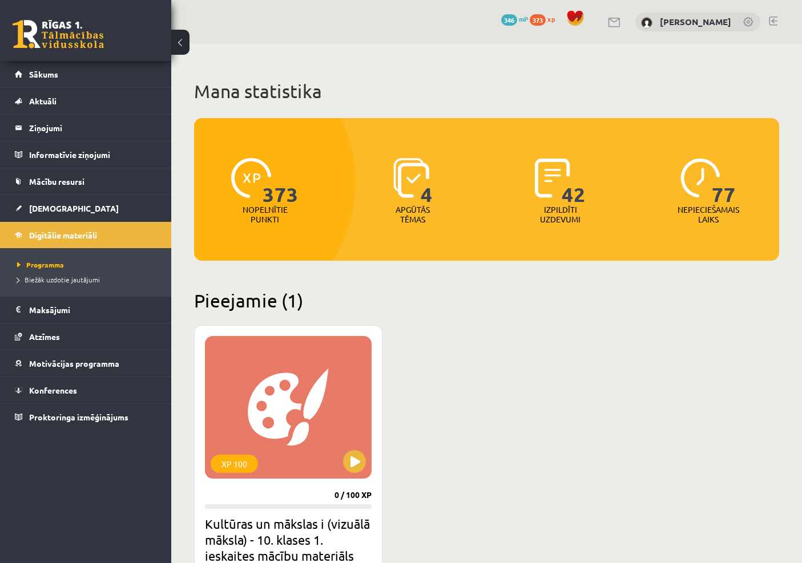
scroll to position [190, 0]
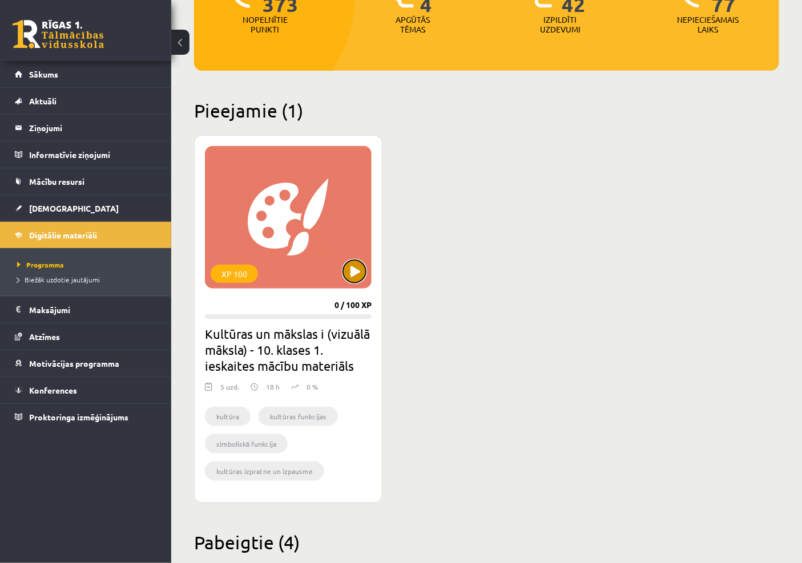
click at [344, 272] on button at bounding box center [354, 271] width 23 height 23
